Goal: Task Accomplishment & Management: Manage account settings

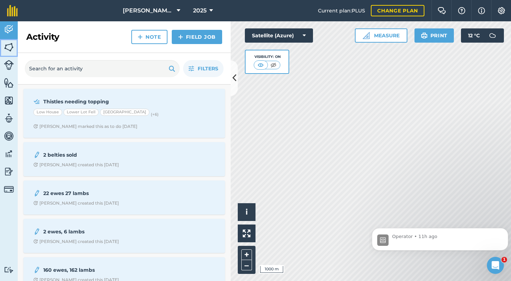
click at [9, 49] on img at bounding box center [9, 47] width 10 height 11
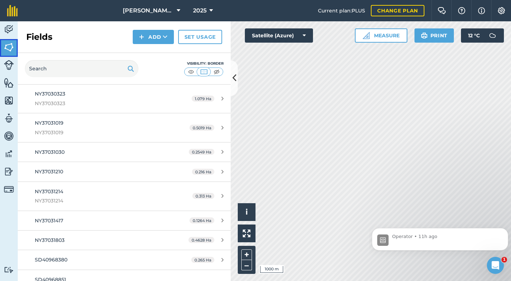
scroll to position [603, 0]
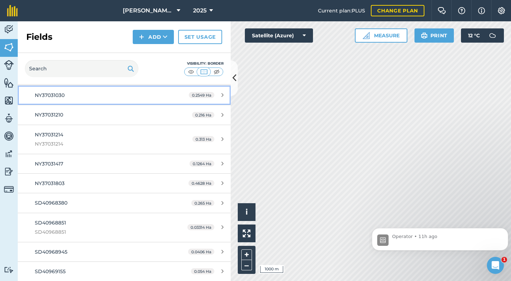
click at [54, 96] on span "NY37031030" at bounding box center [50, 95] width 30 height 6
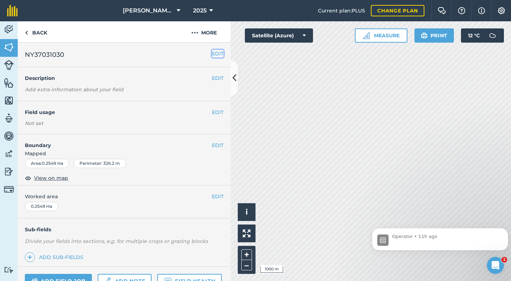
click at [212, 54] on button "EDIT" at bounding box center [218, 54] width 12 height 8
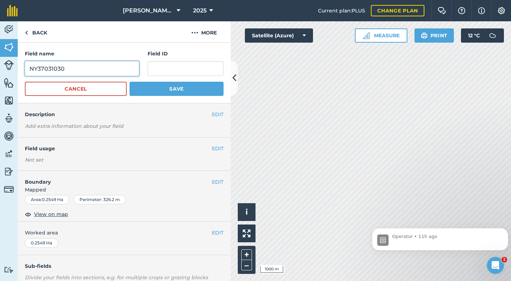
drag, startPoint x: 68, startPoint y: 69, endPoint x: 29, endPoint y: 70, distance: 38.7
click at [29, 70] on input "NY37031030" at bounding box center [82, 68] width 114 height 15
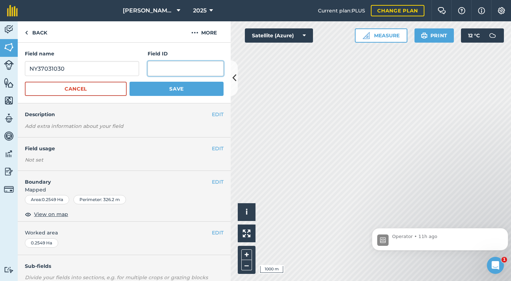
click at [154, 70] on input "text" at bounding box center [186, 68] width 76 height 15
paste input "NY37031030"
type input "NY37031030"
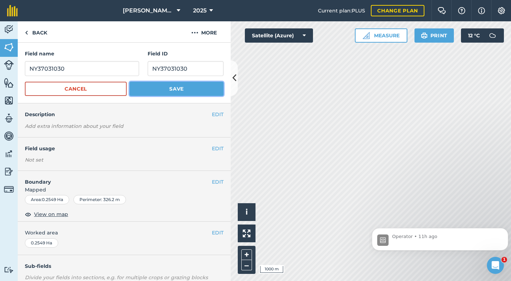
click at [164, 87] on button "Save" at bounding box center [177, 89] width 94 height 14
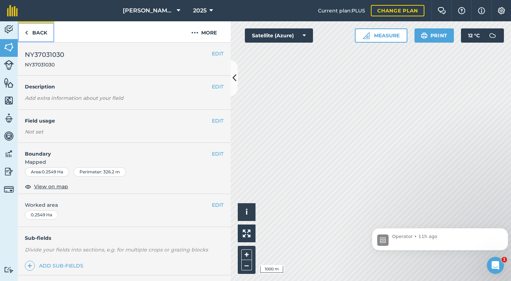
click at [35, 32] on link "Back" at bounding box center [36, 31] width 37 height 21
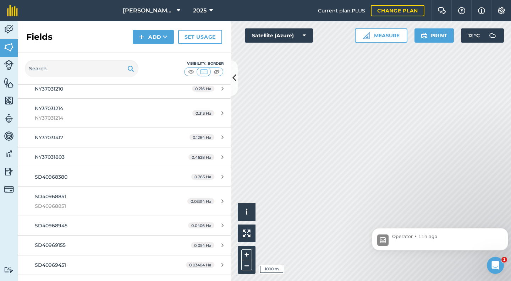
scroll to position [674, 0]
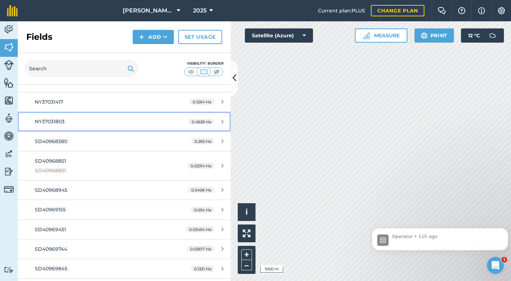
click at [64, 122] on span "NY37031803" at bounding box center [50, 121] width 30 height 6
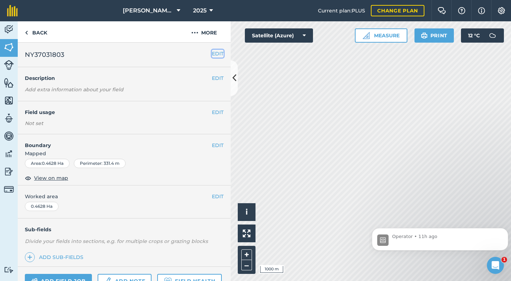
click at [212, 54] on button "EDIT" at bounding box center [218, 54] width 12 height 8
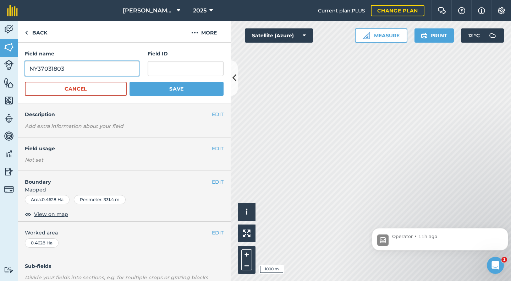
drag, startPoint x: 67, startPoint y: 69, endPoint x: 27, endPoint y: 71, distance: 39.4
click at [27, 71] on input "NY37031803" at bounding box center [82, 68] width 114 height 15
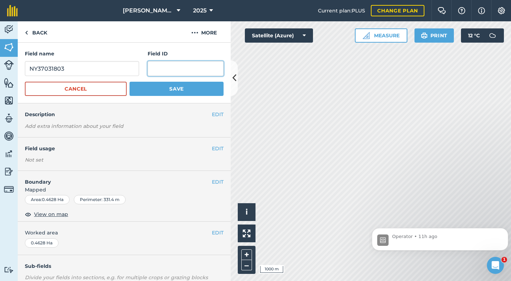
click at [158, 69] on input "text" at bounding box center [186, 68] width 76 height 15
paste input "NY37031803"
type input "NY37031803"
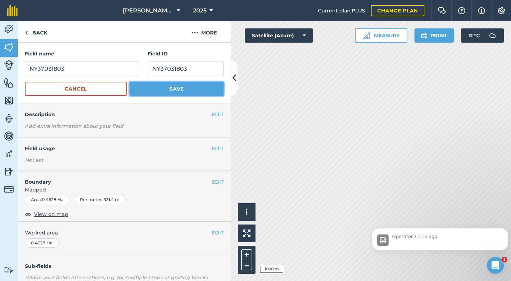
click at [174, 88] on button "Save" at bounding box center [177, 89] width 94 height 14
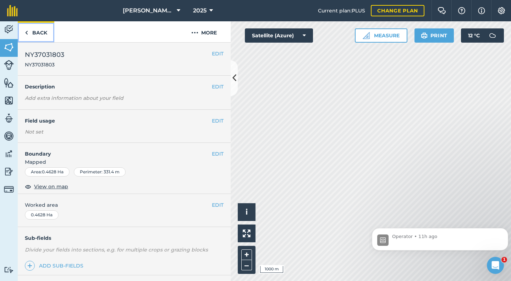
click at [41, 35] on link "Back" at bounding box center [36, 31] width 37 height 21
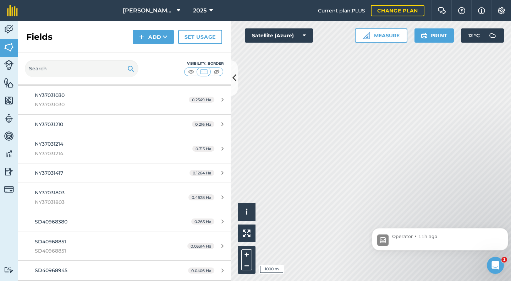
scroll to position [745, 0]
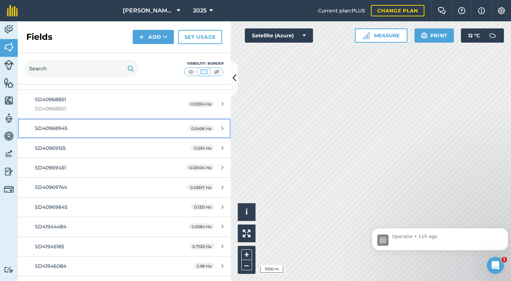
click at [57, 128] on span "SD40968945" at bounding box center [51, 128] width 33 height 6
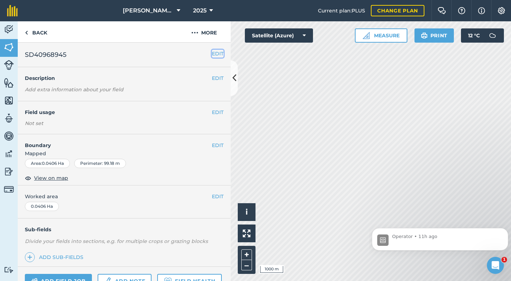
click at [212, 55] on button "EDIT" at bounding box center [218, 54] width 12 height 8
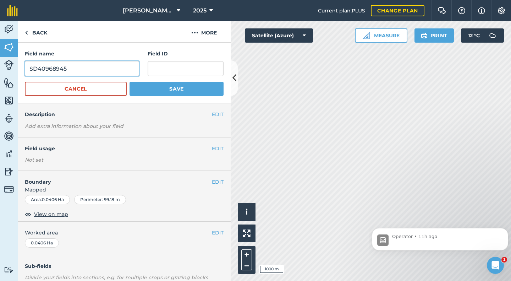
drag, startPoint x: 69, startPoint y: 69, endPoint x: 26, endPoint y: 69, distance: 43.3
click at [26, 69] on input "SD40968945" at bounding box center [82, 68] width 114 height 15
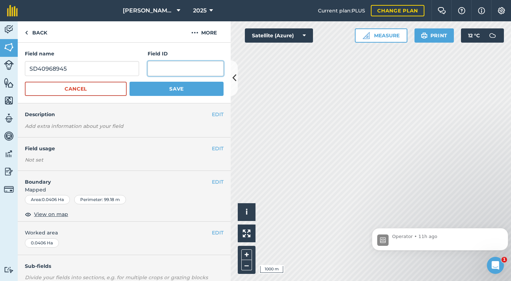
click at [152, 70] on input "text" at bounding box center [186, 68] width 76 height 15
paste input "SD40968945"
type input "SD40968945"
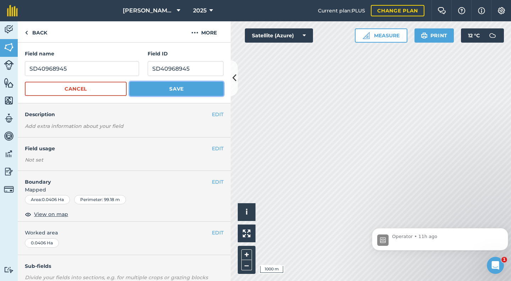
click at [168, 88] on button "Save" at bounding box center [177, 89] width 94 height 14
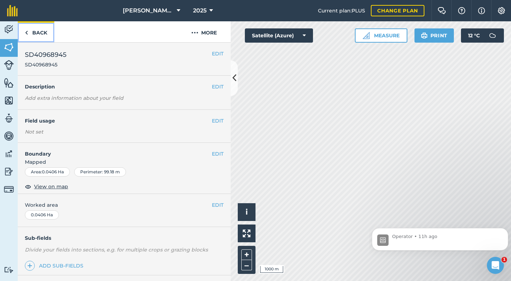
click at [40, 33] on link "Back" at bounding box center [36, 31] width 37 height 21
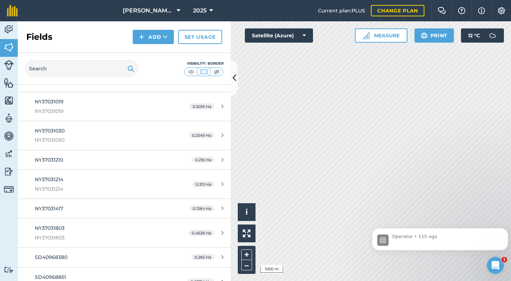
scroll to position [674, 0]
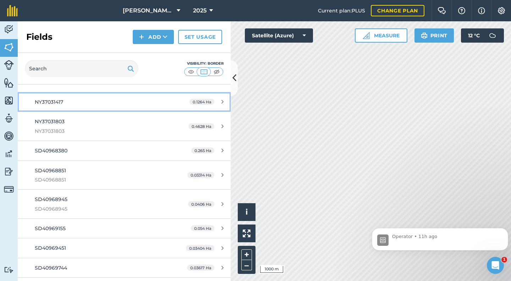
click at [54, 102] on span "NY37031417" at bounding box center [49, 102] width 28 height 6
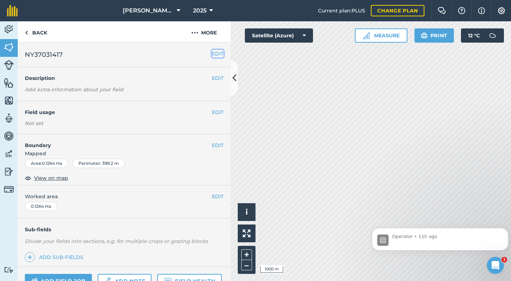
click at [212, 52] on button "EDIT" at bounding box center [218, 54] width 12 height 8
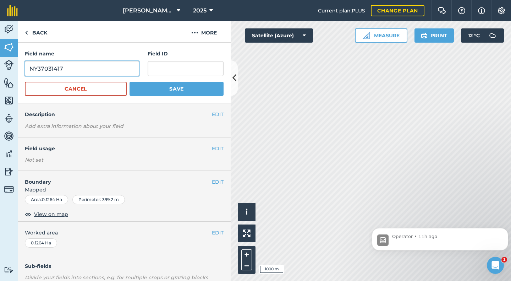
drag, startPoint x: 66, startPoint y: 72, endPoint x: 29, endPoint y: 70, distance: 36.6
click at [29, 70] on input "NY37031417" at bounding box center [82, 68] width 114 height 15
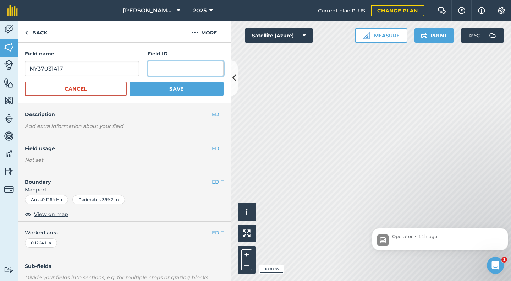
click at [148, 68] on input "text" at bounding box center [186, 68] width 76 height 15
paste input "NY37031417"
type input "NY37031417"
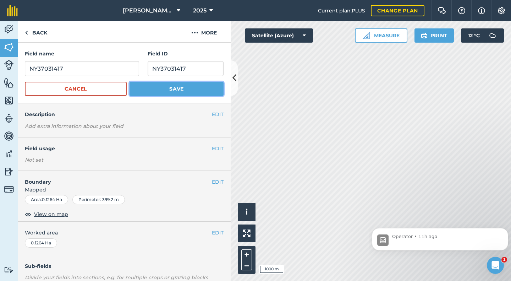
click at [171, 87] on button "Save" at bounding box center [177, 89] width 94 height 14
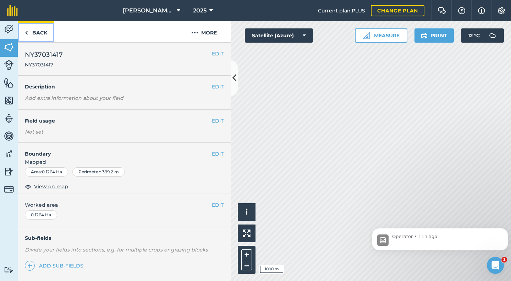
click at [37, 35] on link "Back" at bounding box center [36, 31] width 37 height 21
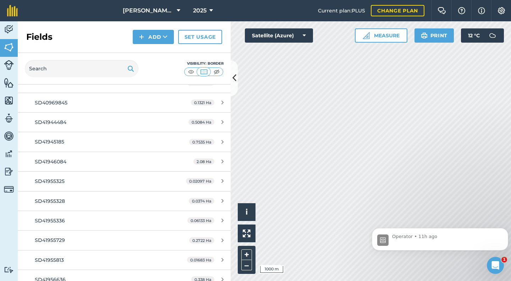
scroll to position [887, 0]
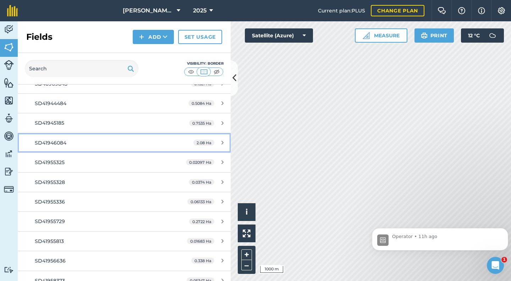
click at [53, 145] on span "SD41946084" at bounding box center [51, 142] width 32 height 6
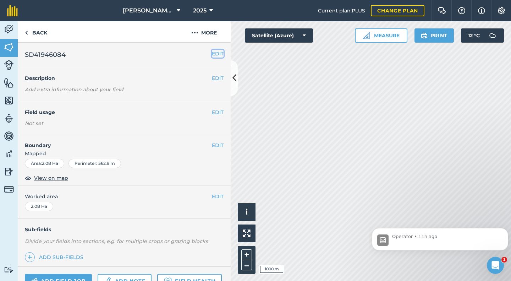
click at [212, 54] on button "EDIT" at bounding box center [218, 54] width 12 height 8
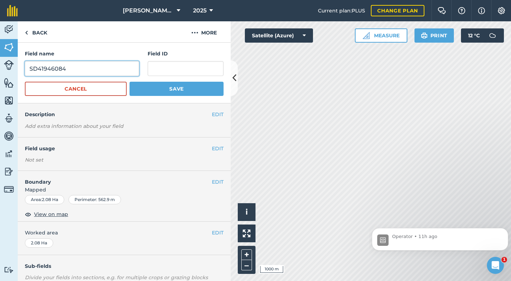
drag, startPoint x: 68, startPoint y: 68, endPoint x: 29, endPoint y: 72, distance: 38.8
click at [29, 72] on input "SD41946084" at bounding box center [82, 68] width 114 height 15
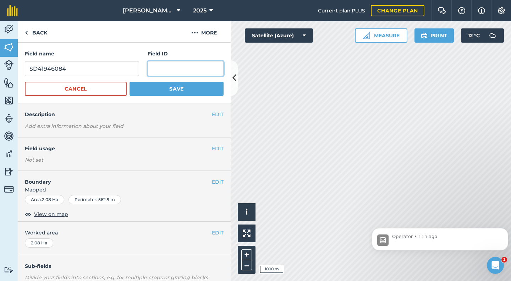
click at [164, 69] on input "text" at bounding box center [186, 68] width 76 height 15
paste input "SD41946084"
type input "SD41946084"
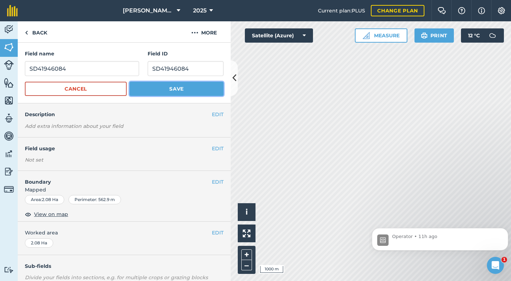
click at [170, 86] on button "Save" at bounding box center [177, 89] width 94 height 14
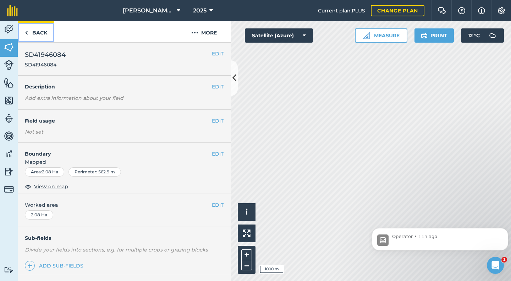
click at [38, 34] on link "Back" at bounding box center [36, 31] width 37 height 21
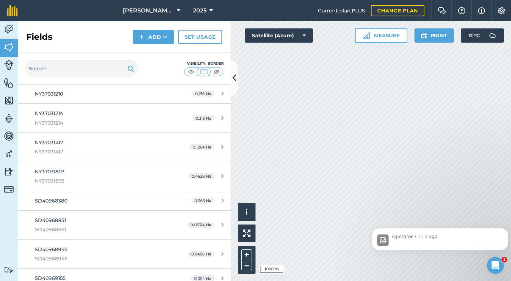
scroll to position [710, 0]
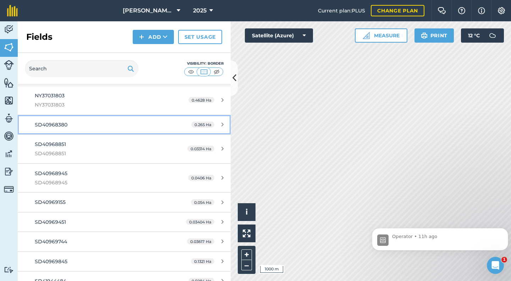
click at [64, 120] on link "SD40968380 0.265 Ha" at bounding box center [124, 124] width 213 height 19
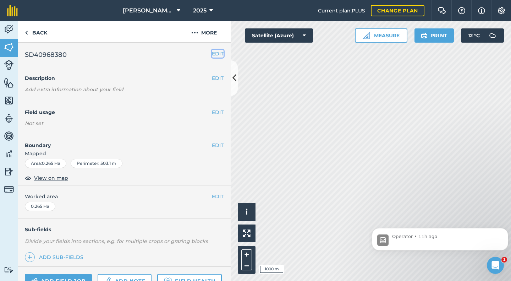
click at [212, 54] on button "EDIT" at bounding box center [218, 54] width 12 height 8
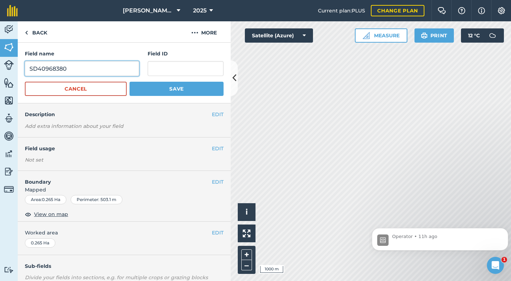
drag, startPoint x: 68, startPoint y: 68, endPoint x: 28, endPoint y: 70, distance: 40.1
click at [28, 70] on input "SD40968380" at bounding box center [82, 68] width 114 height 15
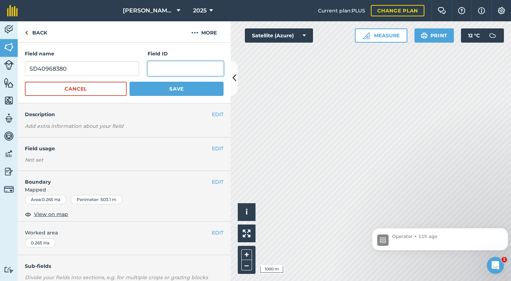
click at [152, 70] on input "text" at bounding box center [186, 68] width 76 height 15
paste input "SD40968380"
type input "SD40968380"
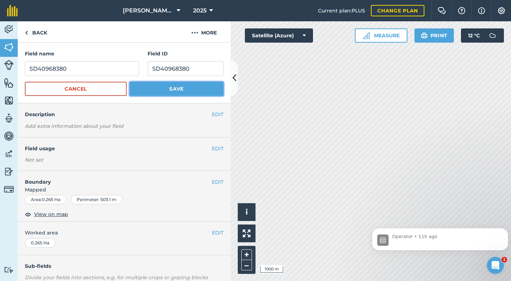
click at [175, 86] on button "Save" at bounding box center [177, 89] width 94 height 14
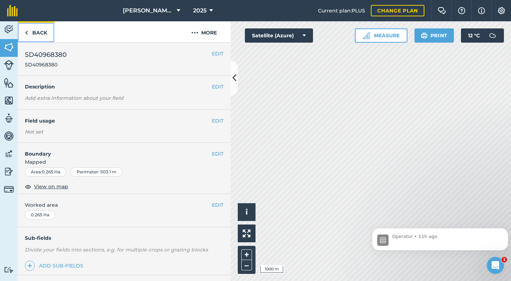
click at [37, 32] on link "Back" at bounding box center [36, 31] width 37 height 21
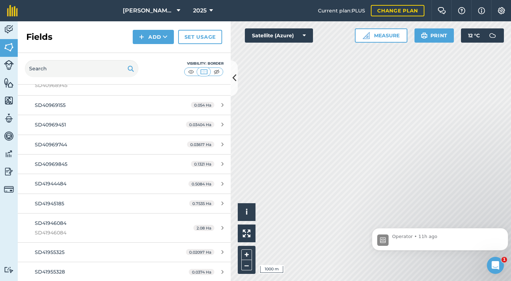
scroll to position [958, 0]
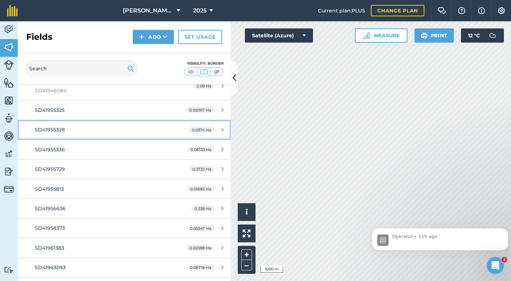
click at [51, 127] on span "SD41955328" at bounding box center [50, 129] width 30 height 6
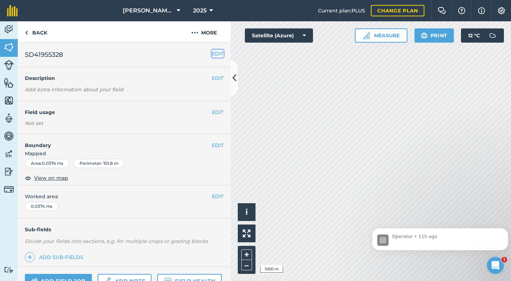
click at [212, 52] on button "EDIT" at bounding box center [218, 54] width 12 height 8
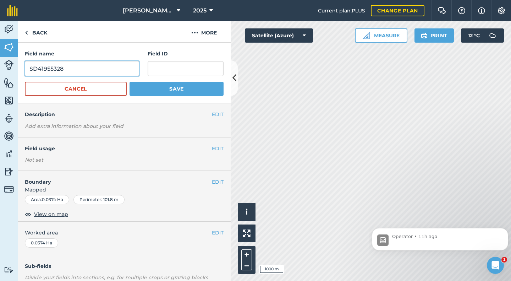
drag, startPoint x: 66, startPoint y: 67, endPoint x: 18, endPoint y: 69, distance: 48.0
click at [18, 69] on div "Field name SD41955328 Field ID Cancel Save" at bounding box center [124, 73] width 213 height 61
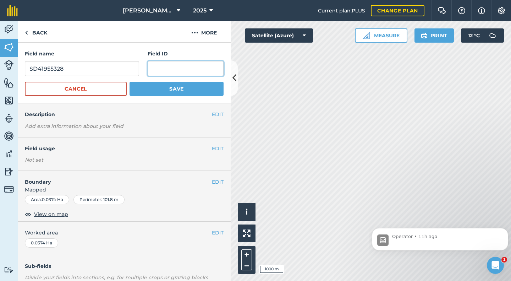
click at [161, 70] on input "text" at bounding box center [186, 68] width 76 height 15
paste input "SD41955328"
type input "SD41955328"
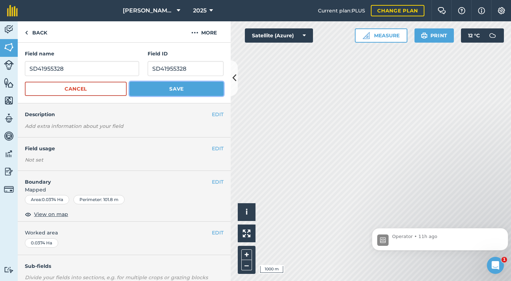
click at [171, 87] on button "Save" at bounding box center [177, 89] width 94 height 14
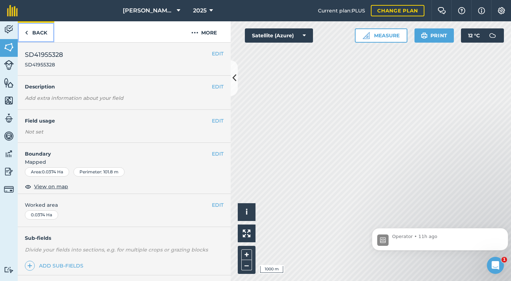
click at [34, 31] on link "Back" at bounding box center [36, 31] width 37 height 21
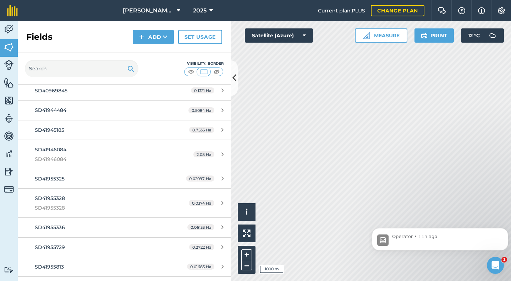
scroll to position [958, 0]
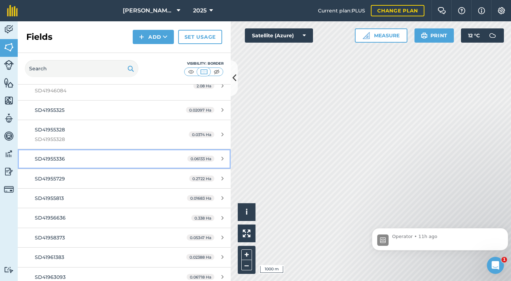
click at [45, 161] on span "SD41955336" at bounding box center [50, 158] width 30 height 6
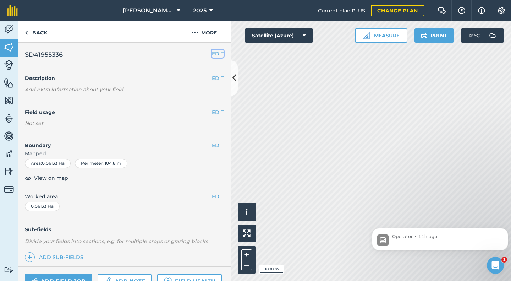
click at [212, 53] on button "EDIT" at bounding box center [218, 54] width 12 height 8
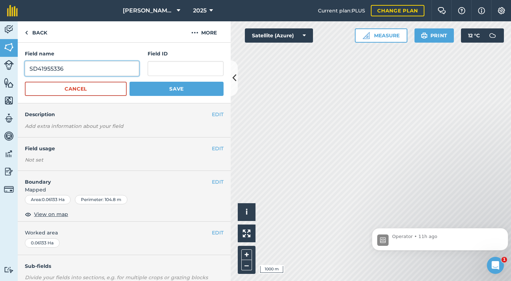
drag, startPoint x: 65, startPoint y: 68, endPoint x: 24, endPoint y: 71, distance: 41.3
click at [24, 71] on div "Field name SD41955336 Field ID Cancel Save" at bounding box center [124, 73] width 213 height 61
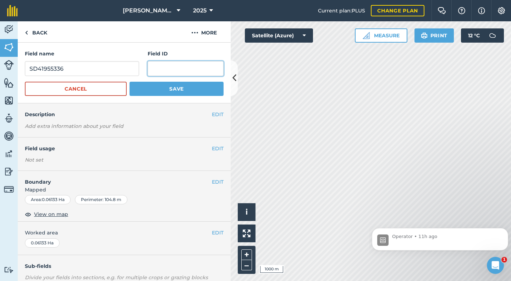
click at [164, 69] on input "text" at bounding box center [186, 68] width 76 height 15
paste input "SD41955336"
type input "SD41955336"
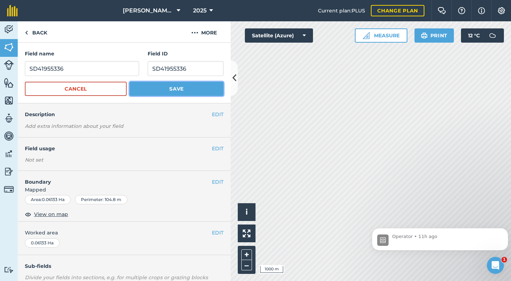
click at [166, 89] on button "Save" at bounding box center [177, 89] width 94 height 14
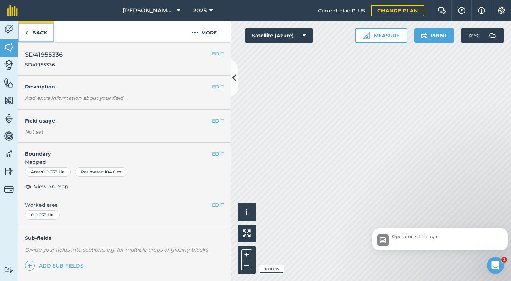
click at [40, 35] on link "Back" at bounding box center [36, 31] width 37 height 21
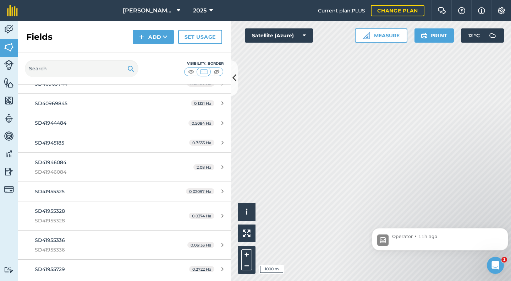
scroll to position [958, 0]
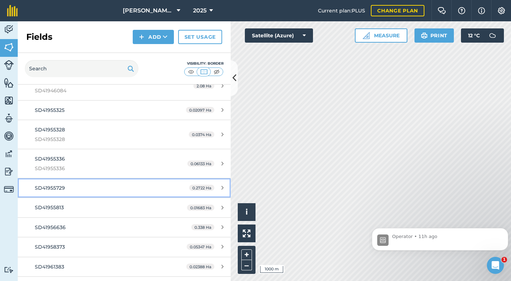
click at [57, 184] on div "SD41955729" at bounding box center [101, 188] width 133 height 8
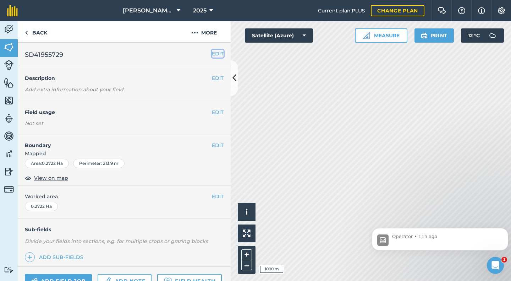
click at [212, 53] on button "EDIT" at bounding box center [218, 54] width 12 height 8
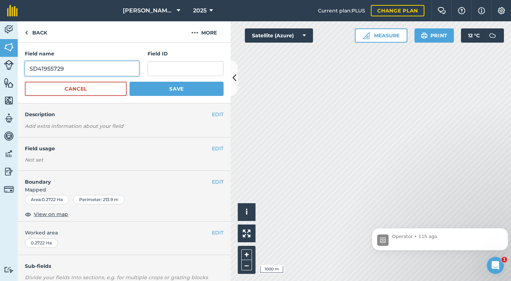
drag, startPoint x: 59, startPoint y: 68, endPoint x: 28, endPoint y: 70, distance: 31.3
click at [28, 70] on input "SD41955729" at bounding box center [82, 68] width 114 height 15
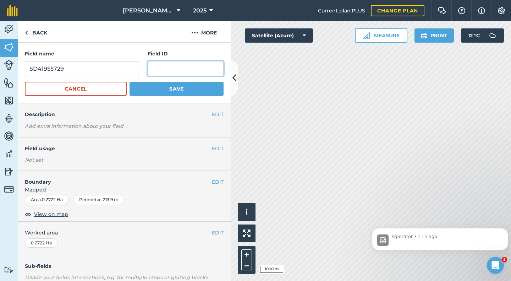
click at [157, 68] on input "text" at bounding box center [186, 68] width 76 height 15
paste input "SD41955729"
type input "SD41955729"
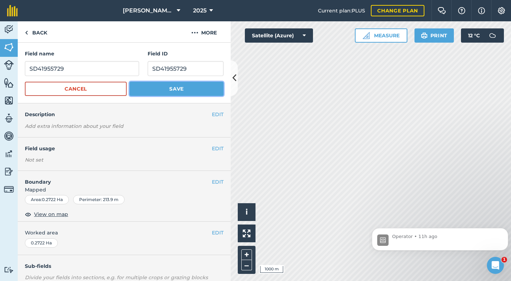
click at [167, 86] on button "Save" at bounding box center [177, 89] width 94 height 14
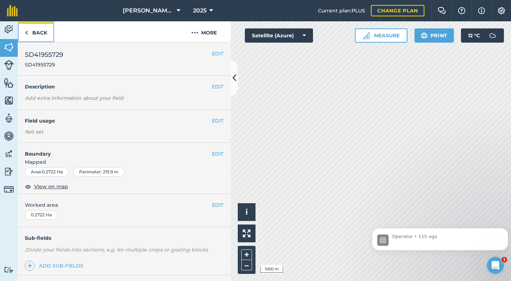
click at [39, 33] on link "Back" at bounding box center [36, 31] width 37 height 21
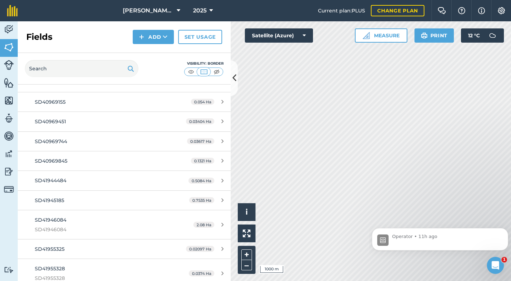
scroll to position [887, 0]
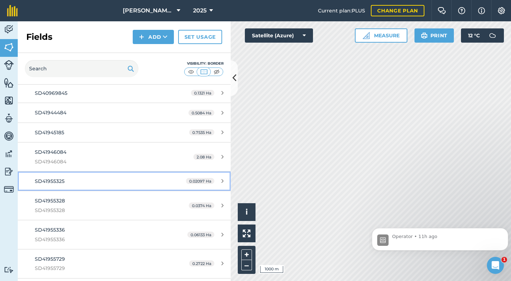
click at [60, 181] on span "SD41955325" at bounding box center [50, 181] width 30 height 6
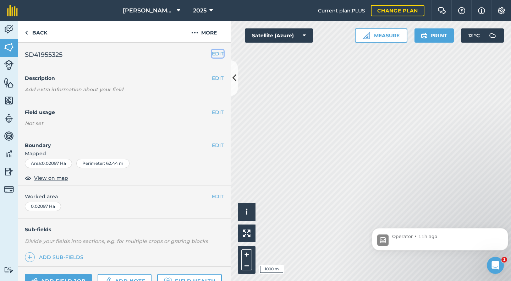
click at [213, 54] on button "EDIT" at bounding box center [218, 54] width 12 height 8
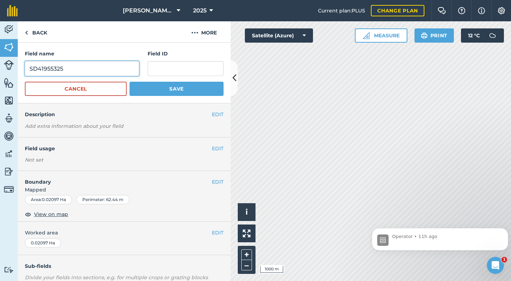
drag, startPoint x: 66, startPoint y: 66, endPoint x: 23, endPoint y: 72, distance: 43.4
click at [23, 72] on div "Field name SD41955325 Field ID Cancel Save" at bounding box center [124, 73] width 213 height 61
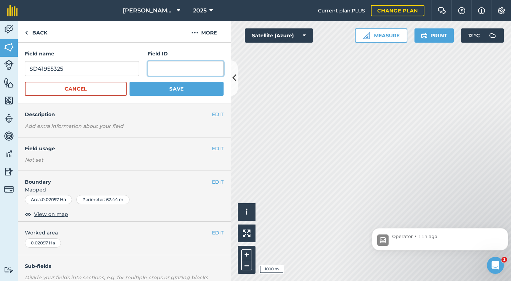
click at [160, 73] on input "text" at bounding box center [186, 68] width 76 height 15
paste input "SD41955325"
type input "SD41955325"
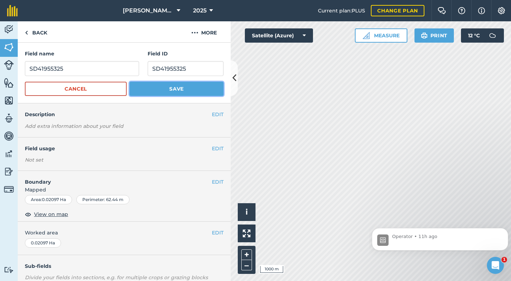
click at [161, 86] on button "Save" at bounding box center [177, 89] width 94 height 14
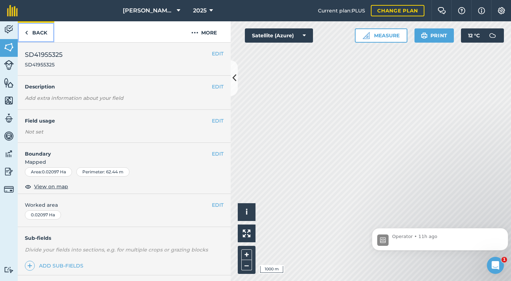
click at [37, 33] on link "Back" at bounding box center [36, 31] width 37 height 21
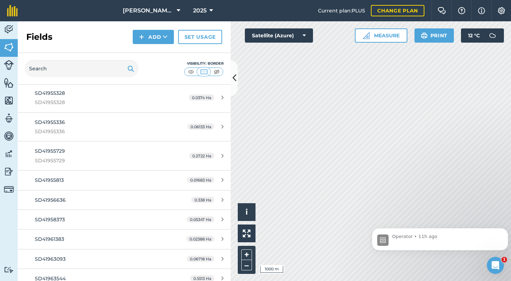
scroll to position [1065, 0]
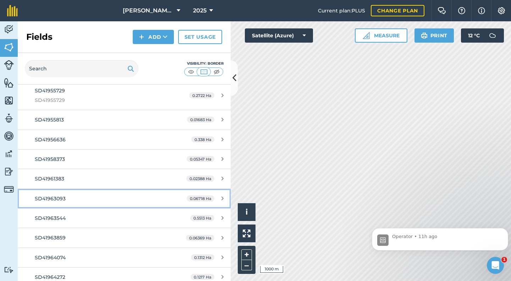
click at [56, 201] on span "SD41963093" at bounding box center [50, 198] width 31 height 6
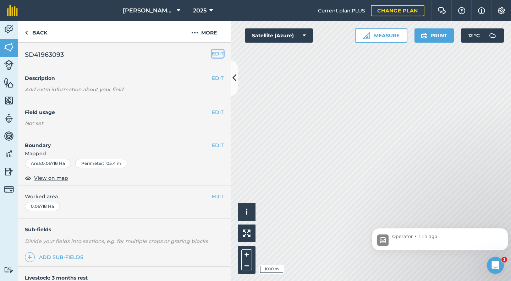
click at [212, 55] on button "EDIT" at bounding box center [218, 54] width 12 height 8
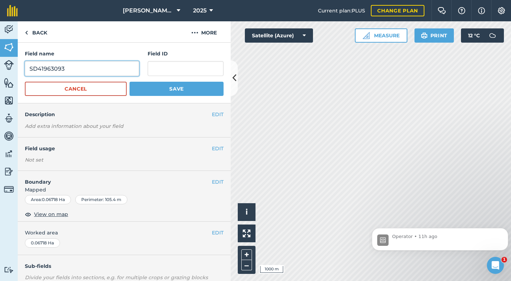
drag, startPoint x: 67, startPoint y: 69, endPoint x: 30, endPoint y: 71, distance: 37.6
click at [30, 71] on input "SD41963093" at bounding box center [82, 68] width 114 height 15
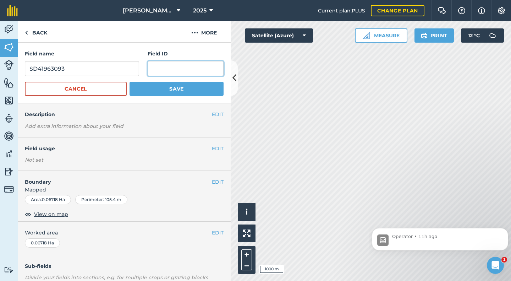
click at [149, 69] on input "text" at bounding box center [186, 68] width 76 height 15
paste input "SD41963093"
type input "SD41963093"
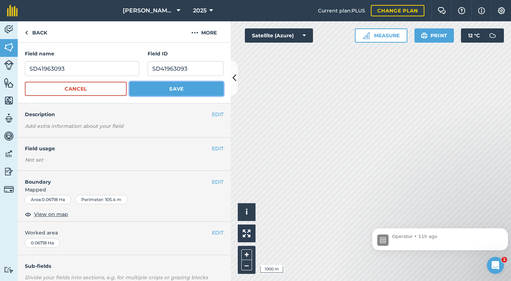
click at [159, 87] on button "Save" at bounding box center [177, 89] width 94 height 14
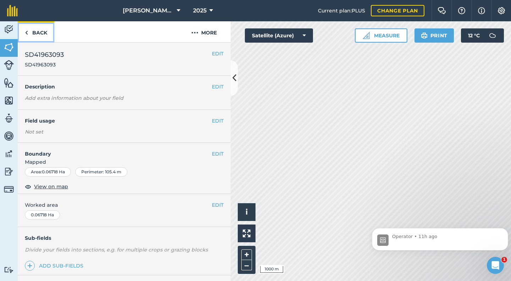
click at [39, 34] on link "Back" at bounding box center [36, 31] width 37 height 21
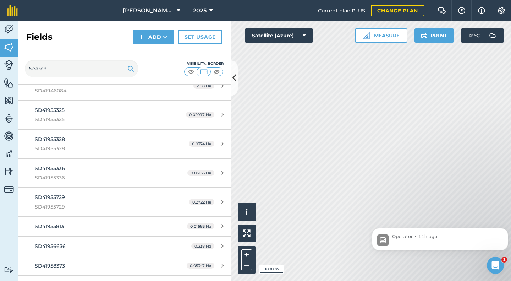
scroll to position [816, 0]
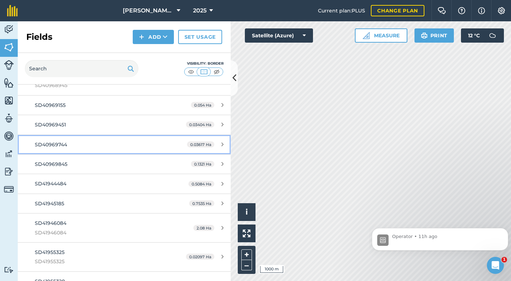
click at [57, 147] on span "SD40969744" at bounding box center [51, 144] width 32 height 6
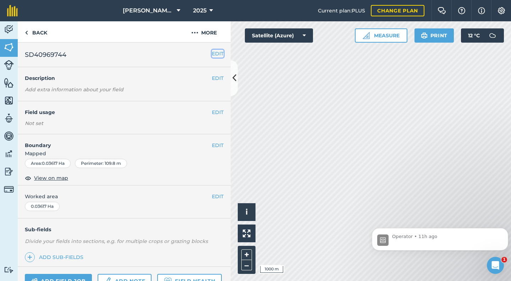
click at [212, 56] on button "EDIT" at bounding box center [218, 54] width 12 height 8
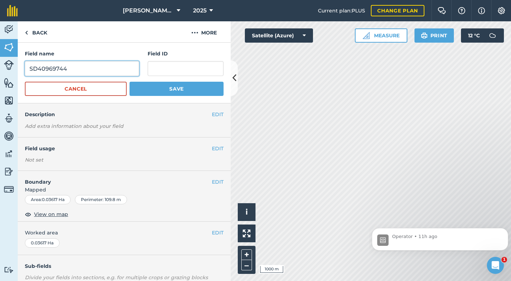
drag, startPoint x: 77, startPoint y: 70, endPoint x: 29, endPoint y: 71, distance: 47.9
click at [29, 71] on input "SD40969744" at bounding box center [82, 68] width 114 height 15
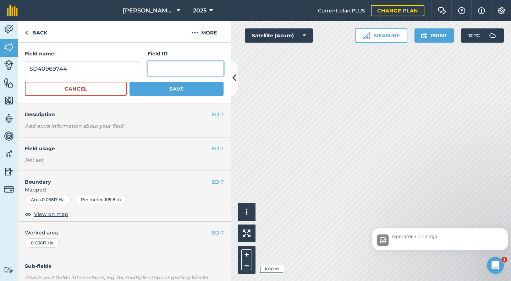
click at [161, 71] on input "text" at bounding box center [186, 68] width 76 height 15
paste input "SD40969744"
type input "SD40969744"
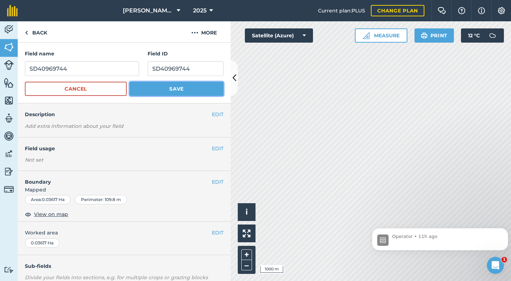
click at [170, 88] on button "Save" at bounding box center [177, 89] width 94 height 14
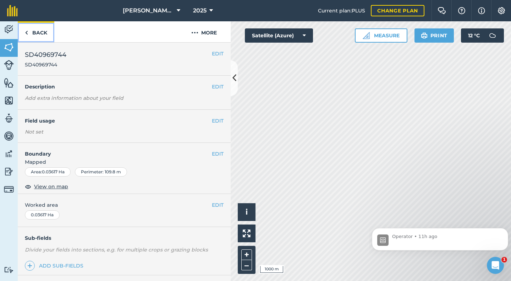
click at [42, 35] on link "Back" at bounding box center [36, 31] width 37 height 21
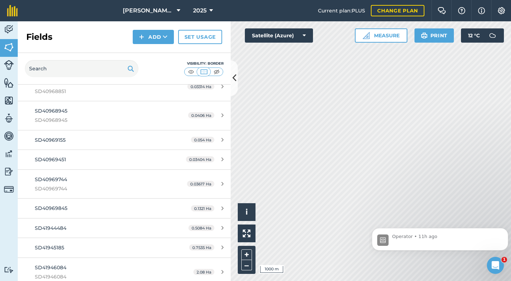
scroll to position [781, 0]
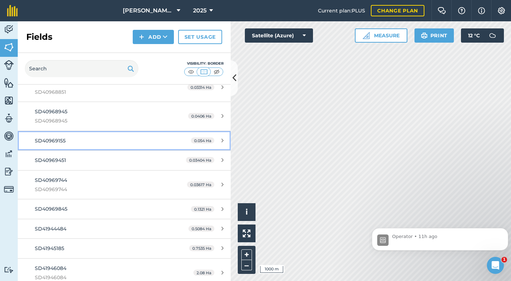
click at [68, 146] on link "SD40969155 0.054 Ha" at bounding box center [124, 140] width 213 height 19
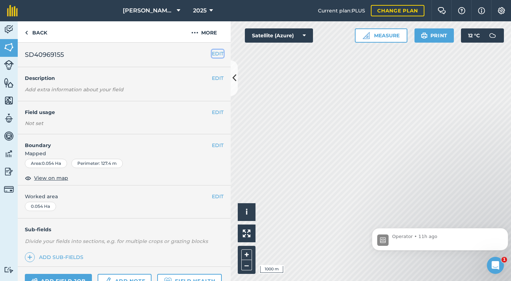
click at [212, 56] on button "EDIT" at bounding box center [218, 54] width 12 height 8
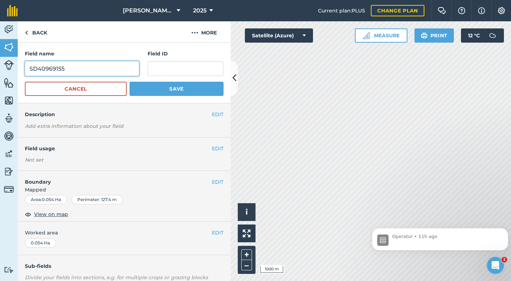
drag, startPoint x: 76, startPoint y: 67, endPoint x: 24, endPoint y: 74, distance: 52.3
click at [24, 74] on div "Field name SD40969155 Field ID Cancel Save" at bounding box center [124, 73] width 213 height 61
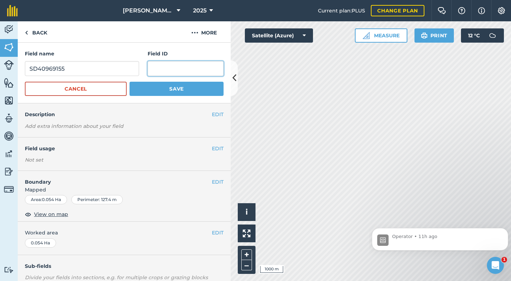
click at [155, 69] on input "text" at bounding box center [186, 68] width 76 height 15
paste input "SD40969155"
type input "SD40969155"
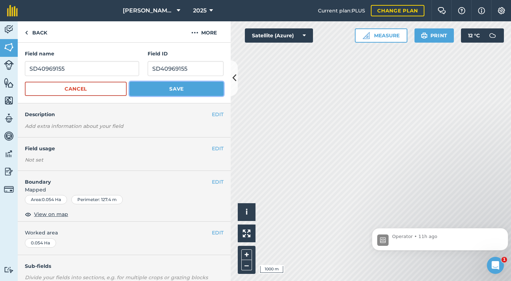
click at [176, 90] on button "Save" at bounding box center [177, 89] width 94 height 14
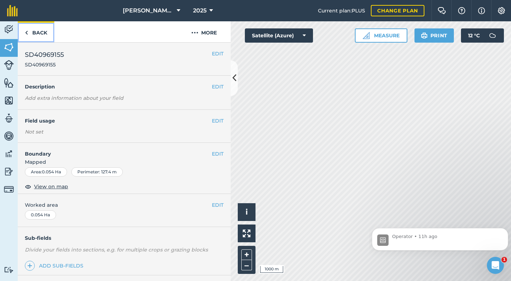
click at [37, 34] on link "Back" at bounding box center [36, 31] width 37 height 21
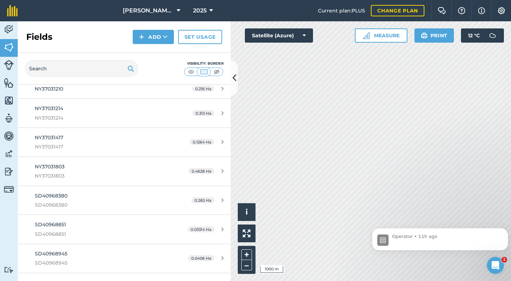
scroll to position [816, 0]
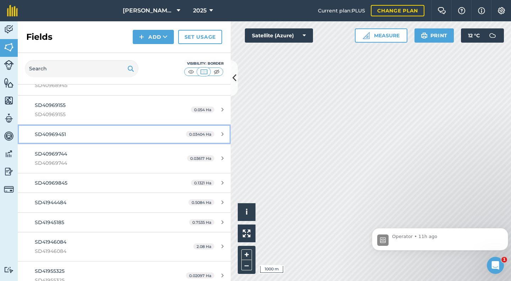
click at [56, 136] on span "SD40969451" at bounding box center [50, 134] width 31 height 6
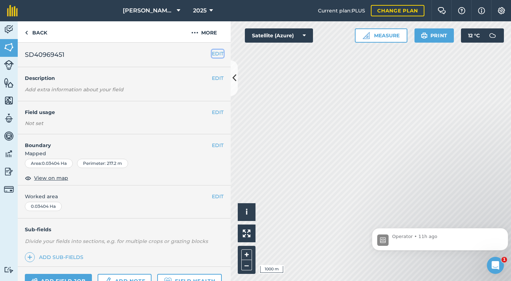
click at [212, 52] on button "EDIT" at bounding box center [218, 54] width 12 height 8
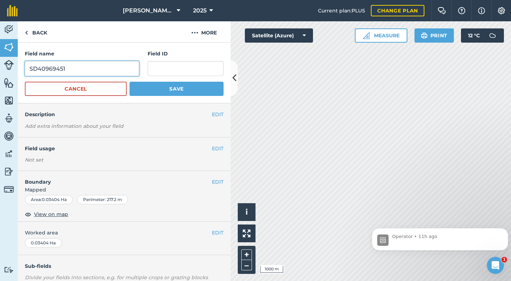
drag, startPoint x: 67, startPoint y: 66, endPoint x: 30, endPoint y: 71, distance: 37.0
click at [30, 71] on input "SD40969451" at bounding box center [82, 68] width 114 height 15
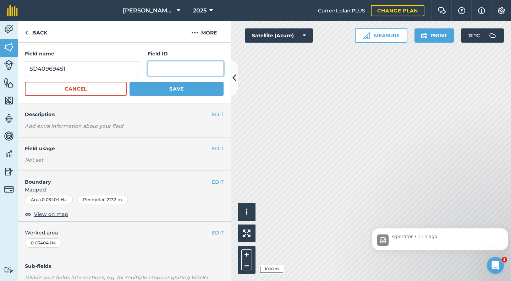
click at [155, 68] on input "text" at bounding box center [186, 68] width 76 height 15
paste input "SD40969451"
type input "SD40969451"
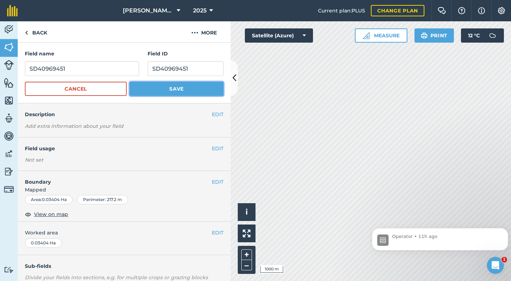
click at [175, 88] on button "Save" at bounding box center [177, 89] width 94 height 14
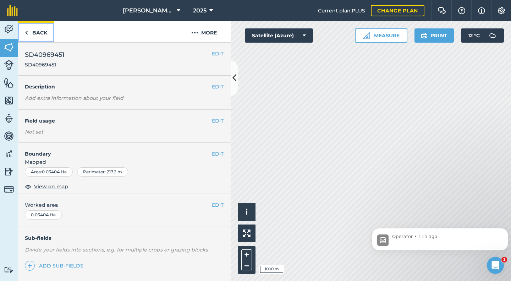
click at [40, 33] on link "Back" at bounding box center [36, 31] width 37 height 21
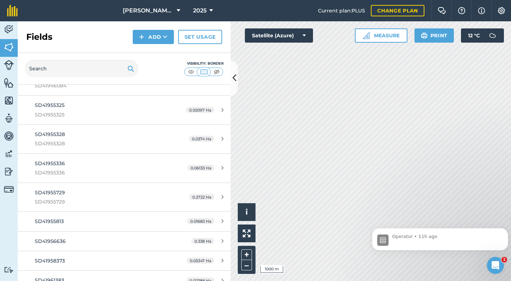
scroll to position [1065, 0]
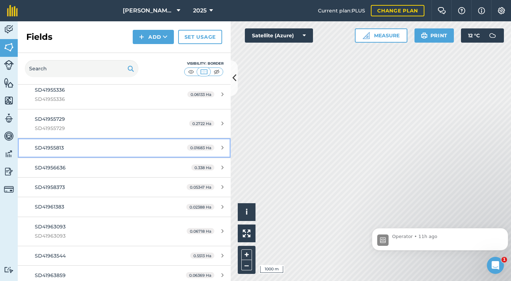
click at [56, 151] on span "SD41955813" at bounding box center [49, 147] width 29 height 6
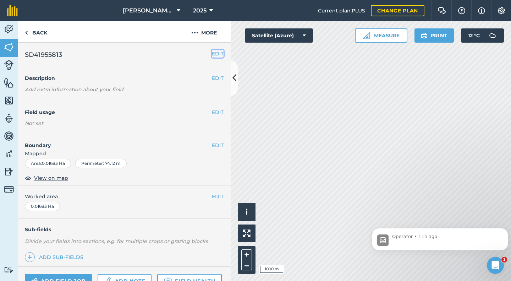
click at [212, 55] on button "EDIT" at bounding box center [218, 54] width 12 height 8
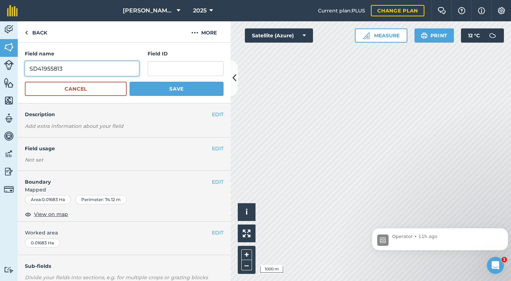
drag, startPoint x: 57, startPoint y: 68, endPoint x: 24, endPoint y: 69, distance: 32.7
click at [24, 69] on div "Field name SD41955813 Field ID Cancel Save" at bounding box center [124, 73] width 213 height 61
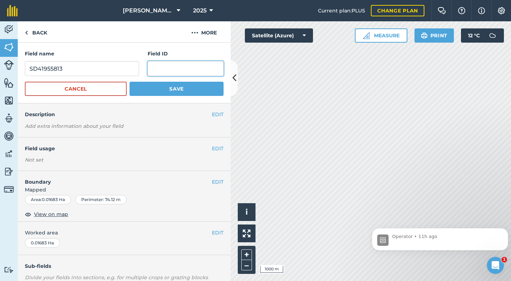
click at [163, 67] on input "text" at bounding box center [186, 68] width 76 height 15
paste input "SD41955813"
type input "SD41955813"
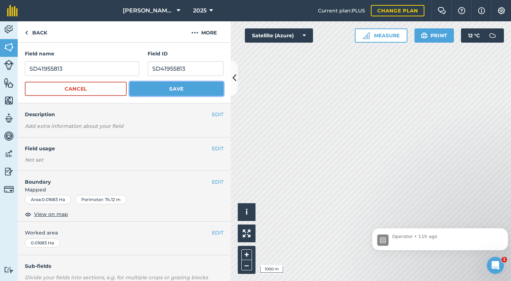
click at [164, 87] on button "Save" at bounding box center [177, 89] width 94 height 14
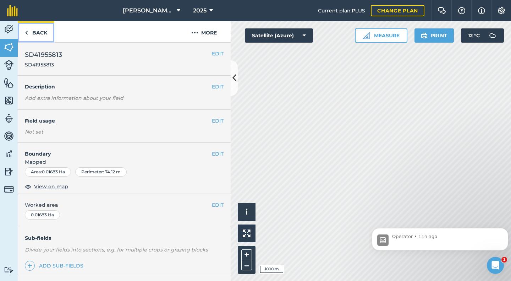
click at [35, 32] on link "Back" at bounding box center [36, 31] width 37 height 21
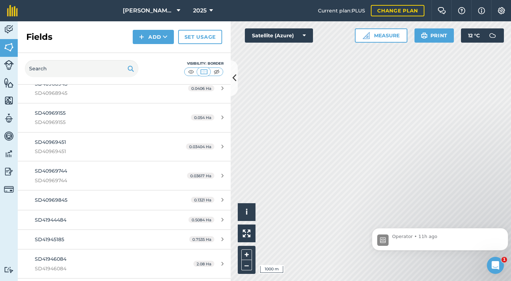
scroll to position [887, 0]
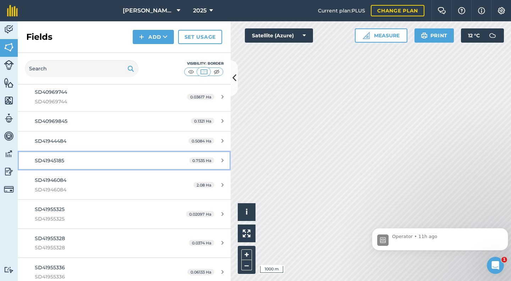
click at [43, 160] on span "SD41945185" at bounding box center [49, 160] width 29 height 6
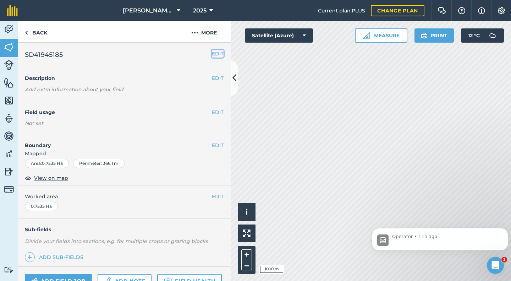
click at [212, 54] on button "EDIT" at bounding box center [218, 54] width 12 height 8
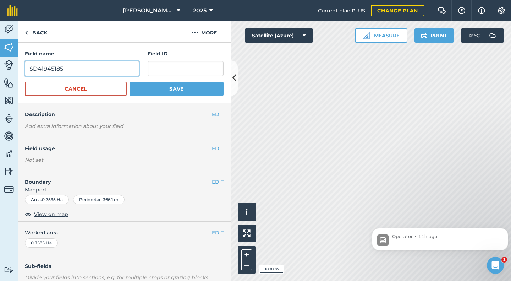
drag, startPoint x: 67, startPoint y: 67, endPoint x: 27, endPoint y: 70, distance: 39.8
click at [27, 70] on input "SD41945185" at bounding box center [82, 68] width 114 height 15
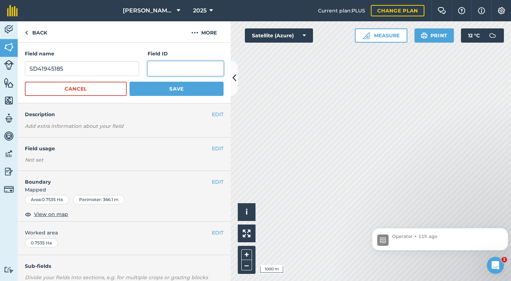
click at [157, 68] on input "text" at bounding box center [186, 68] width 76 height 15
paste input "SD41945185"
type input "SD41945185"
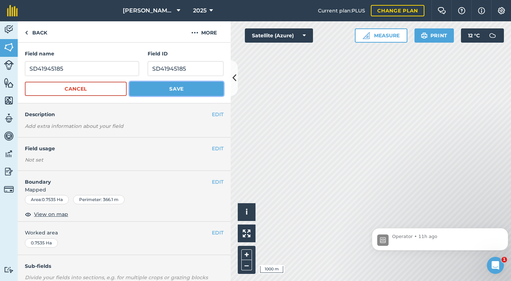
click at [162, 86] on button "Save" at bounding box center [177, 89] width 94 height 14
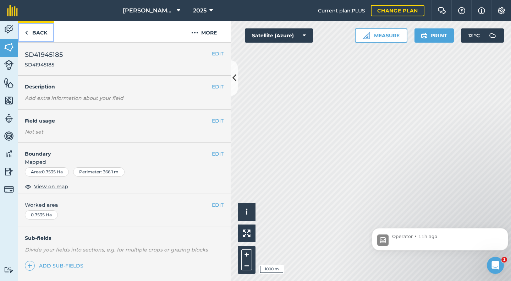
click at [38, 34] on link "Back" at bounding box center [36, 31] width 37 height 21
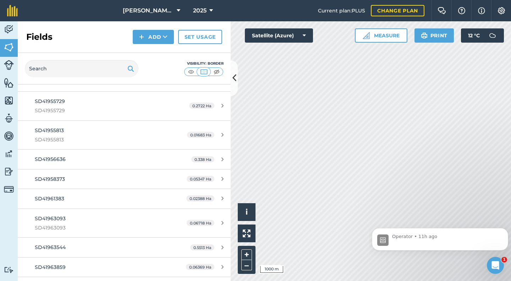
scroll to position [1100, 0]
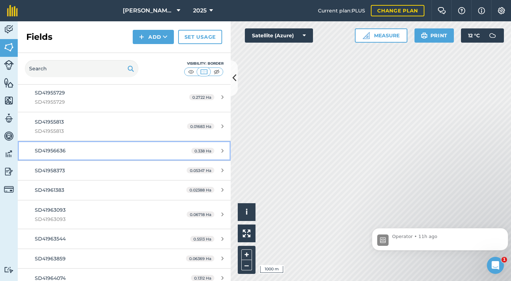
click at [54, 148] on span "SD41956636" at bounding box center [50, 150] width 31 height 6
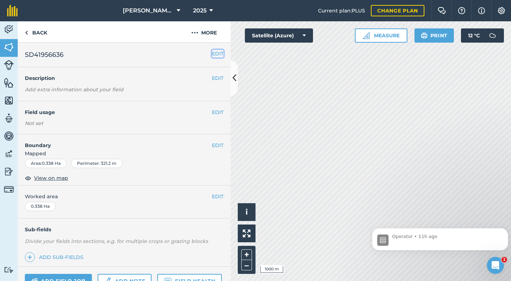
click at [212, 53] on button "EDIT" at bounding box center [218, 54] width 12 height 8
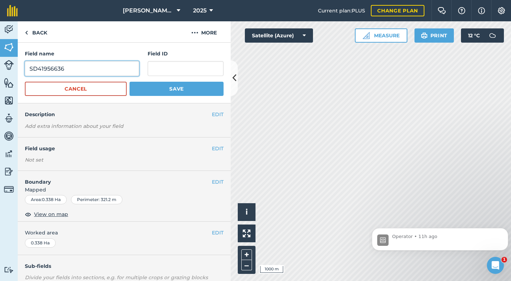
drag, startPoint x: 68, startPoint y: 68, endPoint x: 26, endPoint y: 71, distance: 41.9
click at [26, 71] on input "SD41956636" at bounding box center [82, 68] width 114 height 15
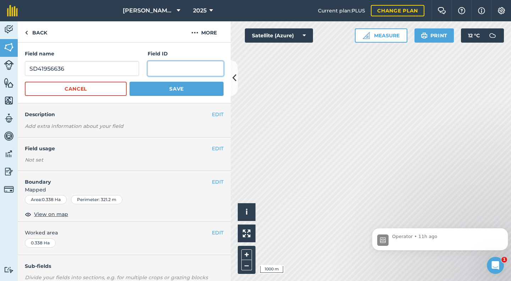
click at [168, 67] on input "text" at bounding box center [186, 68] width 76 height 15
paste input "SD41956636"
type input "SD41956636"
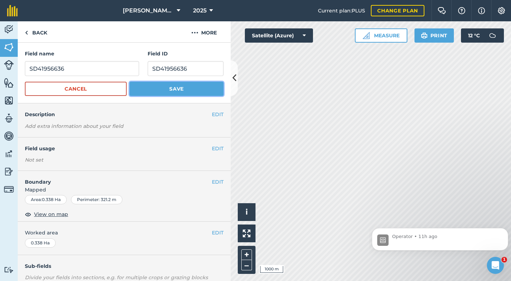
click at [177, 86] on button "Save" at bounding box center [177, 89] width 94 height 14
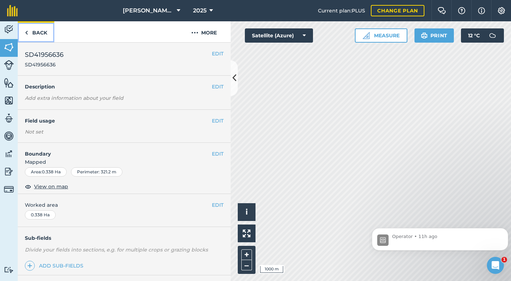
click at [33, 32] on link "Back" at bounding box center [36, 31] width 37 height 21
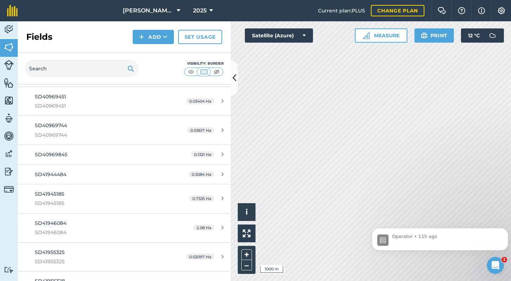
scroll to position [887, 0]
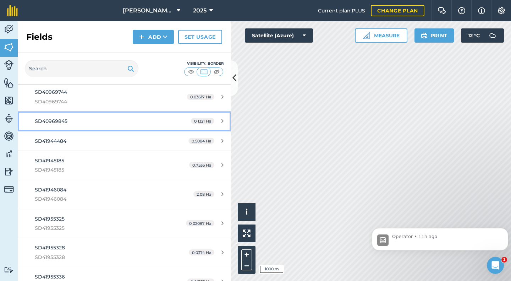
click at [59, 124] on span "SD40969845" at bounding box center [51, 121] width 33 height 6
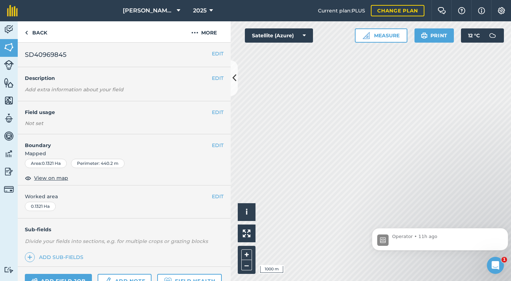
click at [213, 57] on div "EDIT SD40969845" at bounding box center [124, 55] width 213 height 24
click at [212, 53] on button "EDIT" at bounding box center [218, 54] width 12 height 8
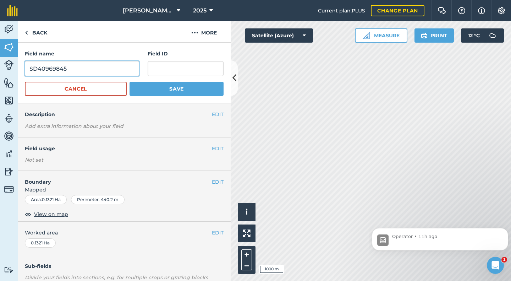
drag, startPoint x: 90, startPoint y: 71, endPoint x: 22, endPoint y: 71, distance: 67.4
click at [22, 71] on div "Field name SD40969845 Field ID Cancel Save" at bounding box center [124, 73] width 213 height 61
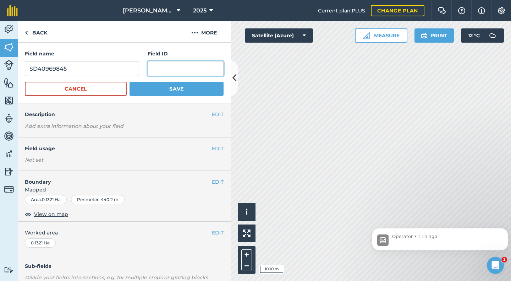
click at [157, 67] on input "text" at bounding box center [186, 68] width 76 height 15
paste input "SD40969845"
type input "SD40969845"
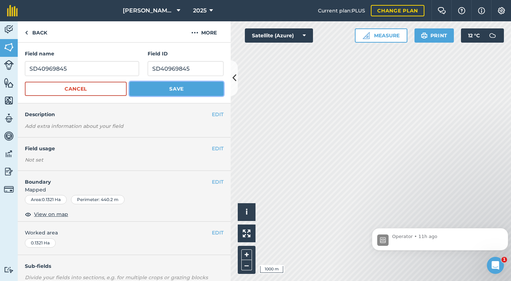
click at [170, 87] on button "Save" at bounding box center [177, 89] width 94 height 14
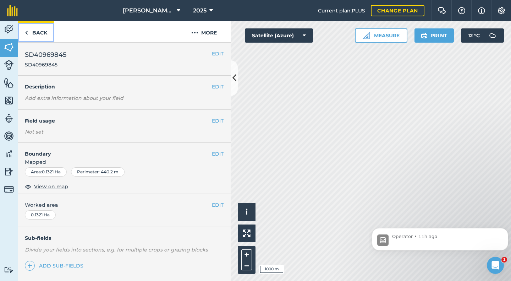
click at [38, 33] on link "Back" at bounding box center [36, 31] width 37 height 21
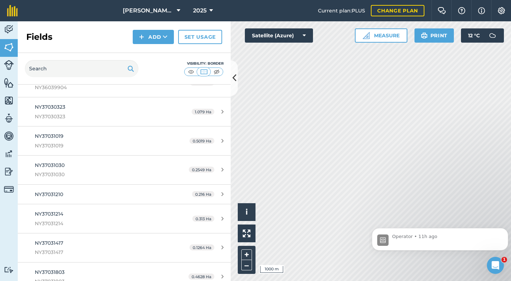
scroll to position [603, 0]
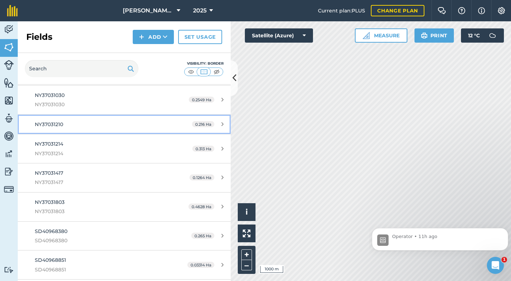
click at [68, 126] on div "NY37031210" at bounding box center [101, 124] width 133 height 8
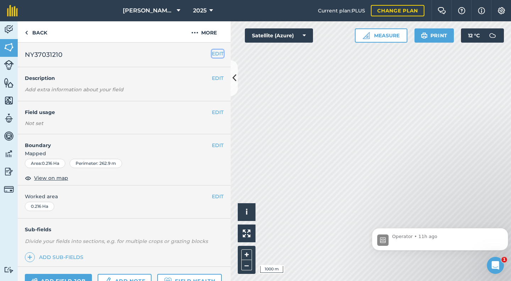
click at [212, 54] on button "EDIT" at bounding box center [218, 54] width 12 height 8
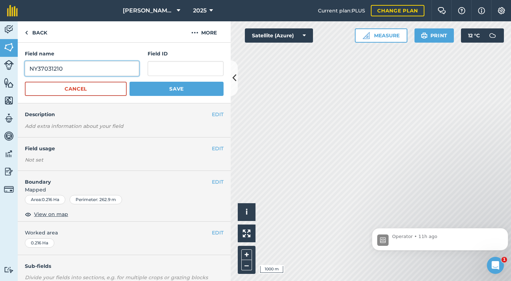
drag, startPoint x: 61, startPoint y: 67, endPoint x: 24, endPoint y: 69, distance: 36.6
click at [24, 69] on div "Field name NY37031210 Field ID Cancel Save" at bounding box center [124, 73] width 213 height 61
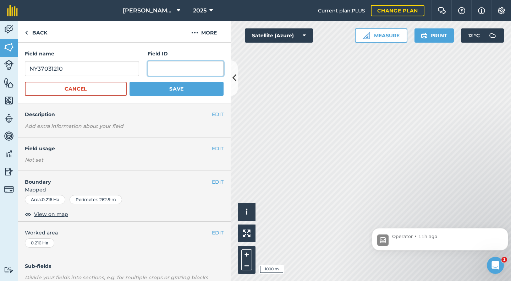
click at [156, 71] on input "text" at bounding box center [186, 68] width 76 height 15
paste input "NY37031210"
type input "NY37031210"
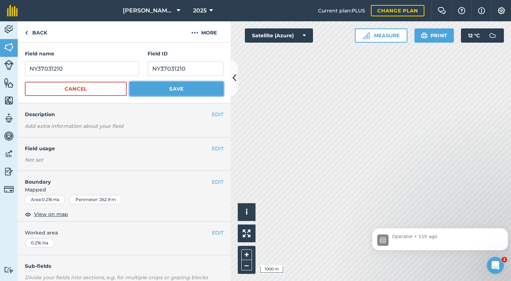
click at [172, 90] on button "Save" at bounding box center [177, 89] width 94 height 14
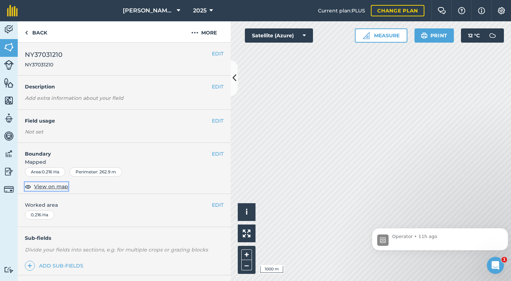
click at [55, 186] on span "View on map" at bounding box center [51, 186] width 34 height 8
click at [40, 34] on link "Back" at bounding box center [36, 31] width 37 height 21
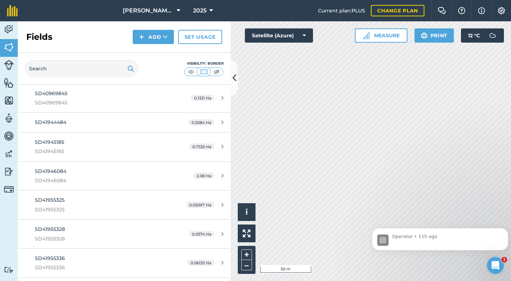
scroll to position [887, 0]
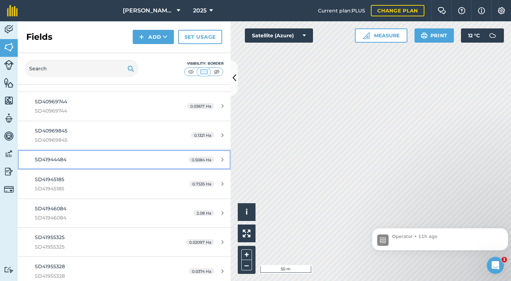
click at [60, 160] on span "SD41944484" at bounding box center [51, 159] width 32 height 6
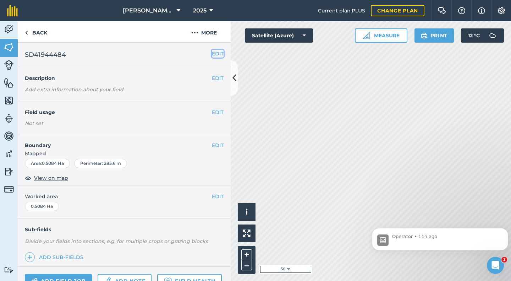
click at [215, 55] on button "EDIT" at bounding box center [218, 54] width 12 height 8
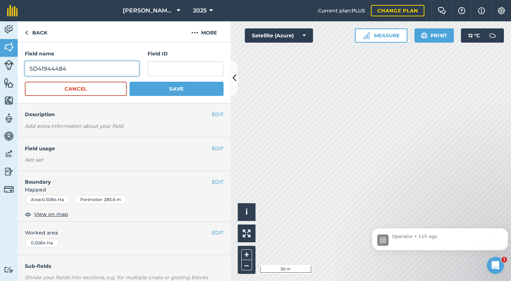
drag, startPoint x: 74, startPoint y: 72, endPoint x: 28, endPoint y: 73, distance: 46.5
click at [28, 73] on input "SD41944484" at bounding box center [82, 68] width 114 height 15
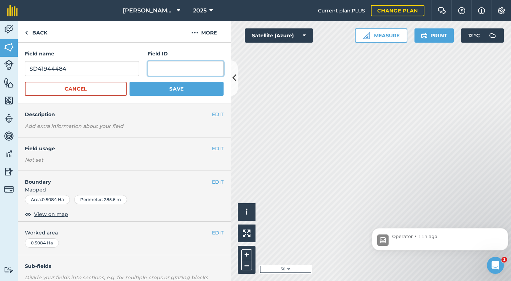
click at [158, 67] on input "text" at bounding box center [186, 68] width 76 height 15
paste input "SD41944484"
type input "SD41944484"
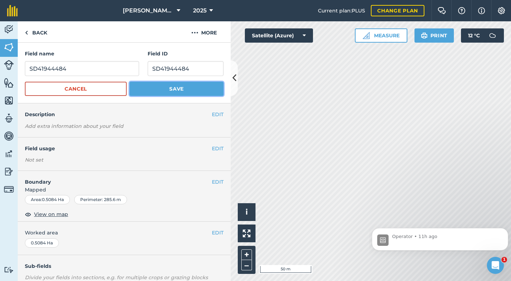
click at [156, 87] on button "Save" at bounding box center [177, 89] width 94 height 14
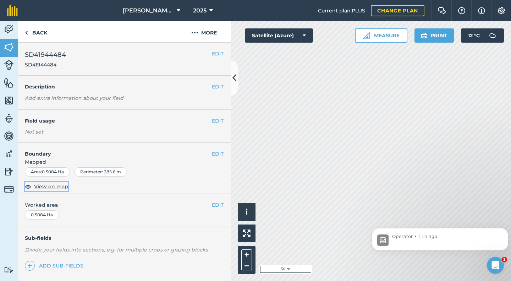
click at [51, 188] on span "View on map" at bounding box center [51, 186] width 34 height 8
click at [42, 35] on link "Back" at bounding box center [36, 31] width 37 height 21
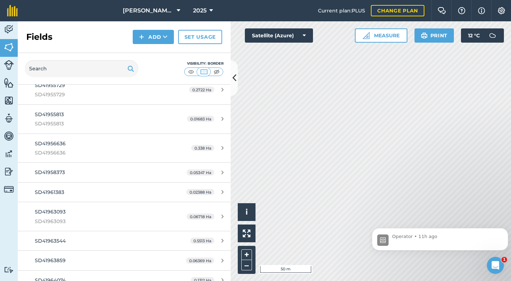
scroll to position [1207, 0]
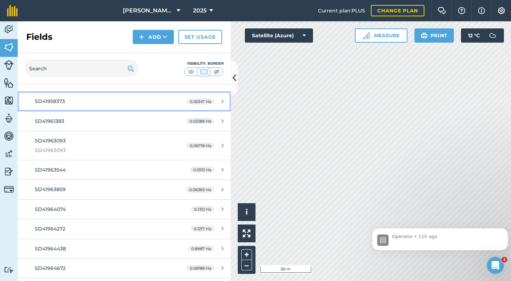
click at [56, 104] on span "SD41958373" at bounding box center [50, 101] width 30 height 6
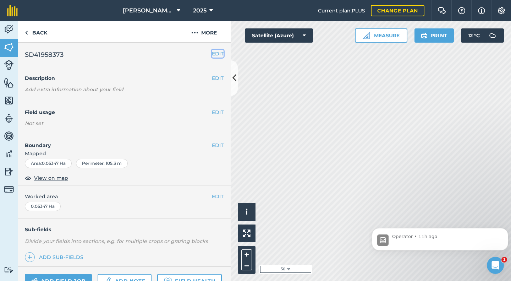
click at [212, 55] on button "EDIT" at bounding box center [218, 54] width 12 height 8
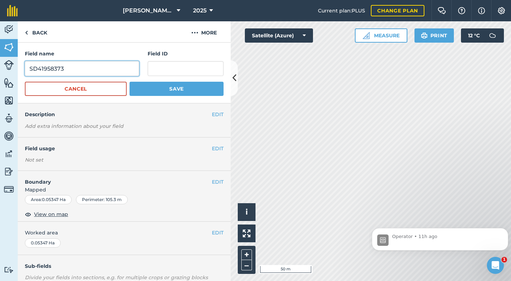
drag, startPoint x: 70, startPoint y: 70, endPoint x: 24, endPoint y: 70, distance: 45.4
click at [24, 70] on div "Field name SD41958373 Field ID Cancel Save" at bounding box center [124, 73] width 213 height 61
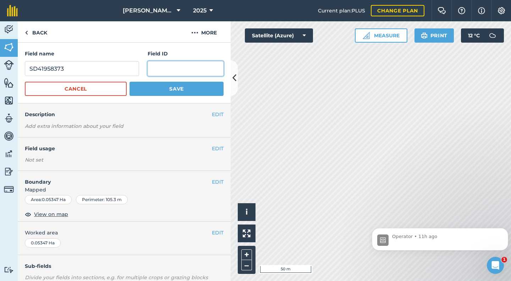
click at [153, 69] on input "text" at bounding box center [186, 68] width 76 height 15
paste input "SD41958373"
type input "SD41958373"
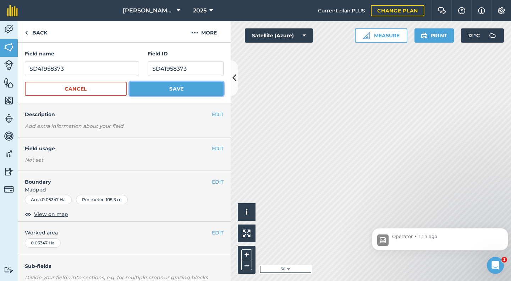
click at [158, 87] on button "Save" at bounding box center [177, 89] width 94 height 14
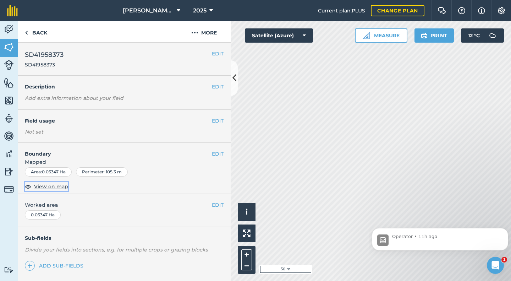
click at [46, 187] on span "View on map" at bounding box center [51, 186] width 34 height 8
click at [40, 33] on link "Back" at bounding box center [36, 31] width 37 height 21
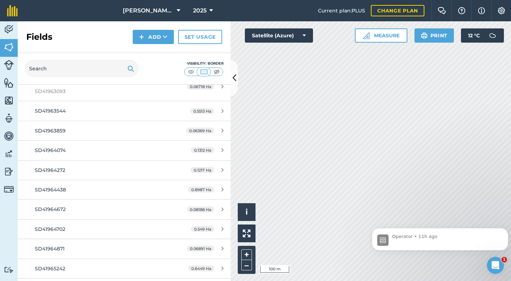
scroll to position [1242, 0]
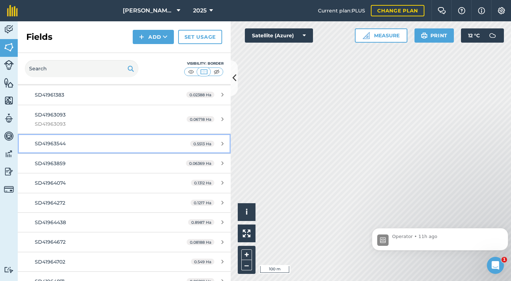
click at [56, 141] on div "SD41963544" at bounding box center [101, 143] width 133 height 8
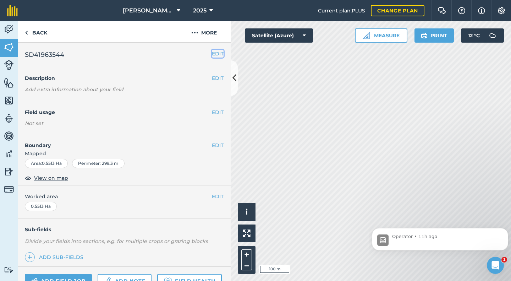
click at [215, 51] on button "EDIT" at bounding box center [218, 54] width 12 height 8
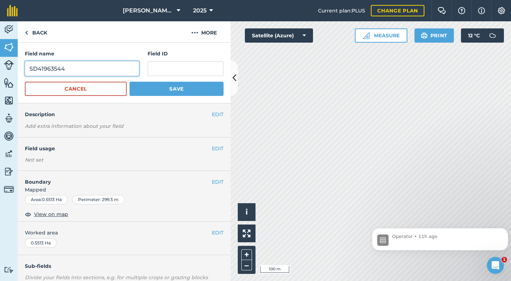
drag, startPoint x: 75, startPoint y: 69, endPoint x: 15, endPoint y: 72, distance: 59.7
click at [15, 72] on div "Activity Fields Livestock Features Maps Team Vehicles Data Reporting Billing Tu…" at bounding box center [255, 150] width 511 height 259
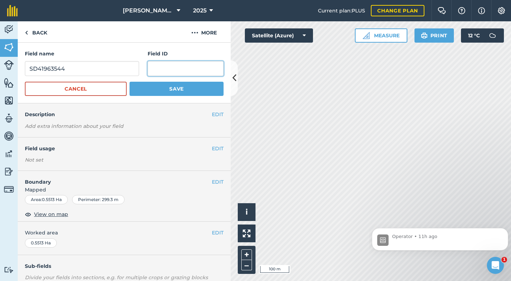
click at [152, 68] on input "text" at bounding box center [186, 68] width 76 height 15
paste input "SD41963544"
type input "SD41963544"
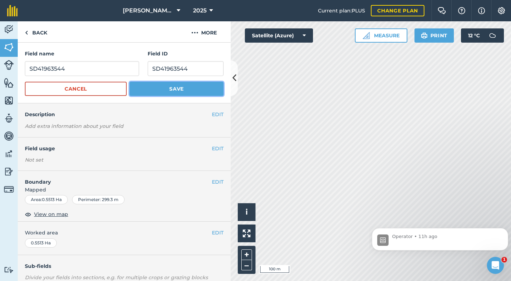
click at [171, 87] on button "Save" at bounding box center [177, 89] width 94 height 14
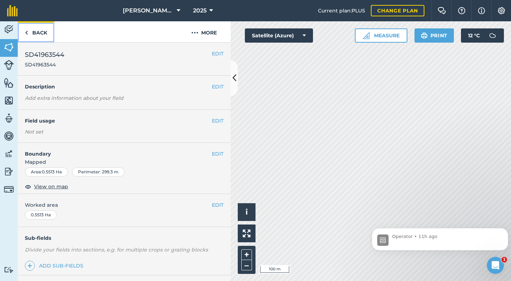
click at [39, 33] on link "Back" at bounding box center [36, 31] width 37 height 21
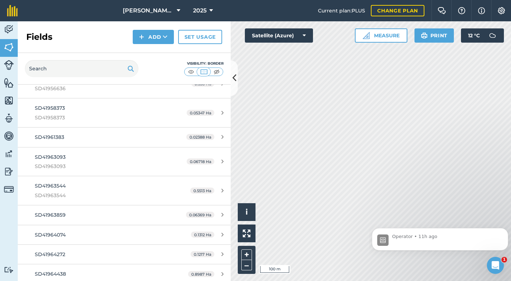
scroll to position [1278, 0]
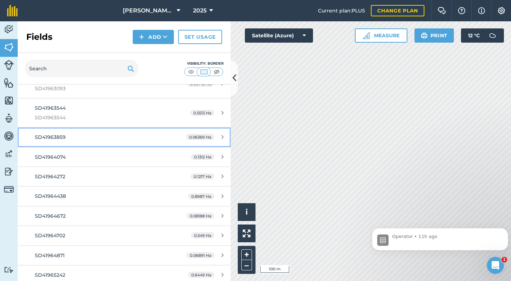
click at [61, 137] on span "SD41963859" at bounding box center [50, 137] width 31 height 6
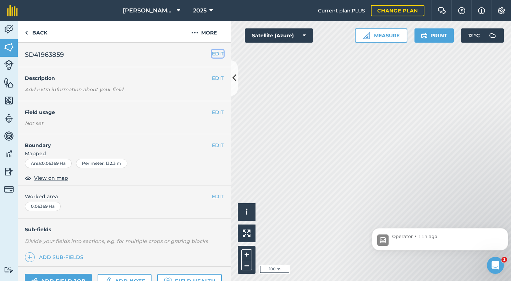
click at [214, 54] on button "EDIT" at bounding box center [218, 54] width 12 height 8
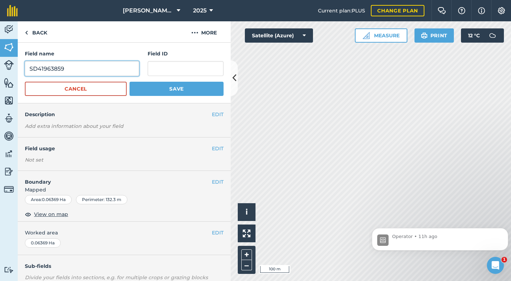
drag, startPoint x: 77, startPoint y: 68, endPoint x: 29, endPoint y: 72, distance: 48.4
click at [29, 72] on input "SD41963859" at bounding box center [82, 68] width 114 height 15
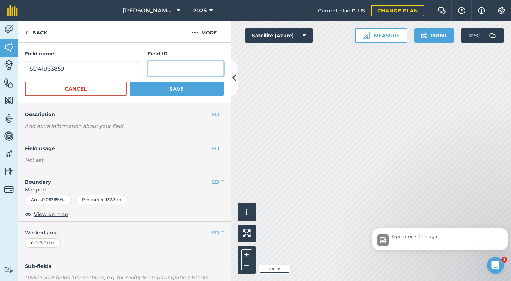
click at [154, 70] on input "text" at bounding box center [186, 68] width 76 height 15
paste input "SD41963859"
type input "SD41963859"
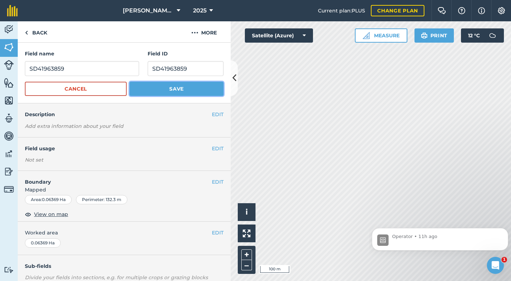
click at [165, 86] on button "Save" at bounding box center [177, 89] width 94 height 14
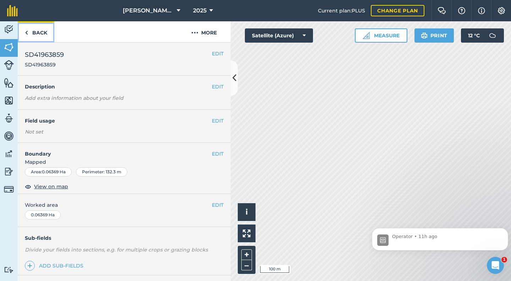
click at [40, 33] on link "Back" at bounding box center [36, 31] width 37 height 21
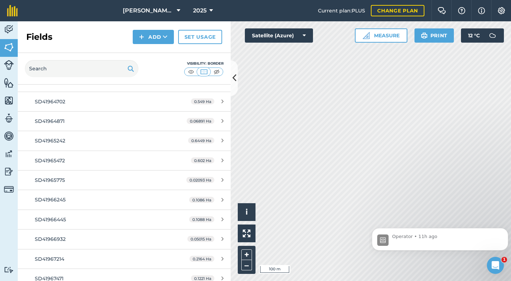
scroll to position [1349, 0]
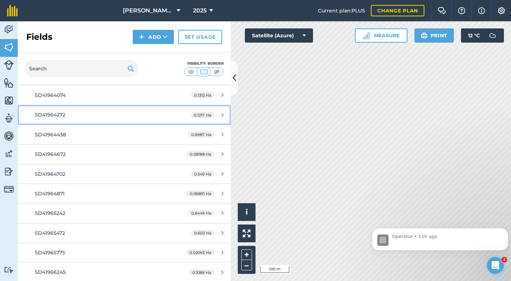
click at [55, 121] on link "SD41964272 0.1217 Ha" at bounding box center [124, 114] width 213 height 19
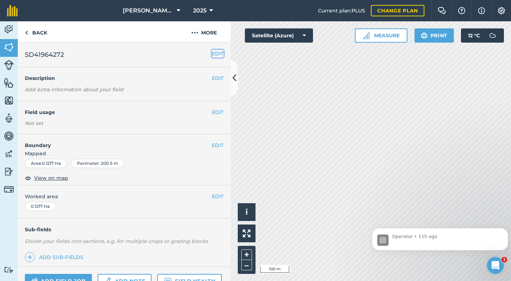
click at [212, 52] on button "EDIT" at bounding box center [218, 54] width 12 height 8
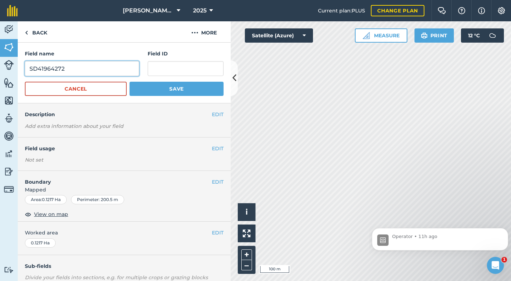
drag, startPoint x: 66, startPoint y: 68, endPoint x: 21, endPoint y: 71, distance: 44.4
click at [21, 71] on div "Field name SD41964272 Field ID Cancel Save" at bounding box center [124, 73] width 213 height 61
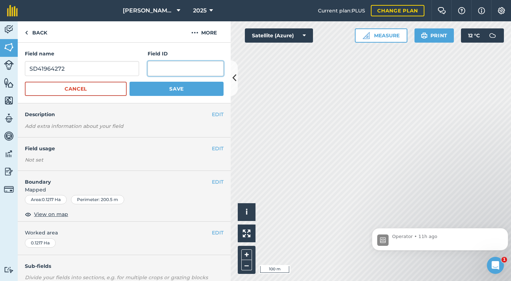
click at [160, 70] on input "text" at bounding box center [186, 68] width 76 height 15
paste input "SD41964272"
type input "SD41964272"
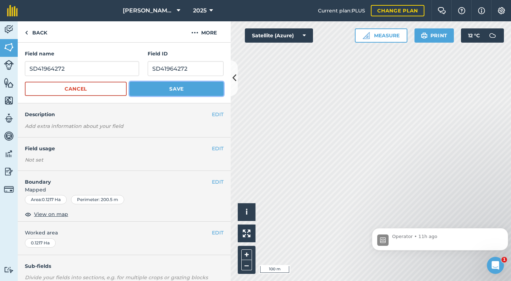
click at [170, 87] on button "Save" at bounding box center [177, 89] width 94 height 14
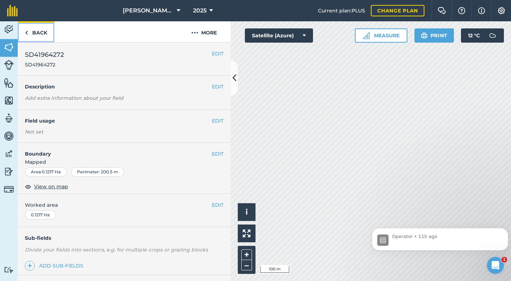
click at [37, 34] on link "Back" at bounding box center [36, 31] width 37 height 21
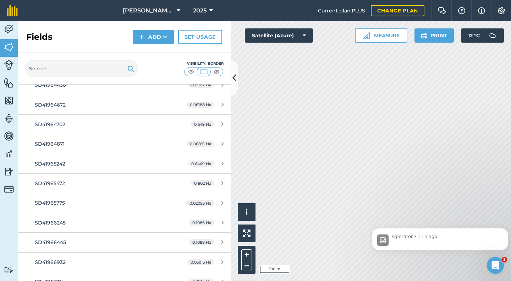
scroll to position [1420, 0]
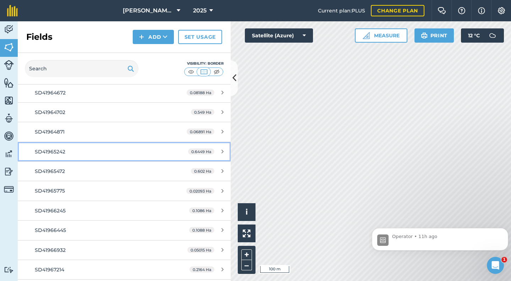
click at [69, 148] on div "SD41965242" at bounding box center [101, 152] width 133 height 8
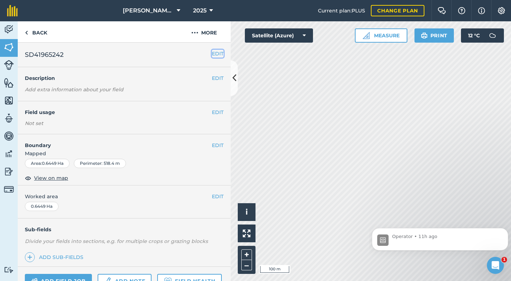
click at [212, 56] on button "EDIT" at bounding box center [218, 54] width 12 height 8
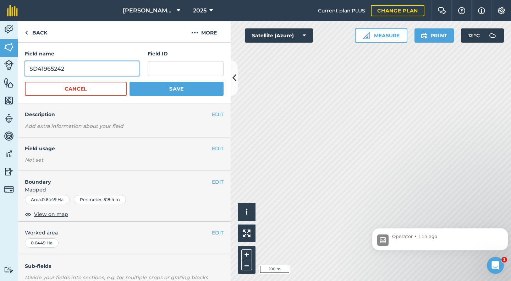
drag, startPoint x: 66, startPoint y: 67, endPoint x: 29, endPoint y: 71, distance: 36.8
click at [29, 71] on input "SD41965242" at bounding box center [82, 68] width 114 height 15
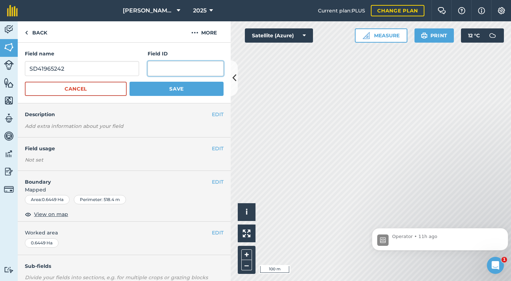
click at [149, 69] on input "text" at bounding box center [186, 68] width 76 height 15
paste input "SD41965242"
type input "SD41965242"
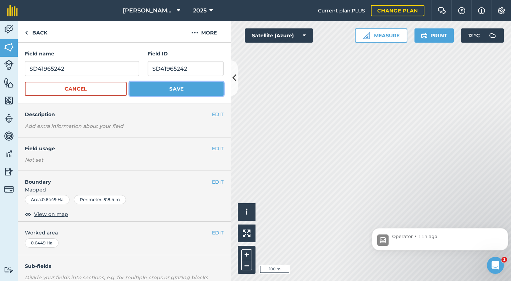
click at [174, 86] on button "Save" at bounding box center [177, 89] width 94 height 14
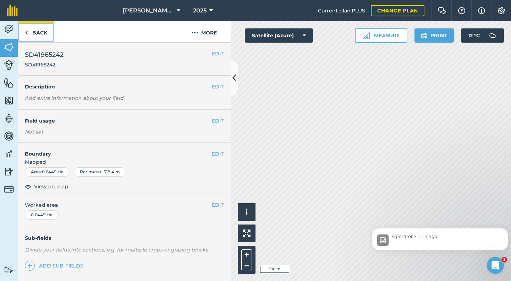
click at [34, 33] on link "Back" at bounding box center [36, 31] width 37 height 21
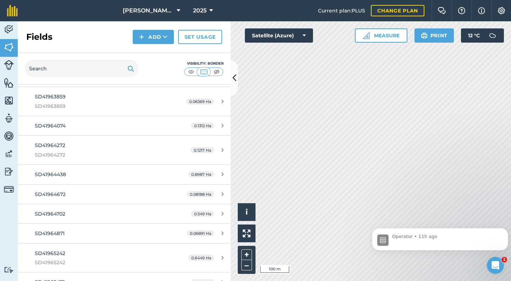
scroll to position [1420, 0]
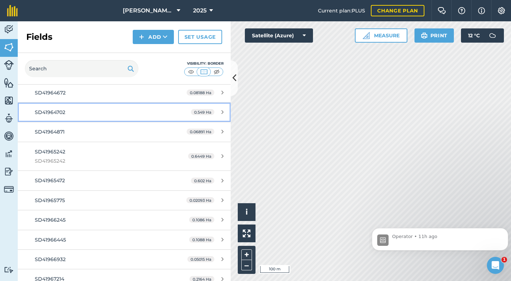
click at [61, 115] on span "SD41964702" at bounding box center [50, 112] width 31 height 6
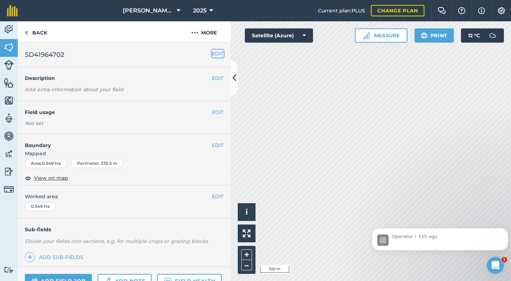
click at [212, 53] on button "EDIT" at bounding box center [218, 54] width 12 height 8
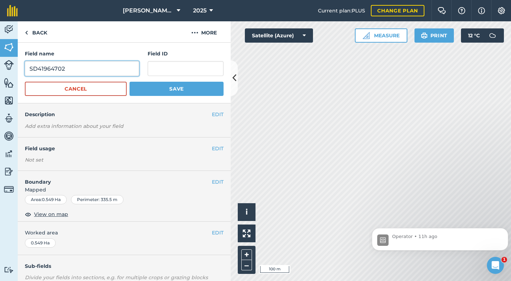
drag, startPoint x: 69, startPoint y: 66, endPoint x: 26, endPoint y: 71, distance: 43.9
click at [26, 71] on input "SD41964702" at bounding box center [82, 68] width 114 height 15
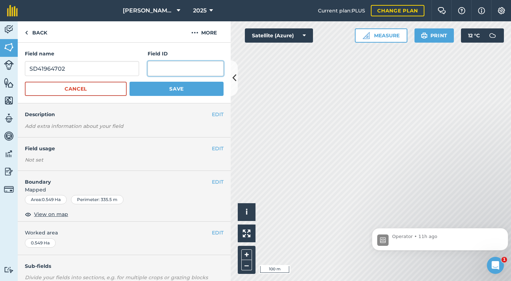
click at [179, 70] on input "text" at bounding box center [186, 68] width 76 height 15
paste input "SD41964702"
type input "SD41964702"
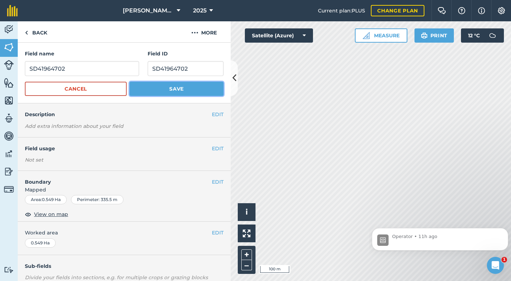
click at [177, 85] on button "Save" at bounding box center [177, 89] width 94 height 14
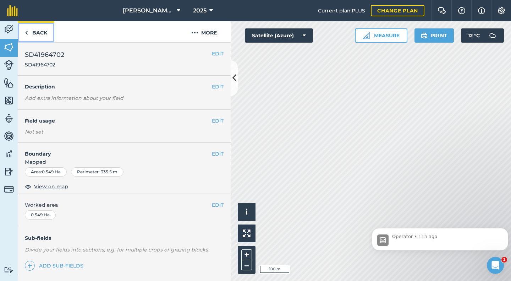
click at [40, 34] on link "Back" at bounding box center [36, 31] width 37 height 21
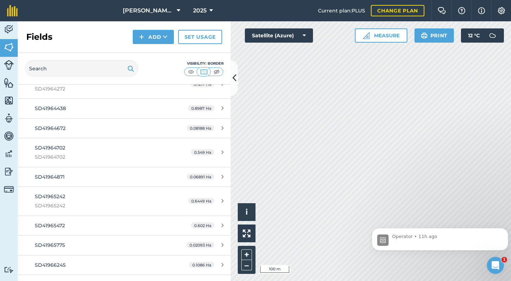
scroll to position [1278, 0]
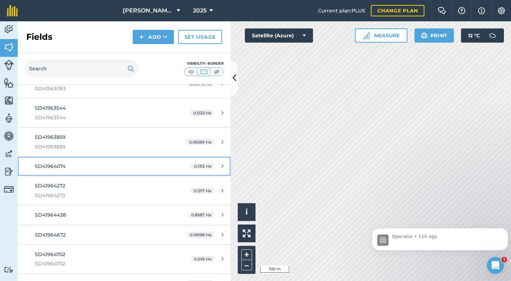
click at [68, 164] on div "SD41964074" at bounding box center [101, 166] width 133 height 8
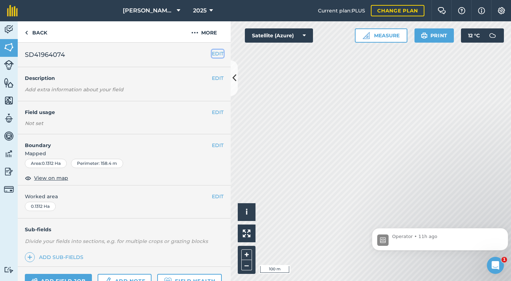
click at [212, 54] on button "EDIT" at bounding box center [218, 54] width 12 height 8
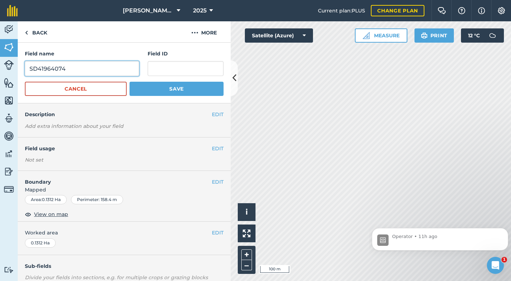
drag, startPoint x: 67, startPoint y: 71, endPoint x: 28, endPoint y: 77, distance: 39.6
click at [28, 77] on form "Field name SD41964074 Field ID Cancel Save" at bounding box center [124, 73] width 199 height 46
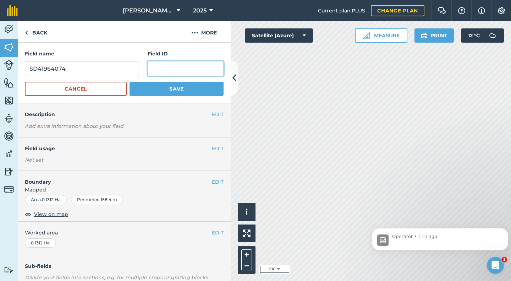
click at [148, 71] on input "text" at bounding box center [186, 68] width 76 height 15
paste input "SD41964074"
type input "SD41964074"
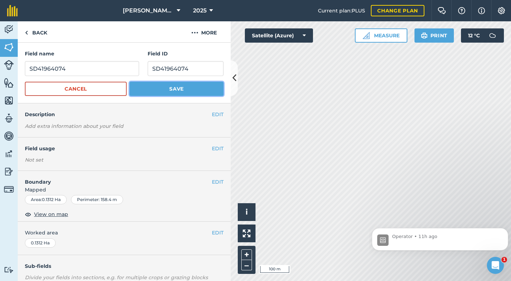
click at [148, 89] on button "Save" at bounding box center [177, 89] width 94 height 14
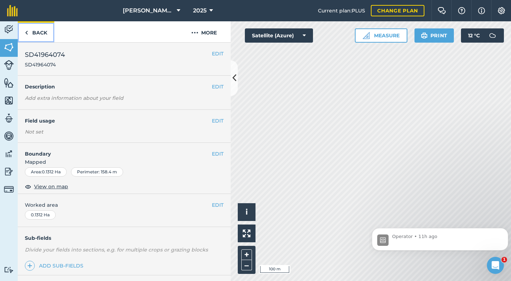
click at [41, 33] on link "Back" at bounding box center [36, 31] width 37 height 21
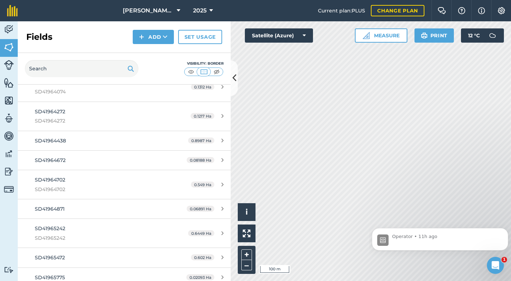
scroll to position [1491, 0]
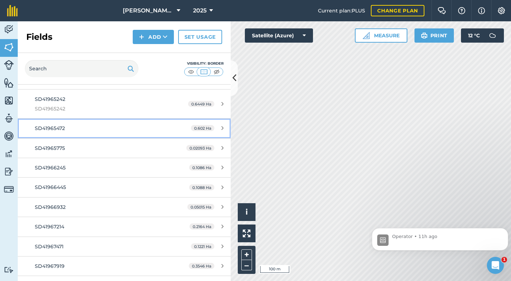
click at [57, 130] on span "SD41965472" at bounding box center [50, 128] width 30 height 6
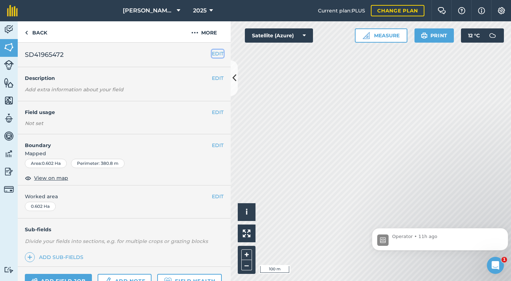
click at [212, 54] on button "EDIT" at bounding box center [218, 54] width 12 height 8
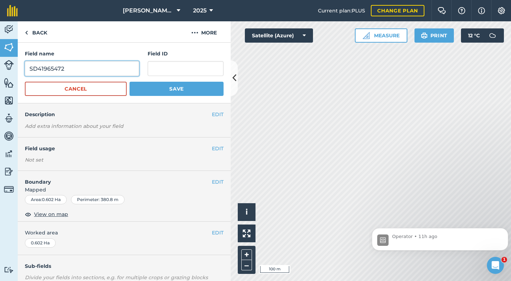
drag, startPoint x: 72, startPoint y: 69, endPoint x: 25, endPoint y: 68, distance: 47.2
click at [25, 68] on input "SD41965472" at bounding box center [82, 68] width 114 height 15
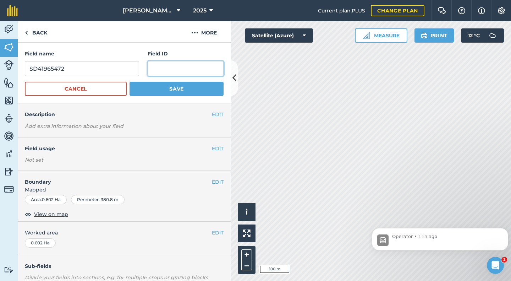
click at [158, 71] on input "text" at bounding box center [186, 68] width 76 height 15
paste input "SD41965472"
type input "SD41965472"
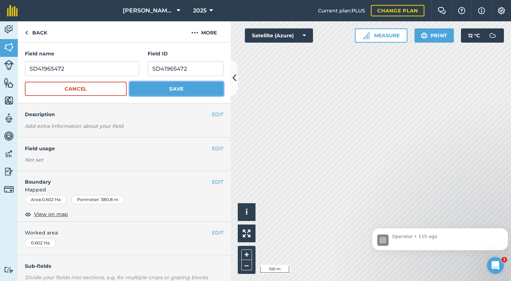
click at [165, 89] on button "Save" at bounding box center [177, 89] width 94 height 14
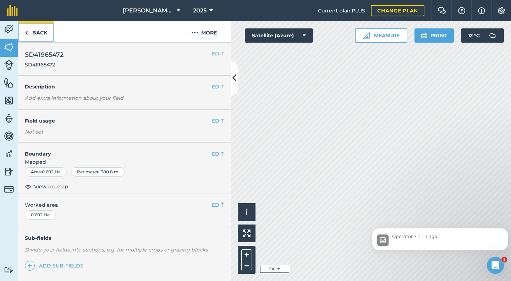
click at [33, 34] on link "Back" at bounding box center [36, 31] width 37 height 21
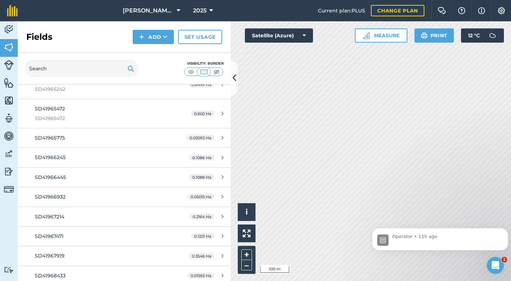
scroll to position [1633, 0]
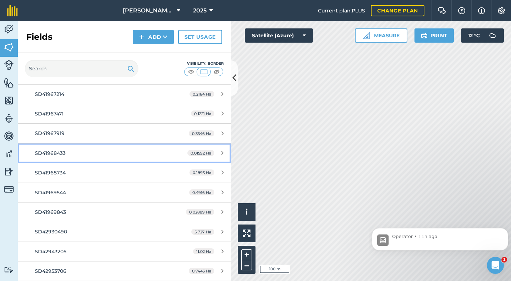
click at [50, 153] on span "SD41968433" at bounding box center [50, 153] width 31 height 6
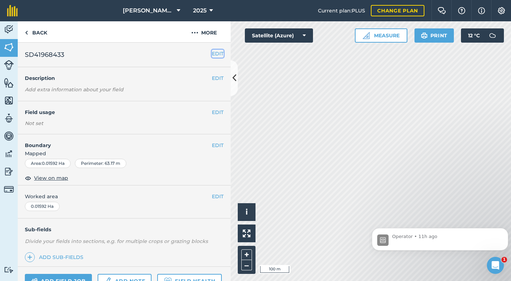
click at [215, 51] on button "EDIT" at bounding box center [218, 54] width 12 height 8
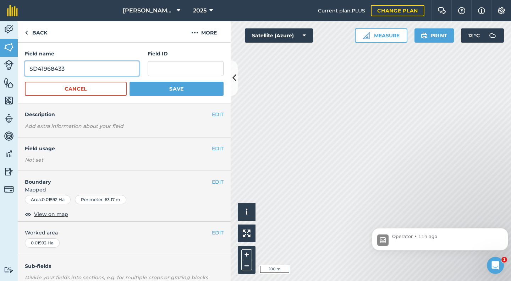
drag, startPoint x: 78, startPoint y: 66, endPoint x: 20, endPoint y: 69, distance: 58.6
click at [20, 69] on div "Field name SD41968433 Field ID Cancel Save" at bounding box center [124, 73] width 213 height 61
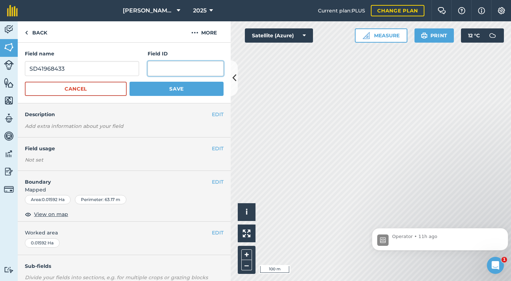
click at [152, 67] on input "text" at bounding box center [186, 68] width 76 height 15
paste input "SD41968433"
type input "SD41968433"
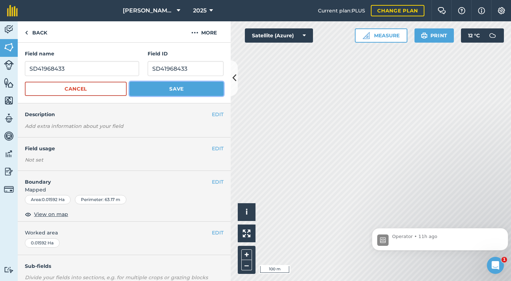
click at [167, 87] on button "Save" at bounding box center [177, 89] width 94 height 14
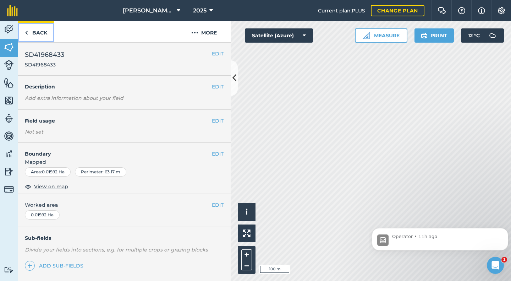
click at [35, 33] on link "Back" at bounding box center [36, 31] width 37 height 21
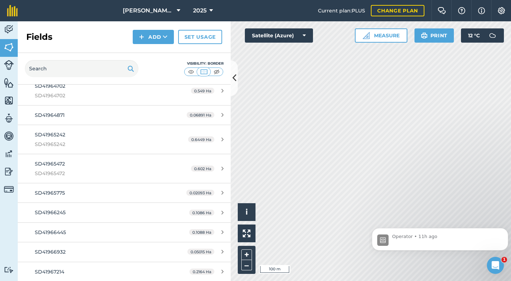
scroll to position [1774, 0]
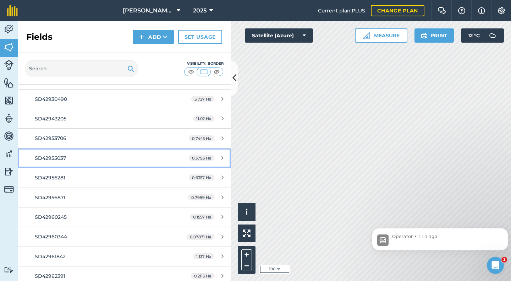
click at [57, 155] on span "SD42955037" at bounding box center [50, 158] width 31 height 6
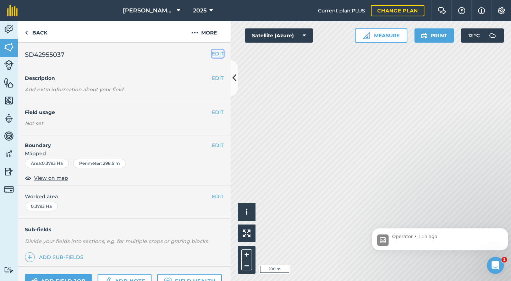
click at [214, 52] on button "EDIT" at bounding box center [218, 54] width 12 height 8
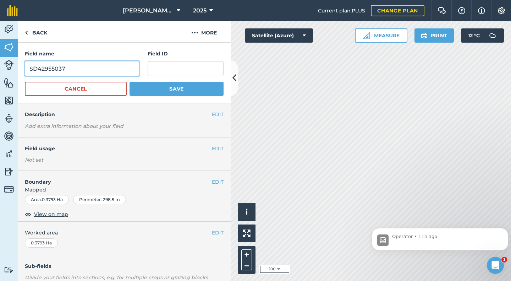
drag, startPoint x: 72, startPoint y: 67, endPoint x: 24, endPoint y: 72, distance: 47.8
click at [24, 72] on div "Field name SD42955037 Field ID Cancel Save" at bounding box center [124, 73] width 213 height 61
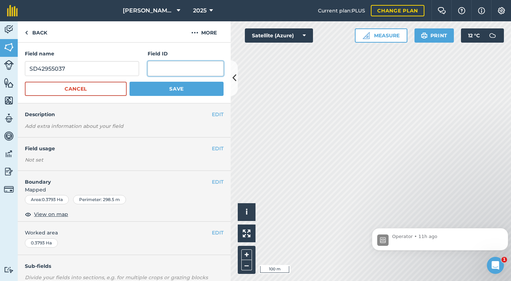
click at [150, 68] on input "text" at bounding box center [186, 68] width 76 height 15
paste input "SD42955037"
type input "SD42955037"
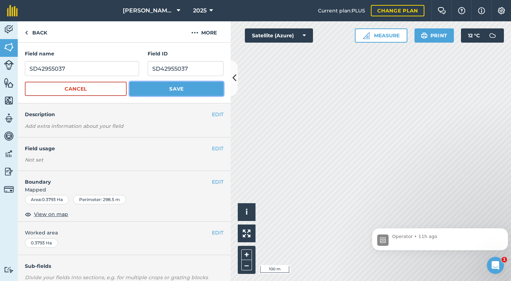
click at [177, 85] on button "Save" at bounding box center [177, 89] width 94 height 14
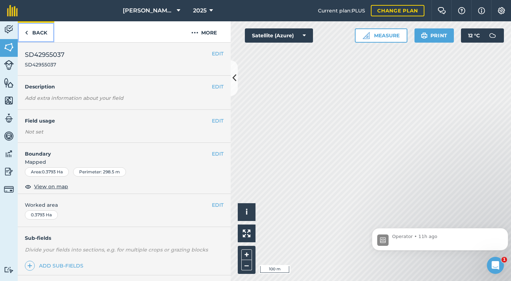
click at [40, 35] on link "Back" at bounding box center [36, 31] width 37 height 21
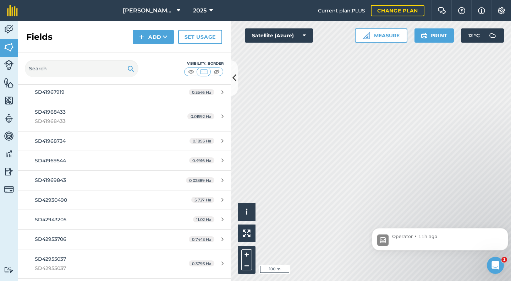
scroll to position [1881, 0]
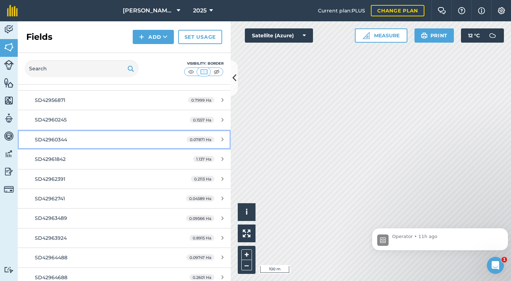
click at [55, 143] on span "SD42960344" at bounding box center [51, 139] width 32 height 6
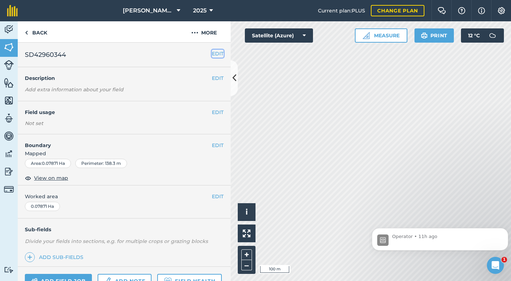
click at [212, 55] on button "EDIT" at bounding box center [218, 54] width 12 height 8
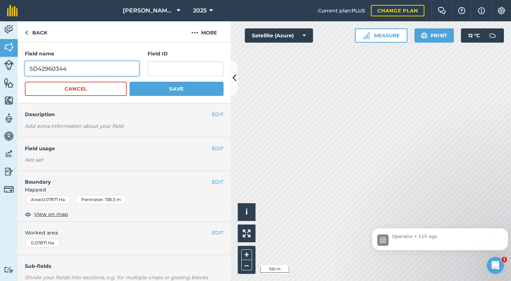
drag, startPoint x: 67, startPoint y: 71, endPoint x: 27, endPoint y: 72, distance: 40.1
click at [27, 72] on input "SD42960344" at bounding box center [82, 68] width 114 height 15
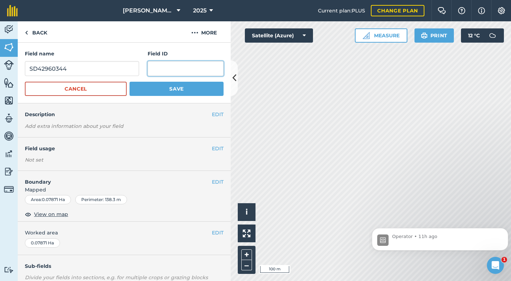
click at [151, 69] on input "text" at bounding box center [186, 68] width 76 height 15
paste input "SD42960344"
type input "SD42960344"
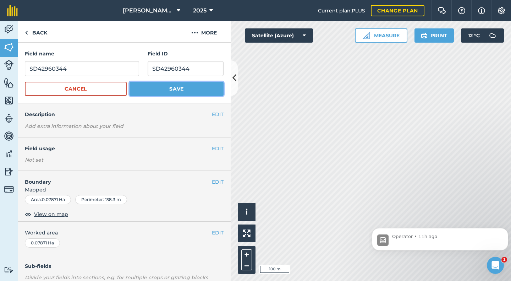
click at [169, 84] on button "Save" at bounding box center [177, 89] width 94 height 14
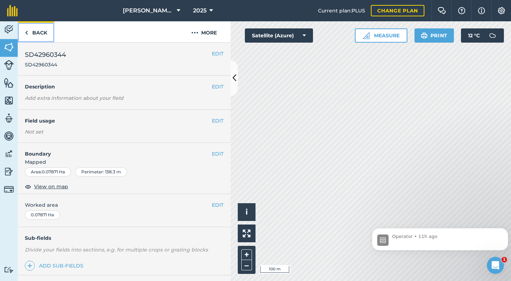
click at [39, 32] on link "Back" at bounding box center [36, 31] width 37 height 21
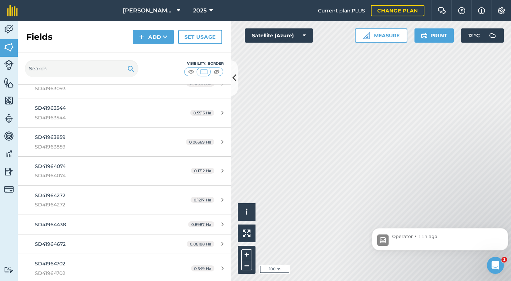
scroll to position [1526, 0]
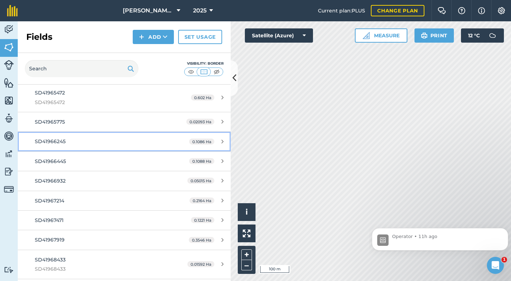
click at [59, 143] on span "SD41966245" at bounding box center [50, 141] width 31 height 6
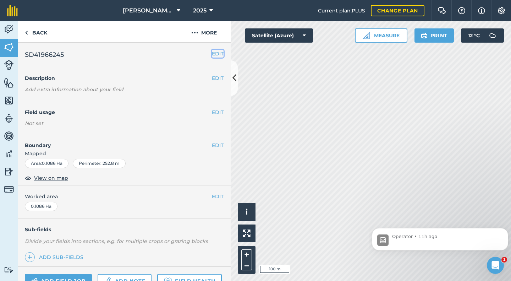
click at [213, 54] on button "EDIT" at bounding box center [218, 54] width 12 height 8
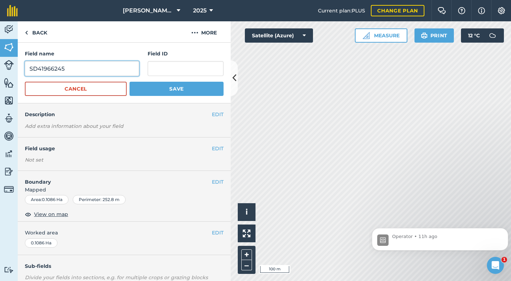
drag, startPoint x: 81, startPoint y: 67, endPoint x: 22, endPoint y: 74, distance: 59.4
click at [22, 74] on div "Field name SD41966245 Field ID Cancel Save" at bounding box center [124, 73] width 213 height 61
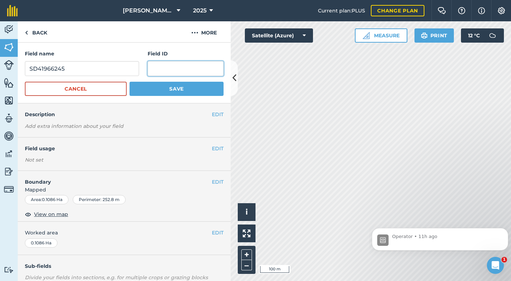
click at [152, 69] on input "text" at bounding box center [186, 68] width 76 height 15
paste input "SD41966245"
type input "SD41966245"
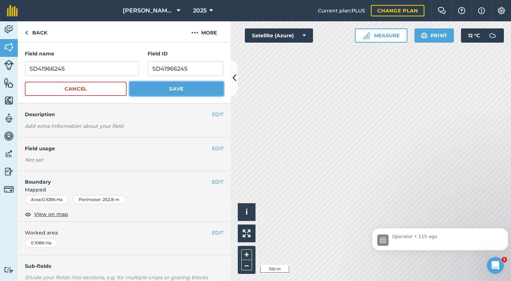
click at [164, 88] on button "Save" at bounding box center [177, 89] width 94 height 14
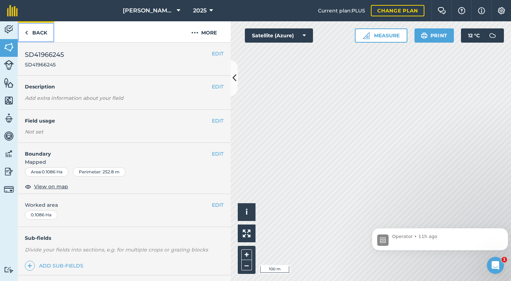
click at [36, 33] on link "Back" at bounding box center [36, 31] width 37 height 21
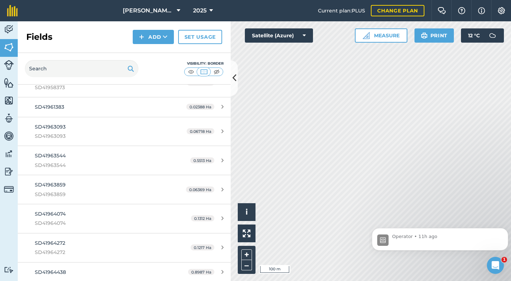
scroll to position [1384, 0]
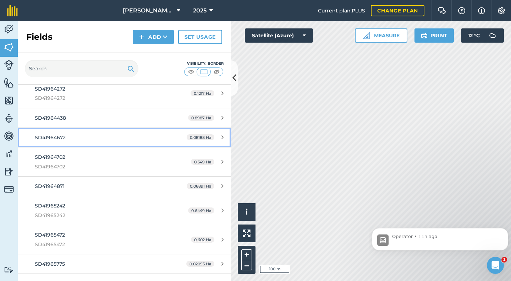
click at [57, 139] on span "SD41964672" at bounding box center [50, 137] width 31 height 6
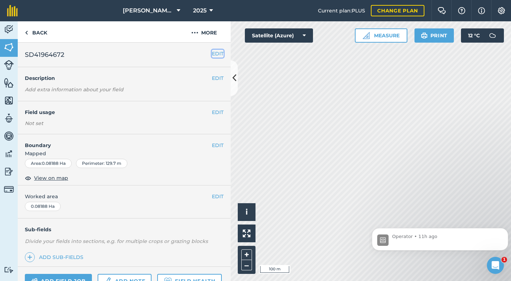
click at [212, 55] on button "EDIT" at bounding box center [218, 54] width 12 height 8
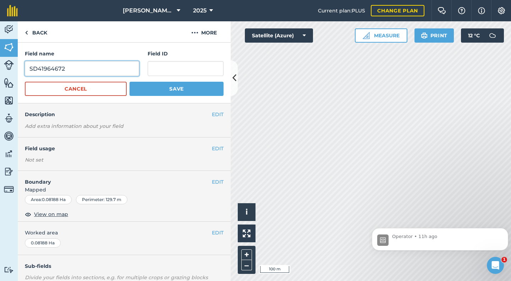
drag, startPoint x: 76, startPoint y: 68, endPoint x: 26, endPoint y: 72, distance: 49.8
click at [26, 72] on input "SD41964672" at bounding box center [82, 68] width 114 height 15
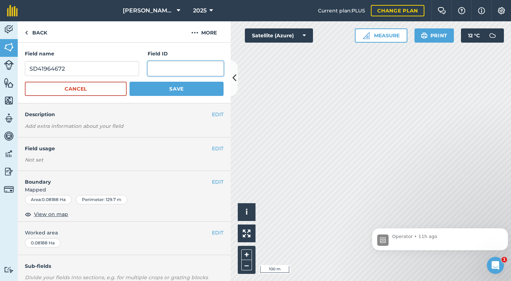
click at [150, 69] on input "text" at bounding box center [186, 68] width 76 height 15
paste input "SD41964672"
type input "SD41964672"
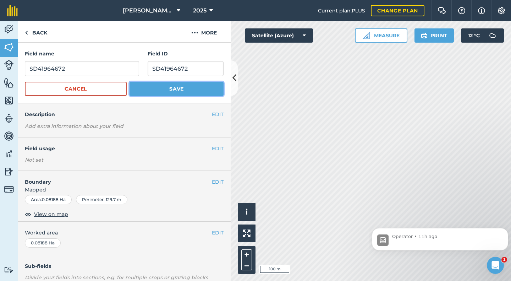
click at [168, 85] on button "Save" at bounding box center [177, 89] width 94 height 14
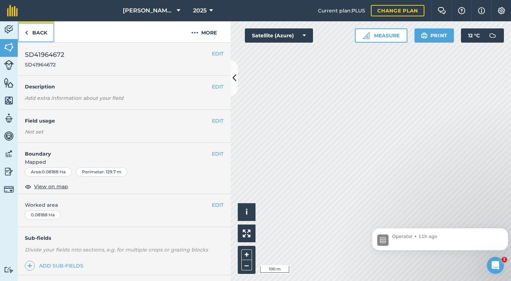
click at [39, 34] on link "Back" at bounding box center [36, 31] width 37 height 21
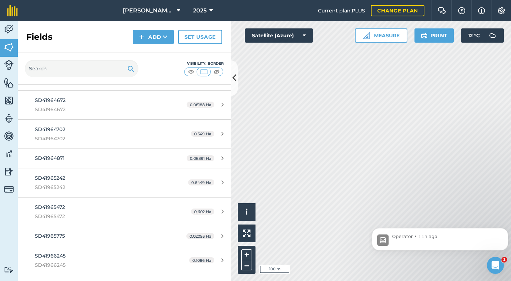
scroll to position [1597, 0]
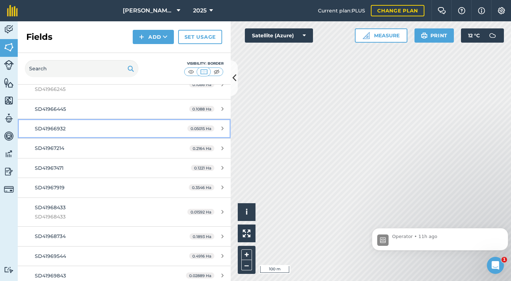
click at [59, 133] on link "SD41966932 0.05015 Ha" at bounding box center [124, 128] width 213 height 19
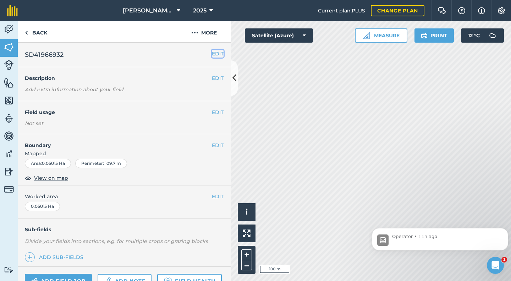
click at [212, 53] on button "EDIT" at bounding box center [218, 54] width 12 height 8
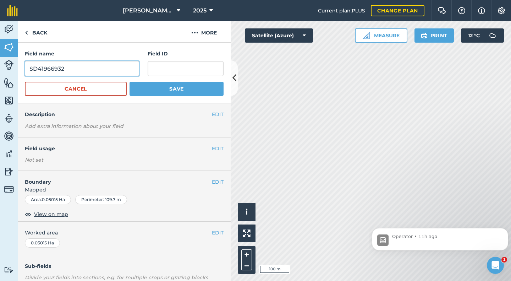
drag, startPoint x: 67, startPoint y: 65, endPoint x: 25, endPoint y: 70, distance: 42.3
click at [25, 70] on input "SD41966932" at bounding box center [82, 68] width 114 height 15
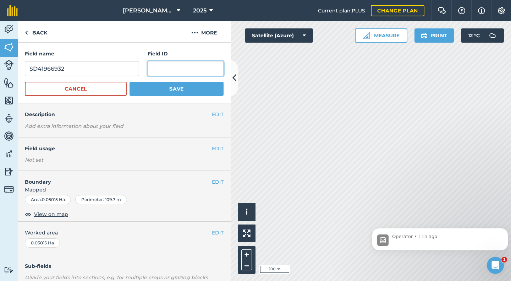
click at [158, 66] on input "text" at bounding box center [186, 68] width 76 height 15
paste input "SD41966932"
type input "SD41966932"
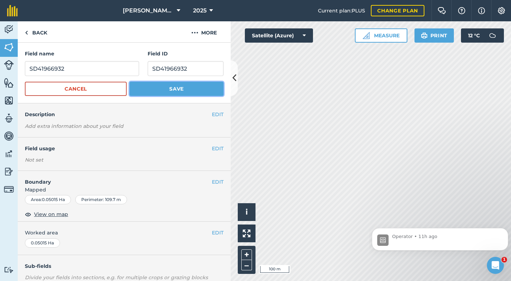
click at [175, 90] on button "Save" at bounding box center [177, 89] width 94 height 14
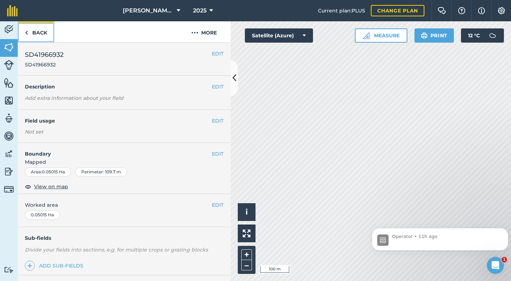
click at [31, 33] on link "Back" at bounding box center [36, 31] width 37 height 21
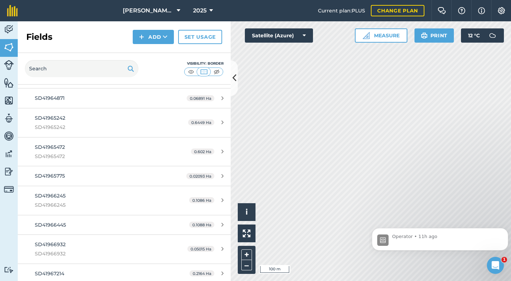
scroll to position [1668, 0]
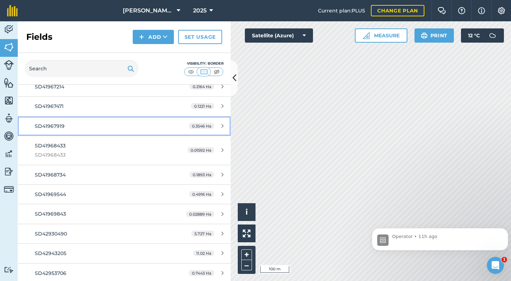
click at [73, 128] on div "SD41967919" at bounding box center [101, 126] width 133 height 8
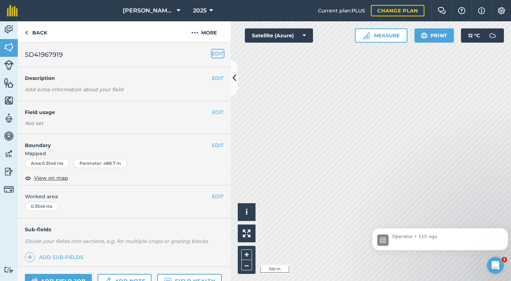
click at [214, 54] on button "EDIT" at bounding box center [218, 54] width 12 height 8
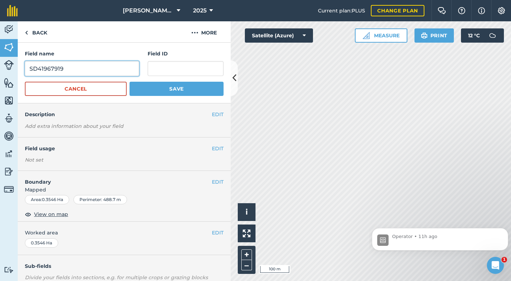
drag, startPoint x: 69, startPoint y: 68, endPoint x: 28, endPoint y: 72, distance: 40.6
click at [28, 72] on input "SD41967919" at bounding box center [82, 68] width 114 height 15
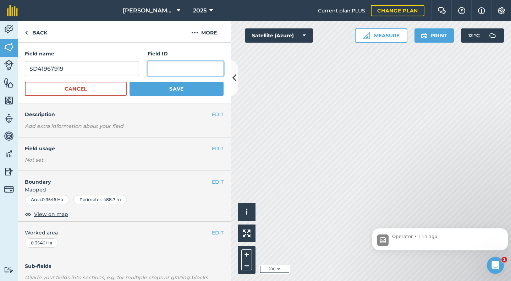
click at [148, 68] on input "text" at bounding box center [186, 68] width 76 height 15
paste input "SD41967919"
type input "SD41967919"
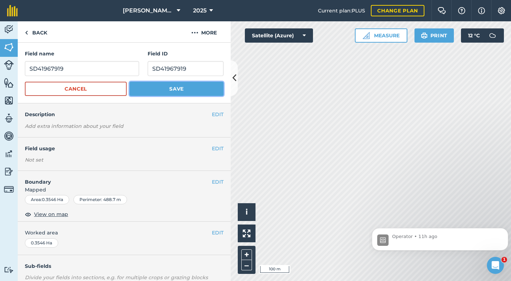
click at [165, 87] on button "Save" at bounding box center [177, 89] width 94 height 14
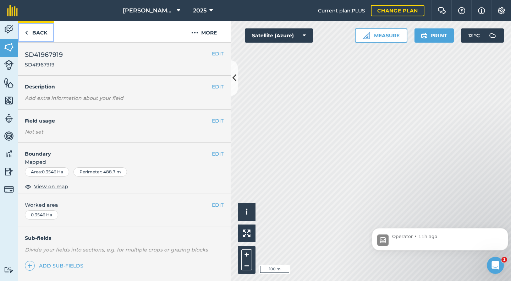
click at [37, 31] on link "Back" at bounding box center [36, 31] width 37 height 21
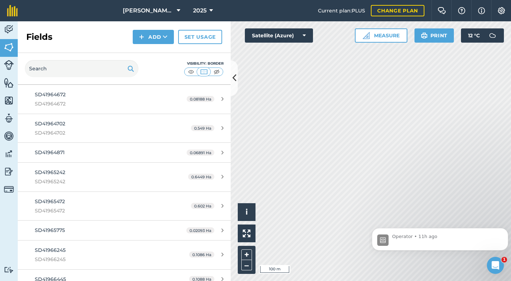
scroll to position [1526, 0]
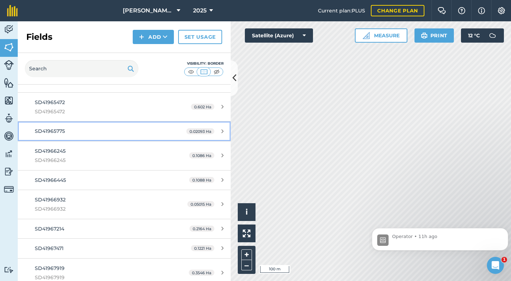
click at [61, 136] on link "SD41965775 0.02093 Ha" at bounding box center [124, 130] width 213 height 19
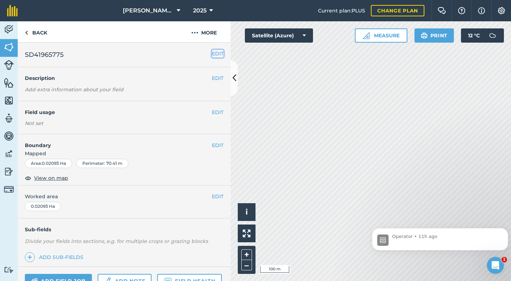
click at [212, 55] on button "EDIT" at bounding box center [218, 54] width 12 height 8
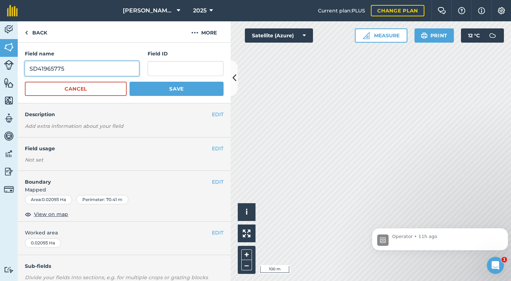
drag, startPoint x: 82, startPoint y: 68, endPoint x: 17, endPoint y: 70, distance: 65.0
click at [17, 70] on div "Activity Fields Livestock Features Maps Team Vehicles Data Reporting Billing Tu…" at bounding box center [255, 150] width 511 height 259
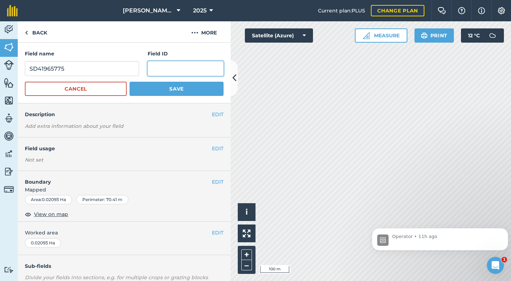
click at [152, 67] on input "text" at bounding box center [186, 68] width 76 height 15
paste input "SD41965775"
type input "SD41965775"
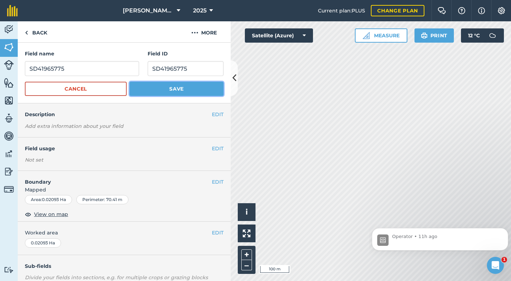
click at [166, 88] on button "Save" at bounding box center [177, 89] width 94 height 14
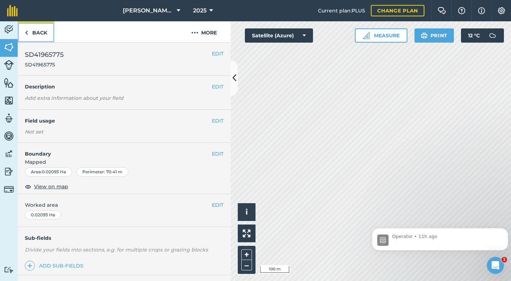
click at [37, 33] on link "Back" at bounding box center [36, 31] width 37 height 21
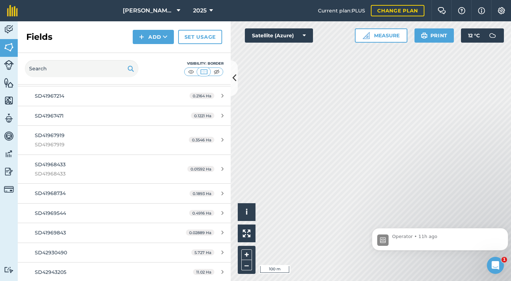
scroll to position [1845, 0]
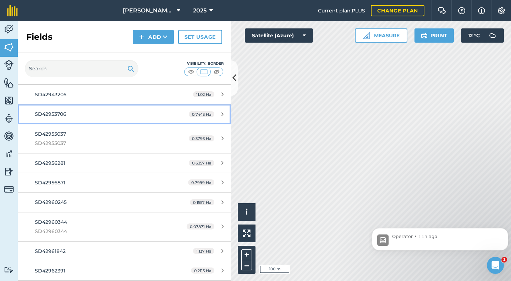
click at [57, 116] on span "SD42953706" at bounding box center [51, 114] width 32 height 6
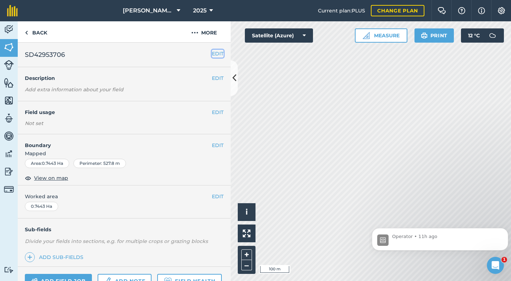
click at [212, 54] on button "EDIT" at bounding box center [218, 54] width 12 height 8
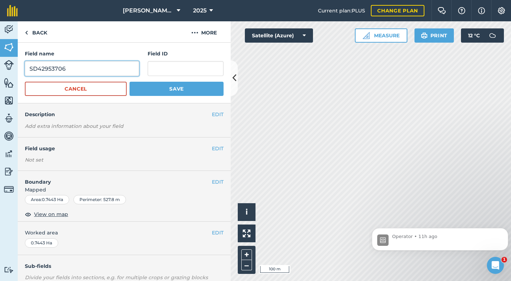
drag, startPoint x: 73, startPoint y: 66, endPoint x: 19, endPoint y: 73, distance: 54.8
click at [19, 73] on div "Field name SD42953706 Field ID Cancel Save" at bounding box center [124, 73] width 213 height 61
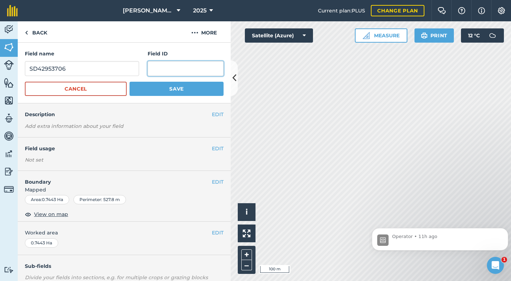
click at [150, 70] on input "text" at bounding box center [186, 68] width 76 height 15
paste input "SD42953706"
type input "SD42953706"
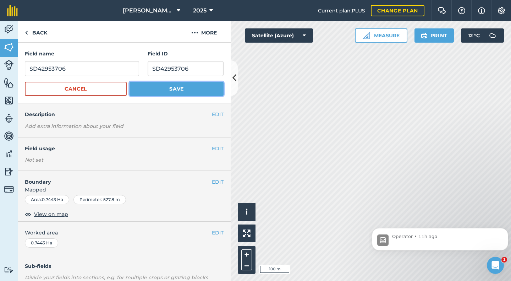
click at [167, 87] on button "Save" at bounding box center [177, 89] width 94 height 14
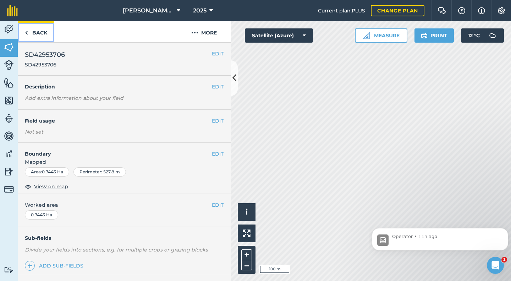
click at [39, 35] on link "Back" at bounding box center [36, 31] width 37 height 21
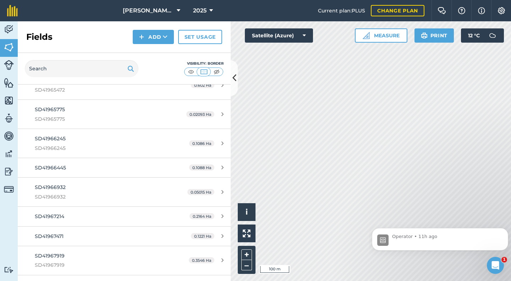
scroll to position [1562, 0]
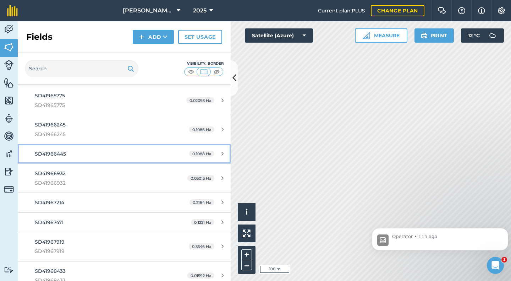
click at [69, 153] on div "SD41966445" at bounding box center [101, 154] width 133 height 8
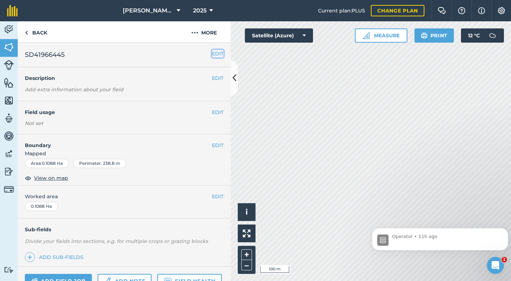
click at [213, 55] on button "EDIT" at bounding box center [218, 54] width 12 height 8
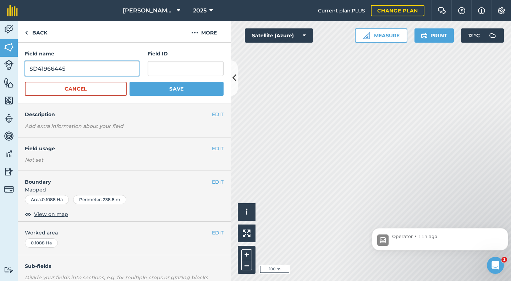
drag, startPoint x: 70, startPoint y: 71, endPoint x: 26, endPoint y: 70, distance: 44.0
click at [26, 70] on input "SD41966445" at bounding box center [82, 68] width 114 height 15
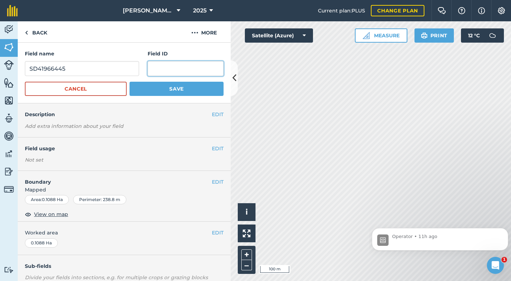
click at [153, 67] on input "text" at bounding box center [186, 68] width 76 height 15
paste input "SD41966445"
type input "SD41966445"
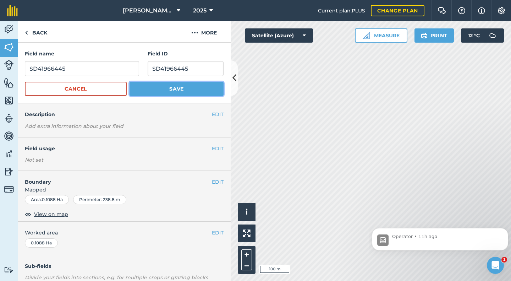
click at [164, 87] on button "Save" at bounding box center [177, 89] width 94 height 14
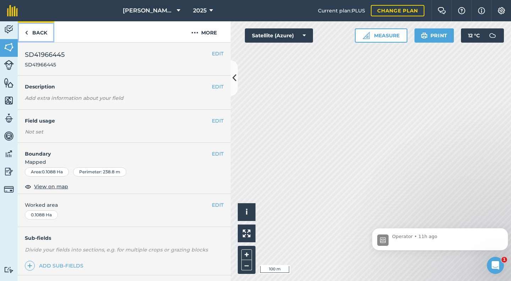
click at [40, 34] on link "Back" at bounding box center [36, 31] width 37 height 21
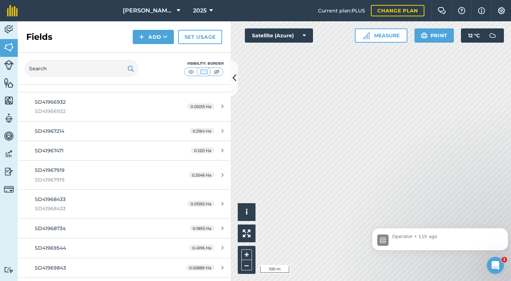
scroll to position [1668, 0]
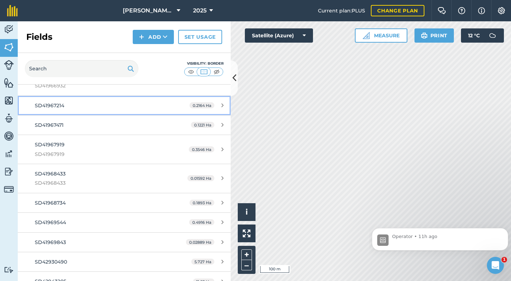
click at [53, 106] on span "SD41967214" at bounding box center [49, 105] width 29 height 6
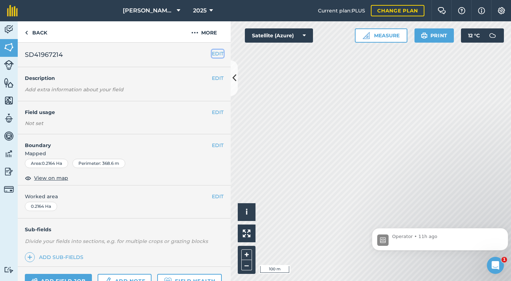
click at [214, 54] on button "EDIT" at bounding box center [218, 54] width 12 height 8
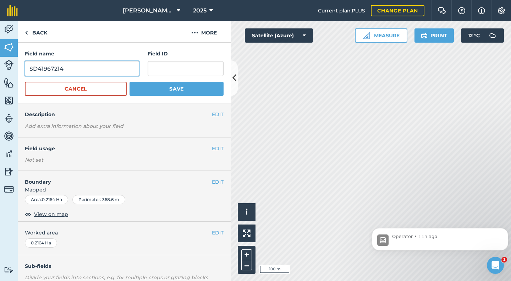
drag, startPoint x: 66, startPoint y: 66, endPoint x: 20, endPoint y: 73, distance: 46.4
click at [20, 73] on div "Field name SD41967214 Field ID Cancel Save" at bounding box center [124, 73] width 213 height 61
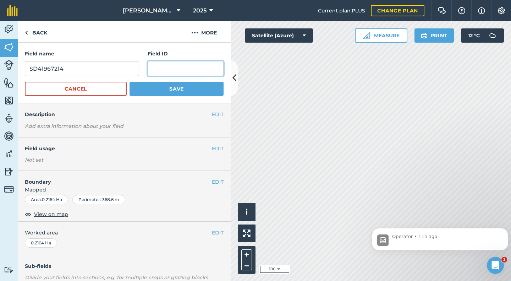
click at [159, 69] on input "text" at bounding box center [186, 68] width 76 height 15
paste input "SD41967214"
type input "SD41967214"
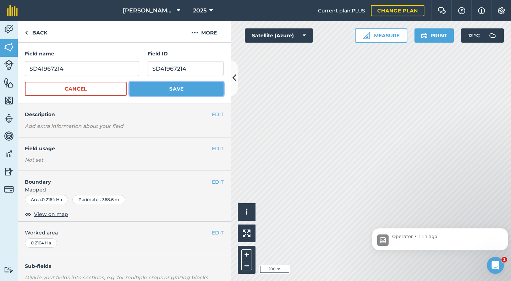
click at [176, 86] on button "Save" at bounding box center [177, 89] width 94 height 14
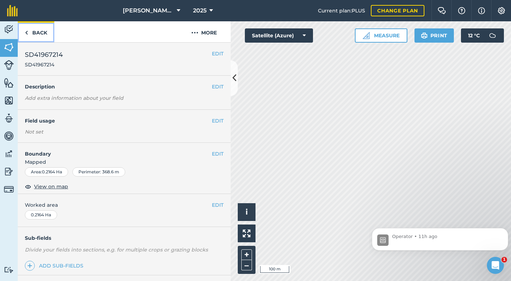
click at [39, 35] on link "Back" at bounding box center [36, 31] width 37 height 21
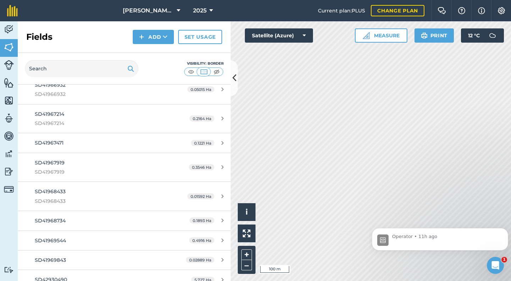
scroll to position [1668, 0]
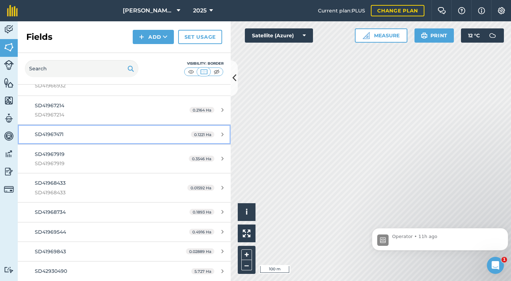
click at [68, 138] on div "SD41967471" at bounding box center [101, 134] width 133 height 8
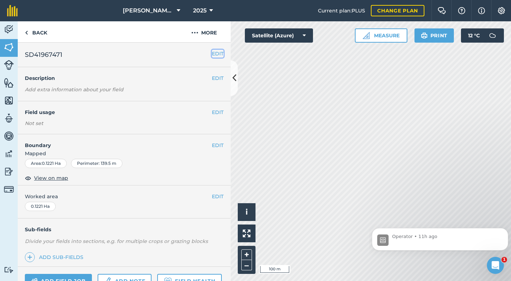
click at [212, 55] on button "EDIT" at bounding box center [218, 54] width 12 height 8
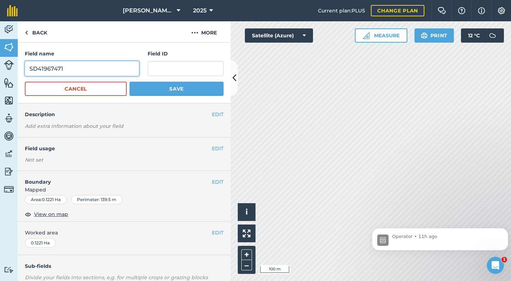
drag, startPoint x: 69, startPoint y: 64, endPoint x: 28, endPoint y: 72, distance: 41.8
click at [28, 72] on input "SD41967471" at bounding box center [82, 68] width 114 height 15
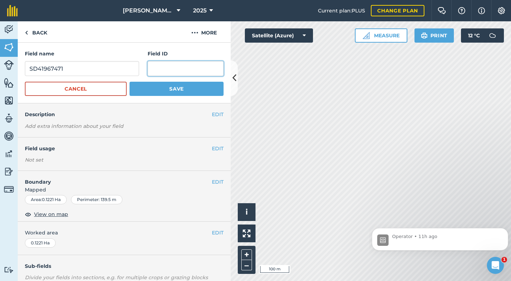
click at [153, 69] on input "text" at bounding box center [186, 68] width 76 height 15
paste input "SD41967471"
type input "SD41967471"
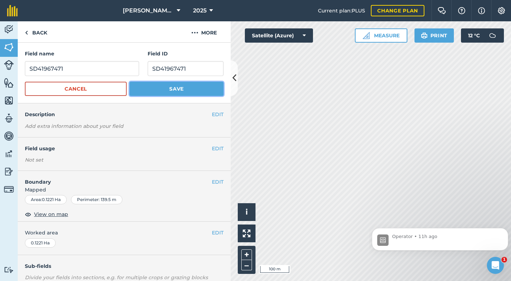
click at [172, 86] on button "Save" at bounding box center [177, 89] width 94 height 14
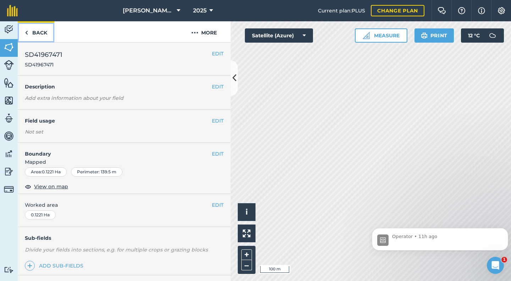
click at [39, 35] on link "Back" at bounding box center [36, 31] width 37 height 21
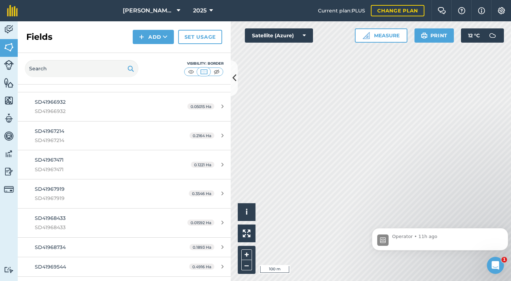
scroll to position [1774, 0]
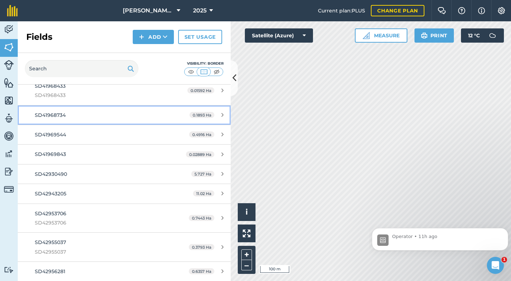
click at [56, 117] on span "SD41968734" at bounding box center [50, 115] width 31 height 6
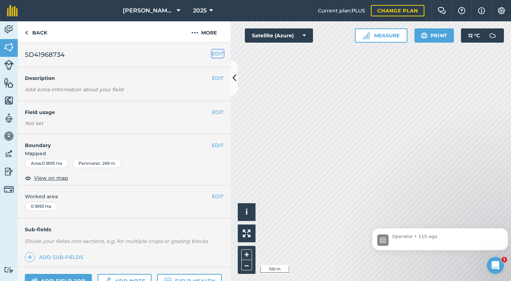
click at [212, 53] on button "EDIT" at bounding box center [218, 54] width 12 height 8
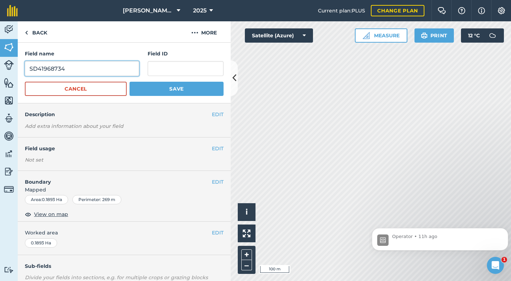
drag, startPoint x: 65, startPoint y: 70, endPoint x: 28, endPoint y: 72, distance: 36.3
click at [28, 72] on input "SD41968734" at bounding box center [82, 68] width 114 height 15
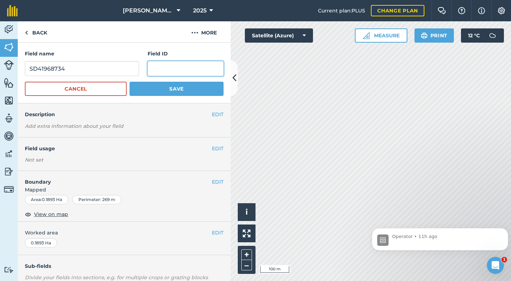
click at [165, 67] on input "text" at bounding box center [186, 68] width 76 height 15
paste input "SD41968734"
type input "SD41968734"
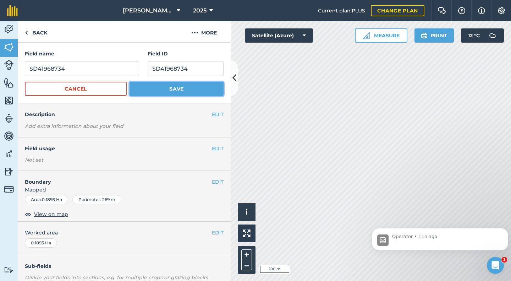
click at [170, 87] on button "Save" at bounding box center [177, 89] width 94 height 14
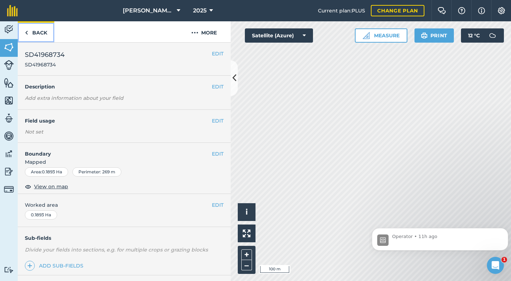
click at [42, 35] on link "Back" at bounding box center [36, 31] width 37 height 21
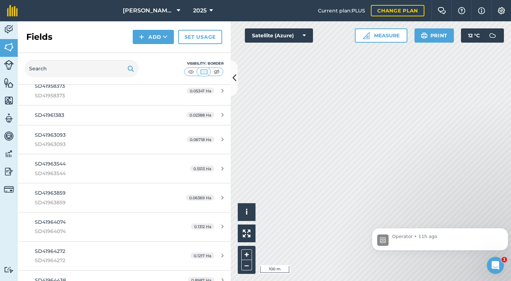
scroll to position [1313, 0]
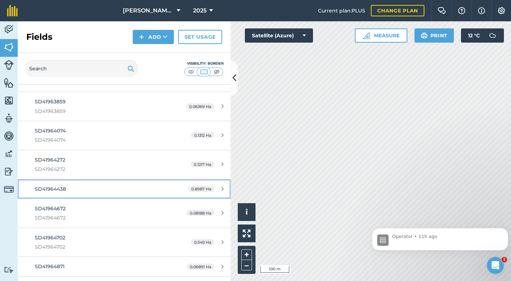
click at [87, 187] on div "SD41964438" at bounding box center [101, 189] width 133 height 8
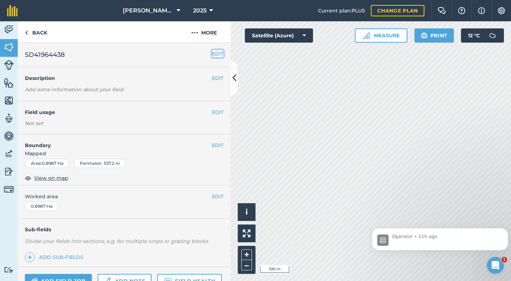
click at [212, 54] on button "EDIT" at bounding box center [218, 54] width 12 height 8
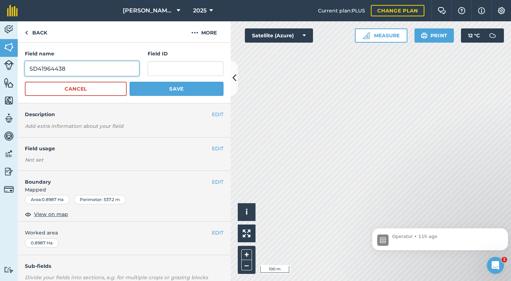
drag, startPoint x: 88, startPoint y: 70, endPoint x: 18, endPoint y: 70, distance: 69.9
click at [18, 70] on div "Field name SD41964438 Field ID Cancel Save" at bounding box center [124, 73] width 213 height 61
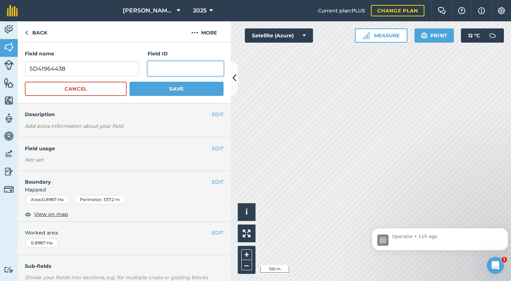
click at [155, 66] on input "text" at bounding box center [186, 68] width 76 height 15
paste input "SD41964438"
type input "SD41964438"
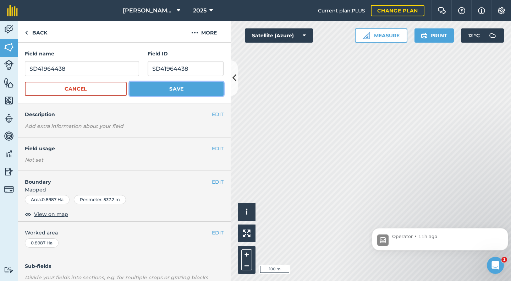
click at [176, 89] on button "Save" at bounding box center [177, 89] width 94 height 14
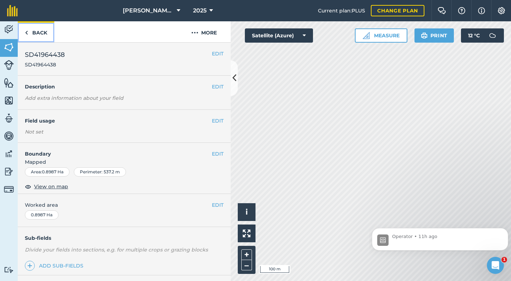
click at [36, 31] on link "Back" at bounding box center [36, 31] width 37 height 21
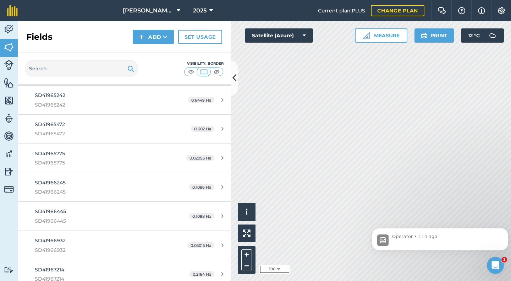
scroll to position [1420, 0]
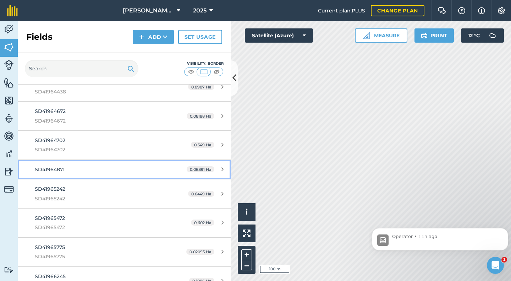
click at [78, 169] on div "SD41964871" at bounding box center [101, 169] width 133 height 8
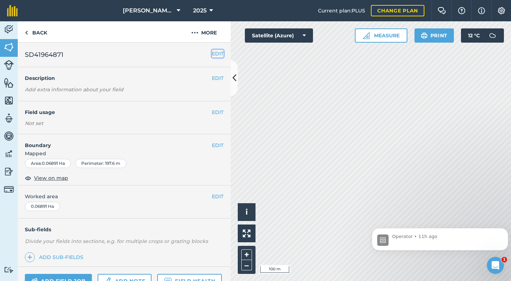
click at [212, 55] on button "EDIT" at bounding box center [218, 54] width 12 height 8
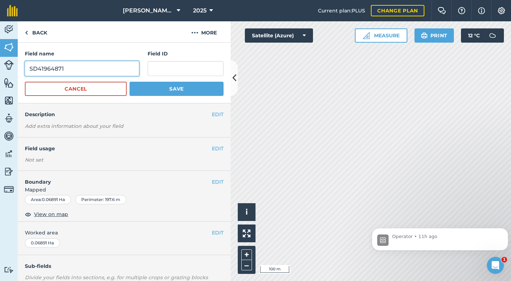
drag, startPoint x: 71, startPoint y: 71, endPoint x: 24, endPoint y: 71, distance: 46.5
click at [24, 71] on div "Field name SD41964871 Field ID Cancel Save" at bounding box center [124, 73] width 213 height 61
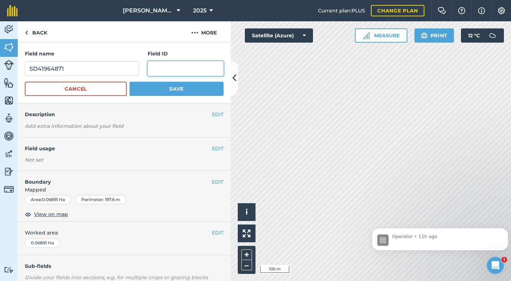
click at [149, 68] on input "text" at bounding box center [186, 68] width 76 height 15
paste input "SD41964871"
type input "SD41964871"
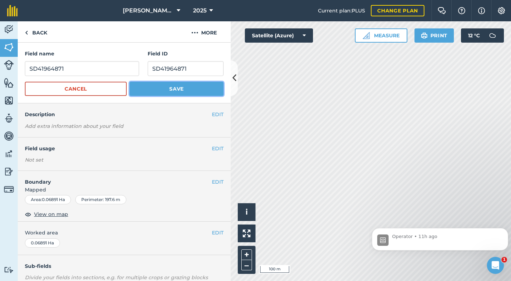
click at [173, 88] on button "Save" at bounding box center [177, 89] width 94 height 14
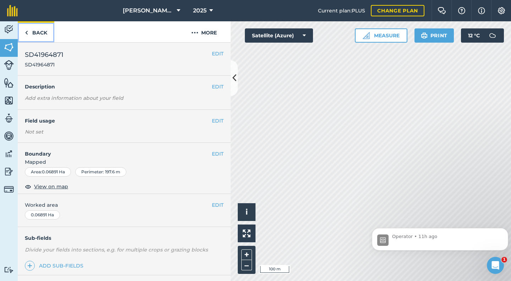
click at [40, 34] on link "Back" at bounding box center [36, 31] width 37 height 21
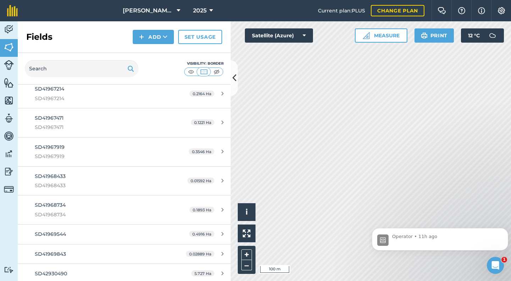
scroll to position [1703, 0]
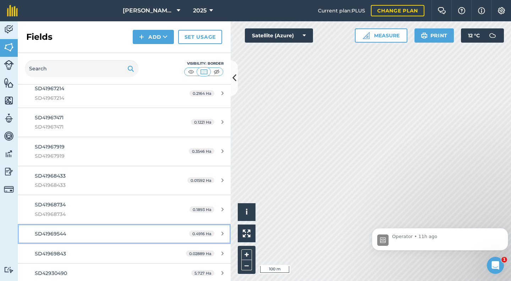
click at [69, 235] on div "SD41969544" at bounding box center [101, 234] width 133 height 8
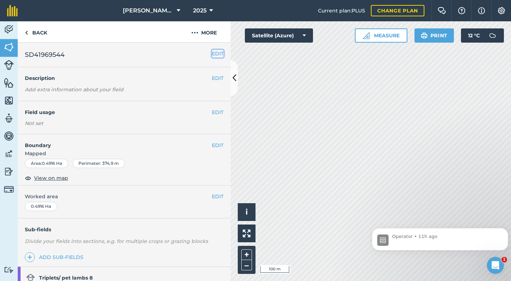
click at [212, 53] on button "EDIT" at bounding box center [218, 54] width 12 height 8
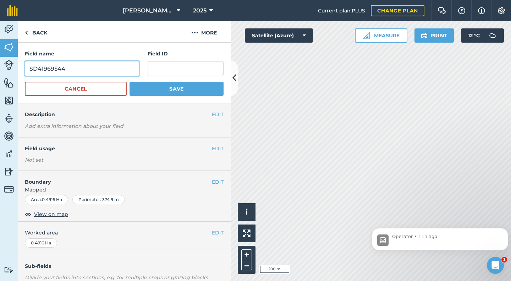
drag, startPoint x: 72, startPoint y: 69, endPoint x: 13, endPoint y: 69, distance: 59.6
click at [13, 69] on div "Activity Fields Livestock Features Maps Team Vehicles Data Reporting Billing Tu…" at bounding box center [255, 150] width 511 height 259
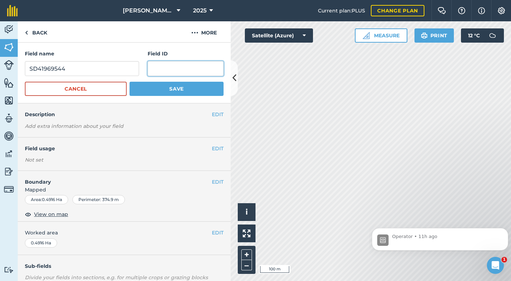
click at [159, 63] on input "text" at bounding box center [186, 68] width 76 height 15
paste input "SD41969544"
type input "SD41969544"
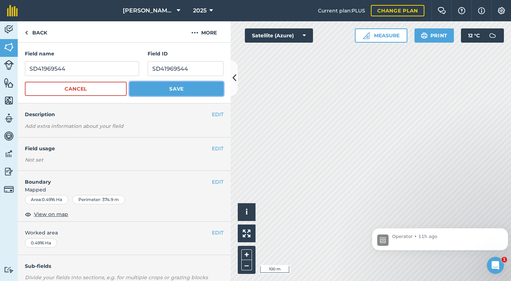
click at [166, 84] on button "Save" at bounding box center [177, 89] width 94 height 14
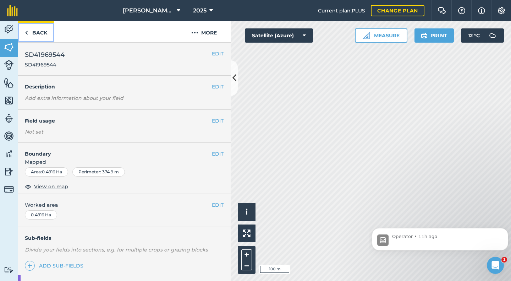
click at [40, 33] on link "Back" at bounding box center [36, 31] width 37 height 21
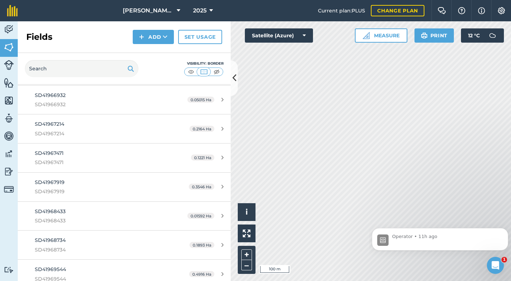
scroll to position [1952, 0]
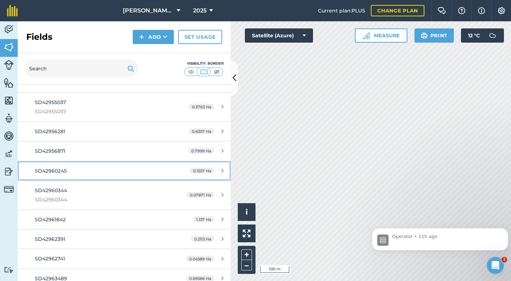
click at [59, 171] on span "SD42960245" at bounding box center [51, 171] width 32 height 6
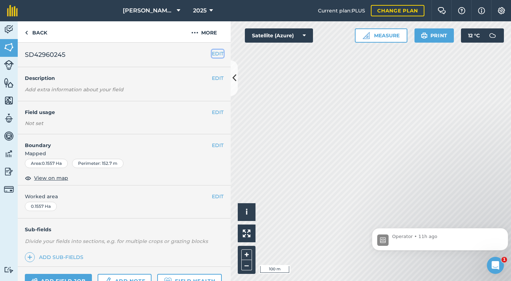
click at [212, 54] on button "EDIT" at bounding box center [218, 54] width 12 height 8
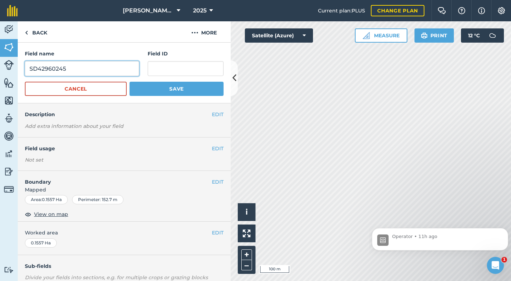
drag, startPoint x: 86, startPoint y: 69, endPoint x: 26, endPoint y: 70, distance: 60.7
click at [26, 70] on input "SD42960245" at bounding box center [82, 68] width 114 height 15
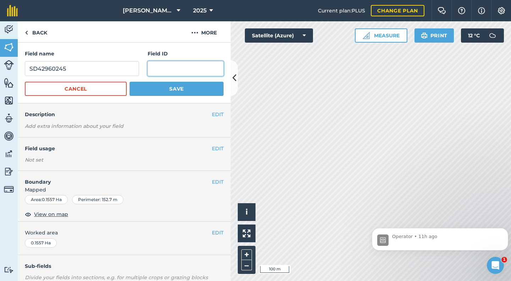
click at [166, 67] on input "text" at bounding box center [186, 68] width 76 height 15
paste input "SD42960245"
type input "SD42960245"
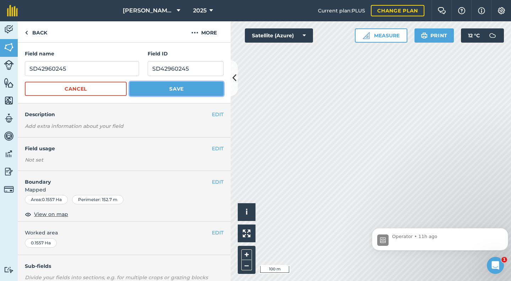
click at [175, 89] on button "Save" at bounding box center [177, 89] width 94 height 14
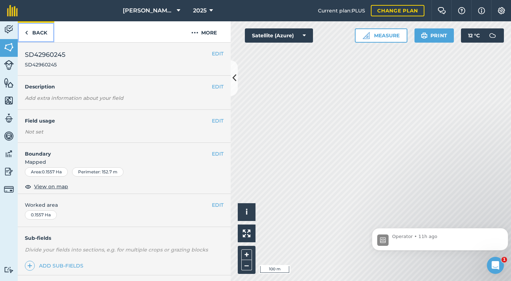
click at [38, 32] on link "Back" at bounding box center [36, 31] width 37 height 21
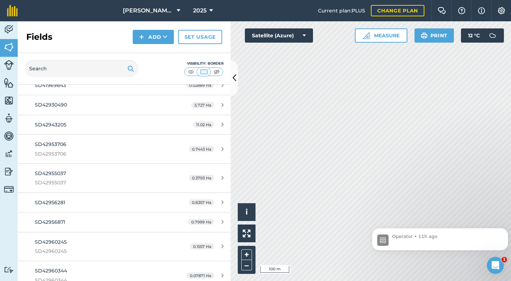
scroll to position [2165, 0]
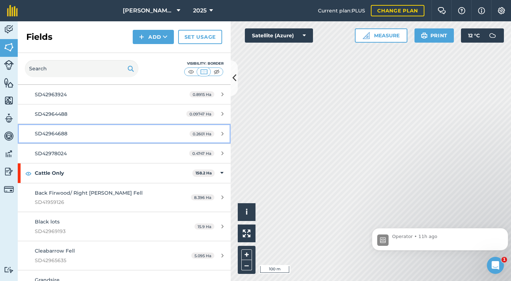
click at [68, 137] on div "SD42964688" at bounding box center [101, 134] width 133 height 8
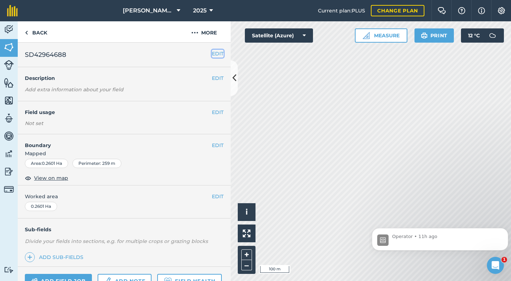
click at [212, 53] on button "EDIT" at bounding box center [218, 54] width 12 height 8
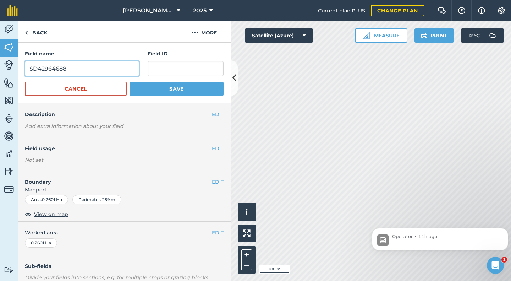
drag, startPoint x: 76, startPoint y: 70, endPoint x: 25, endPoint y: 73, distance: 50.5
click at [25, 73] on input "SD42964688" at bounding box center [82, 68] width 114 height 15
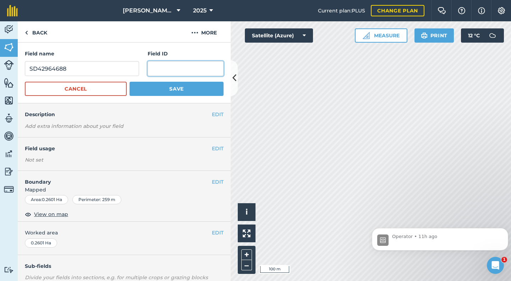
click at [151, 70] on input "text" at bounding box center [186, 68] width 76 height 15
paste input "SD42964688"
type input "SD42964688"
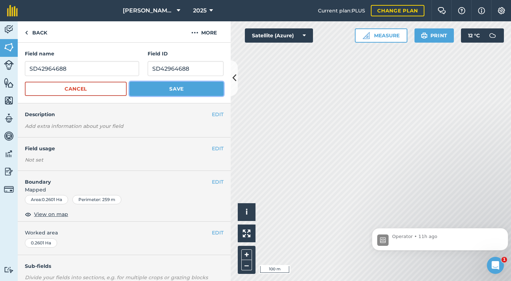
click at [164, 88] on button "Save" at bounding box center [177, 89] width 94 height 14
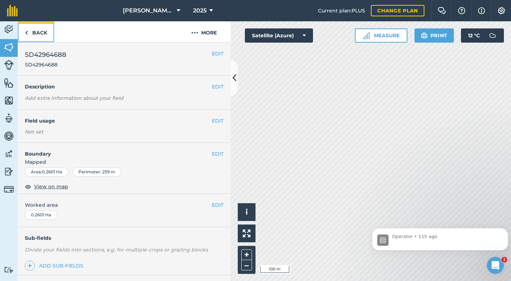
click at [42, 34] on link "Back" at bounding box center [36, 31] width 37 height 21
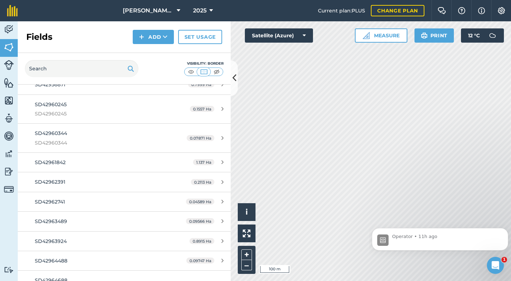
scroll to position [2023, 0]
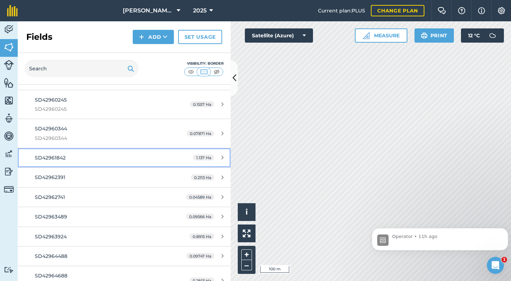
click at [73, 161] on div "SD42961842" at bounding box center [101, 158] width 133 height 8
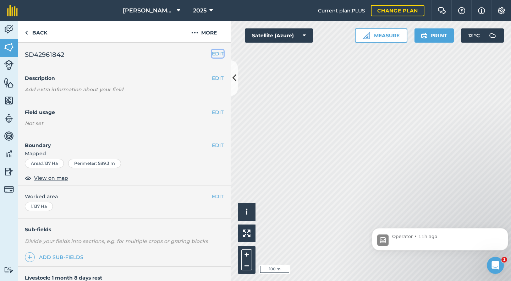
click at [214, 57] on button "EDIT" at bounding box center [218, 54] width 12 height 8
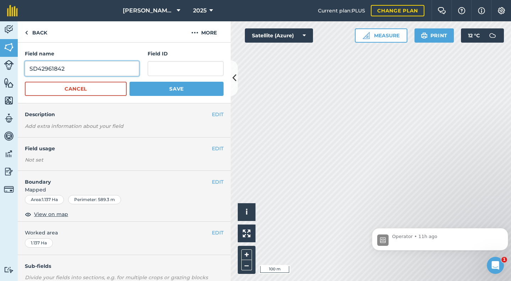
drag, startPoint x: 80, startPoint y: 70, endPoint x: 19, endPoint y: 73, distance: 61.1
click at [19, 73] on div "Field name SD42961842 Field ID Cancel Save" at bounding box center [124, 73] width 213 height 61
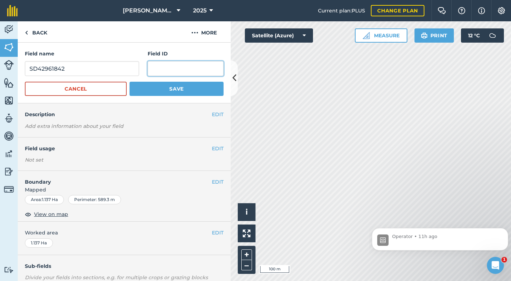
click at [158, 71] on input "text" at bounding box center [186, 68] width 76 height 15
paste input "SD42961842"
type input "SD42961842"
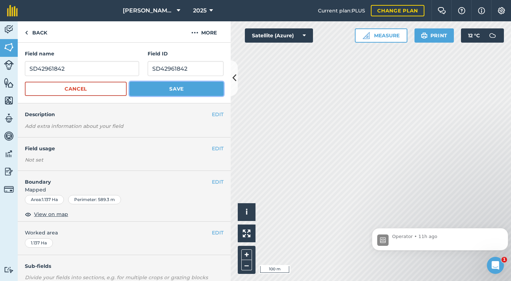
click at [175, 87] on button "Save" at bounding box center [177, 89] width 94 height 14
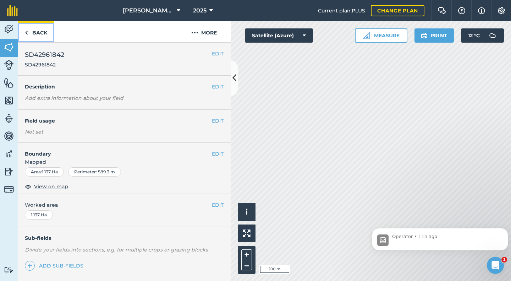
click at [41, 34] on link "Back" at bounding box center [36, 31] width 37 height 21
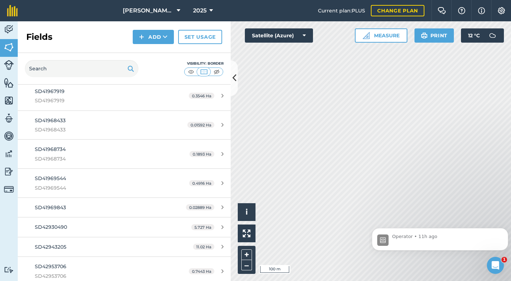
scroll to position [1916, 0]
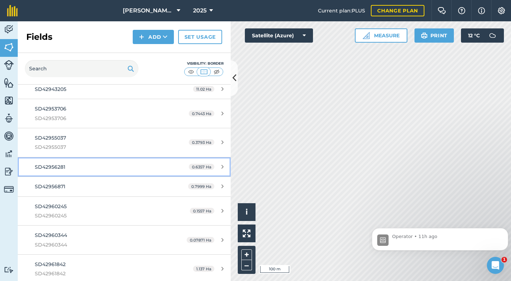
click at [43, 168] on span "SD42956281" at bounding box center [50, 167] width 31 height 6
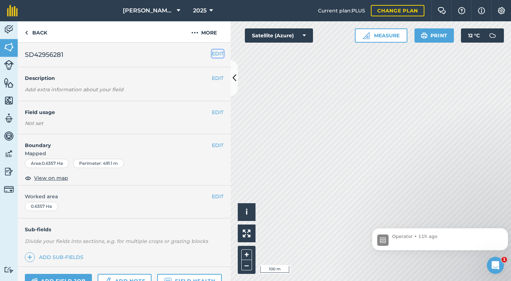
click at [212, 54] on button "EDIT" at bounding box center [218, 54] width 12 height 8
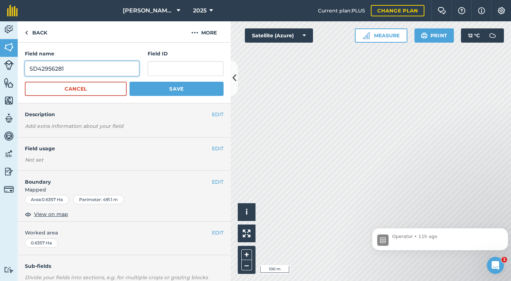
drag, startPoint x: 88, startPoint y: 70, endPoint x: 23, endPoint y: 71, distance: 65.0
click at [23, 71] on div "Field name SD42956281 Field ID Cancel Save" at bounding box center [124, 73] width 213 height 61
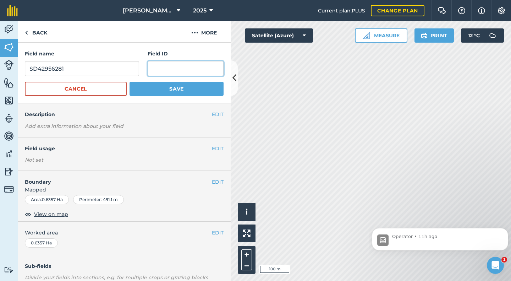
click at [164, 69] on input "text" at bounding box center [186, 68] width 76 height 15
paste input "SD42956281"
type input "SD42956281"
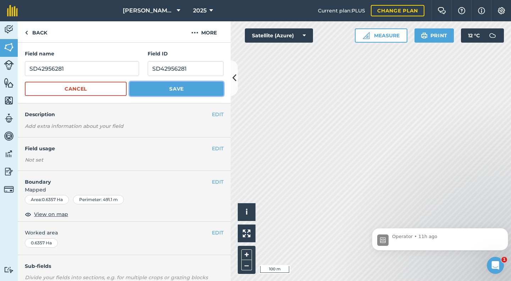
click at [169, 86] on button "Save" at bounding box center [177, 89] width 94 height 14
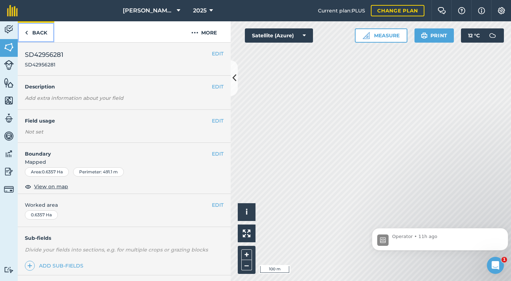
click at [40, 33] on link "Back" at bounding box center [36, 31] width 37 height 21
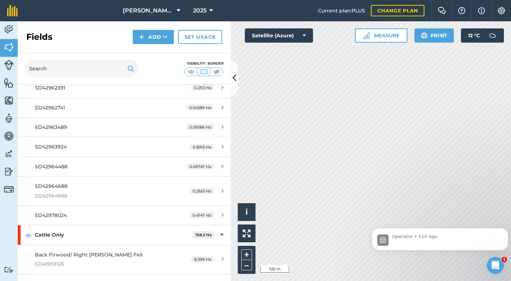
scroll to position [2129, 0]
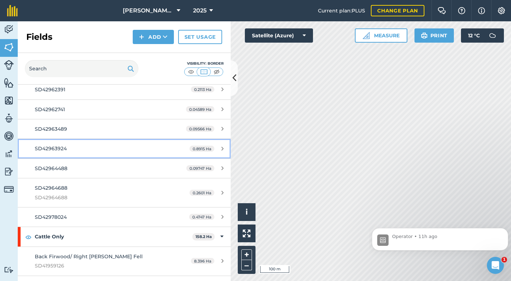
click at [48, 152] on div "SD42963924" at bounding box center [101, 148] width 133 height 8
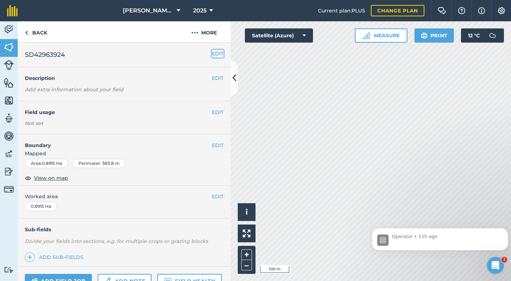
click at [212, 56] on button "EDIT" at bounding box center [218, 54] width 12 height 8
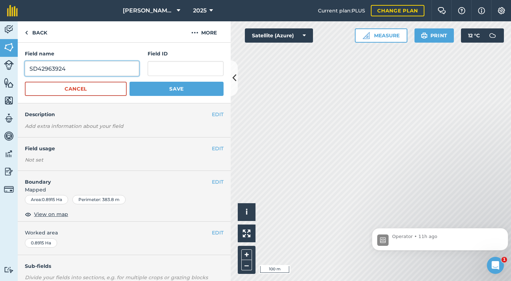
drag, startPoint x: 86, startPoint y: 70, endPoint x: 18, endPoint y: 72, distance: 67.8
click at [18, 72] on div "Field name SD42963924 Field ID Cancel Save" at bounding box center [124, 73] width 213 height 61
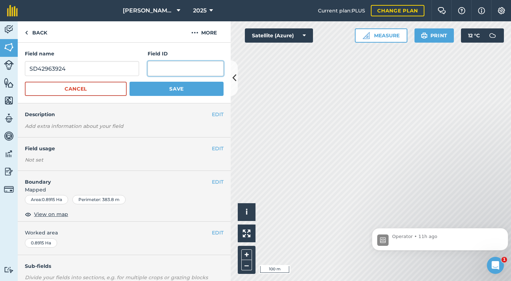
click at [154, 70] on input "text" at bounding box center [186, 68] width 76 height 15
paste input "SD42963924"
type input "SD42963924"
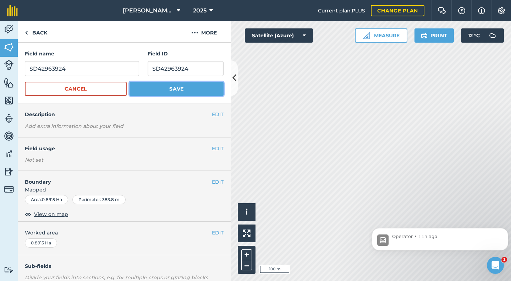
click at [183, 90] on button "Save" at bounding box center [177, 89] width 94 height 14
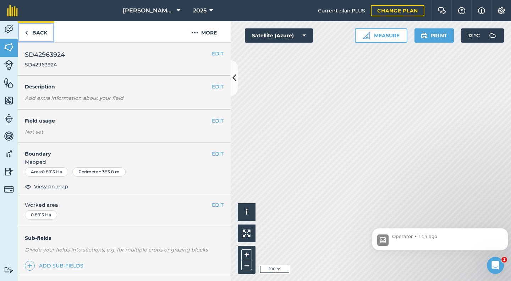
click at [39, 33] on link "Back" at bounding box center [36, 31] width 37 height 21
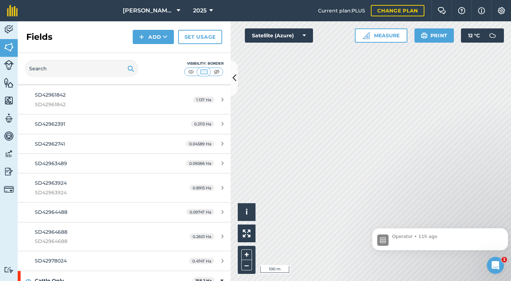
scroll to position [2094, 0]
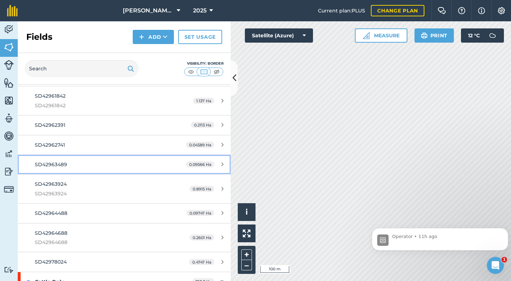
click at [56, 163] on span "SD42963489" at bounding box center [51, 164] width 32 height 6
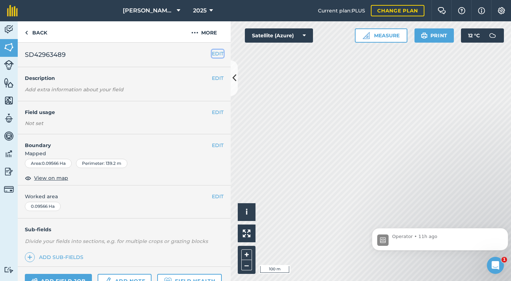
click at [213, 55] on button "EDIT" at bounding box center [218, 54] width 12 height 8
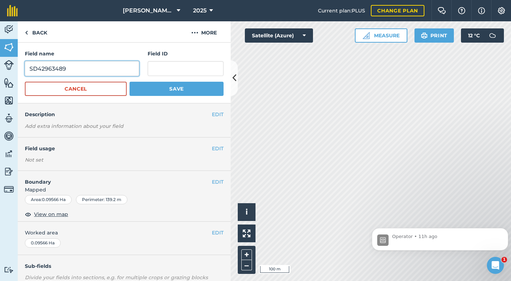
drag, startPoint x: 70, startPoint y: 68, endPoint x: 22, endPoint y: 71, distance: 47.3
click at [22, 71] on div "Field name SD42963489 Field ID Cancel Save" at bounding box center [124, 73] width 213 height 61
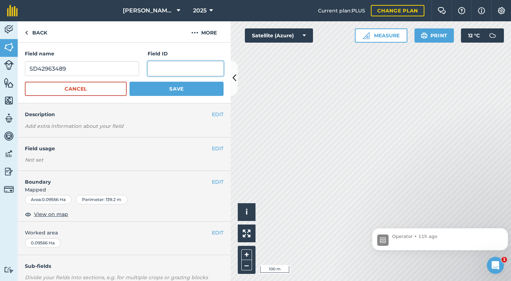
click at [154, 69] on input "text" at bounding box center [186, 68] width 76 height 15
paste input "SD42963489"
type input "SD42963489"
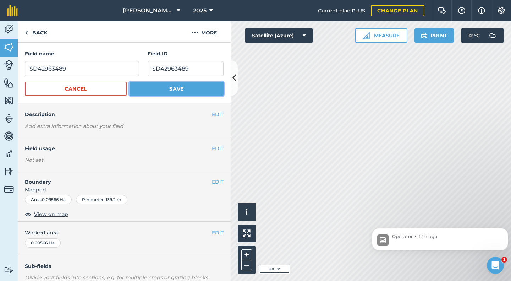
click at [181, 85] on button "Save" at bounding box center [177, 89] width 94 height 14
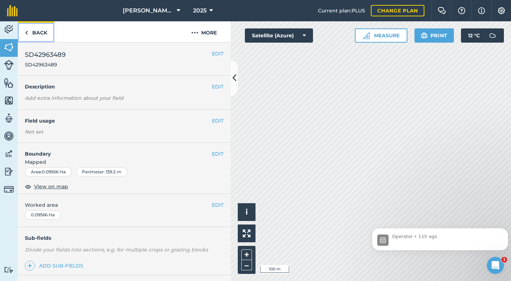
click at [41, 35] on link "Back" at bounding box center [36, 31] width 37 height 21
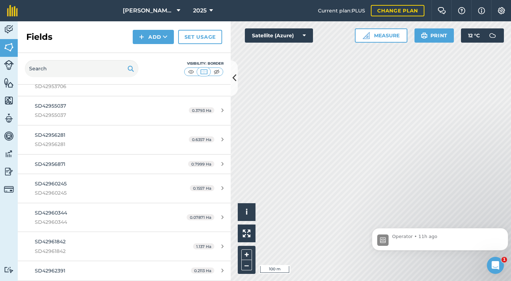
scroll to position [1916, 0]
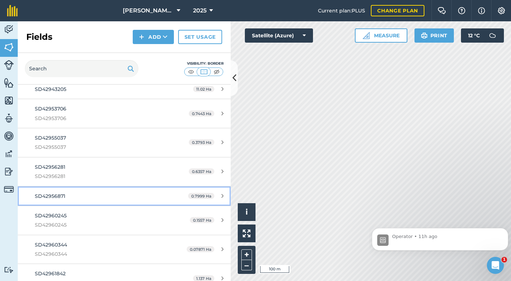
click at [57, 196] on span "SD42956871" at bounding box center [50, 196] width 31 height 6
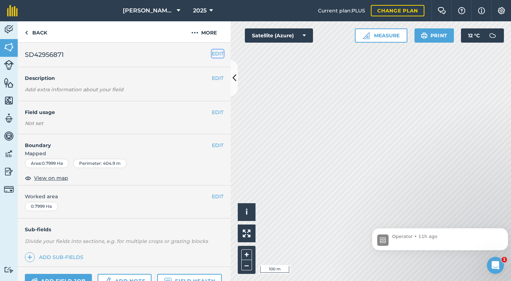
click at [212, 54] on button "EDIT" at bounding box center [218, 54] width 12 height 8
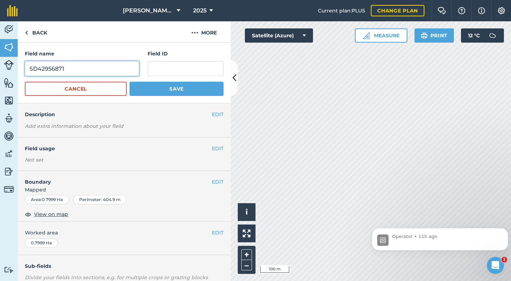
drag, startPoint x: 77, startPoint y: 68, endPoint x: 25, endPoint y: 72, distance: 52.6
click at [25, 72] on input "SD42956871" at bounding box center [82, 68] width 114 height 15
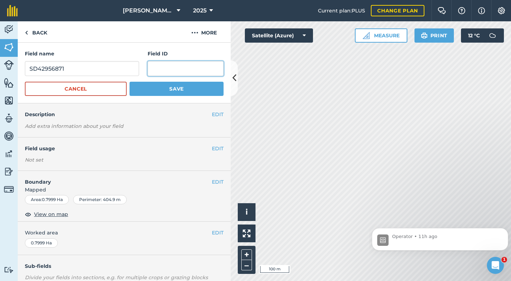
click at [158, 71] on input "text" at bounding box center [186, 68] width 76 height 15
paste input "SD42956871"
type input "SD42956871"
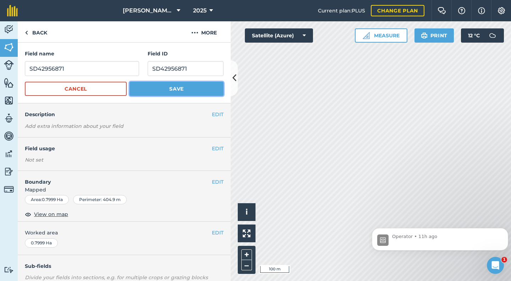
click at [166, 86] on button "Save" at bounding box center [177, 89] width 94 height 14
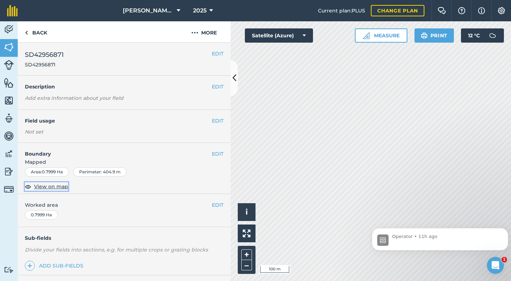
click at [50, 186] on span "View on map" at bounding box center [51, 186] width 34 height 8
click at [39, 35] on link "Back" at bounding box center [36, 31] width 37 height 21
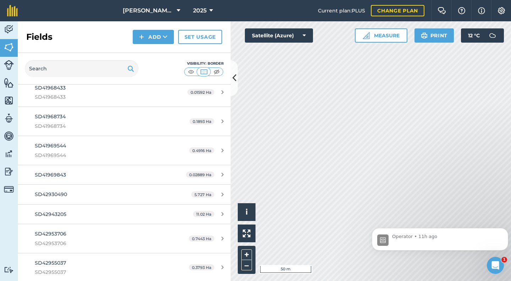
scroll to position [1810, 0]
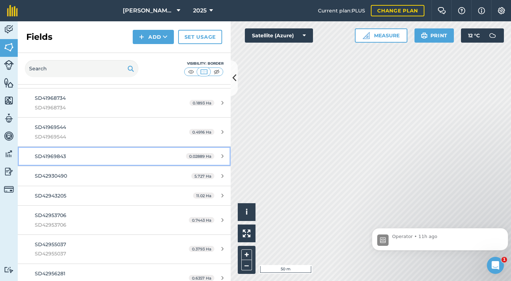
click at [67, 159] on div "SD41969843" at bounding box center [101, 156] width 133 height 8
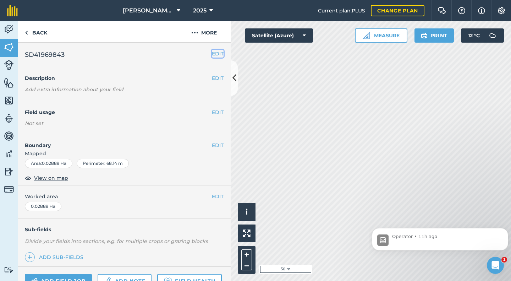
click at [212, 55] on button "EDIT" at bounding box center [218, 54] width 12 height 8
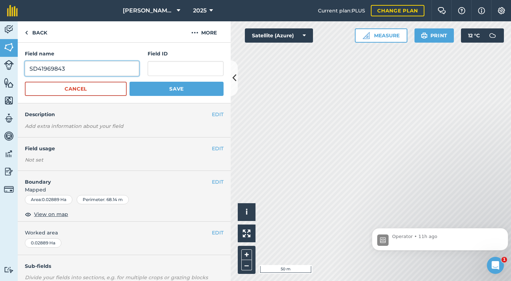
drag, startPoint x: 72, startPoint y: 68, endPoint x: 27, endPoint y: 74, distance: 45.1
click at [27, 74] on input "SD41969843" at bounding box center [82, 68] width 114 height 15
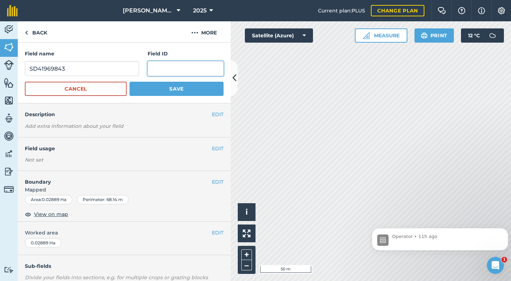
click at [152, 69] on input "text" at bounding box center [186, 68] width 76 height 15
paste input "SD41969843"
type input "SD41969843"
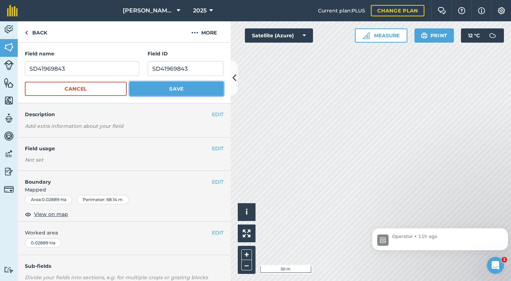
click at [168, 90] on button "Save" at bounding box center [177, 89] width 94 height 14
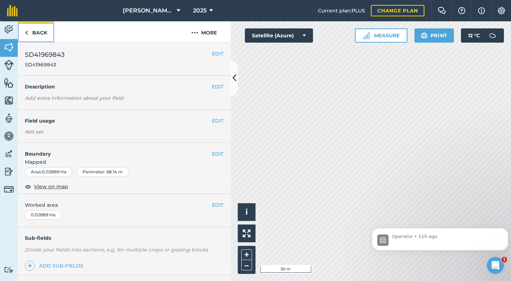
click at [44, 33] on link "Back" at bounding box center [36, 31] width 37 height 21
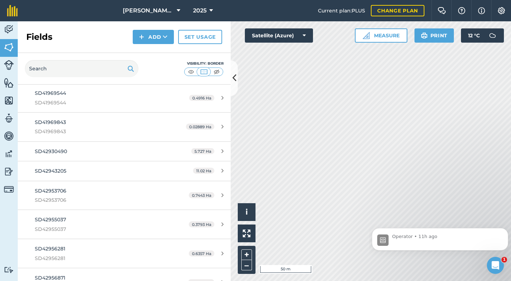
scroll to position [1845, 0]
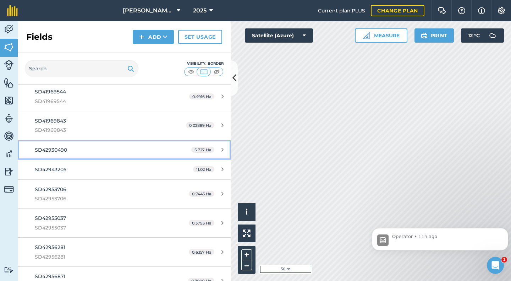
click at [60, 154] on div "SD42930490" at bounding box center [101, 150] width 133 height 8
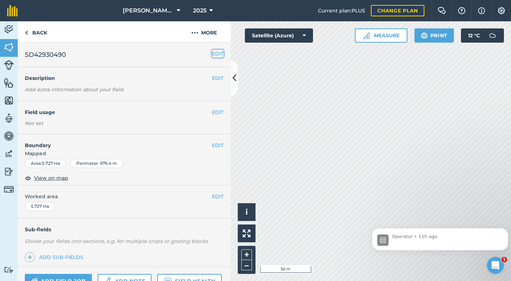
click at [212, 54] on button "EDIT" at bounding box center [218, 54] width 12 height 8
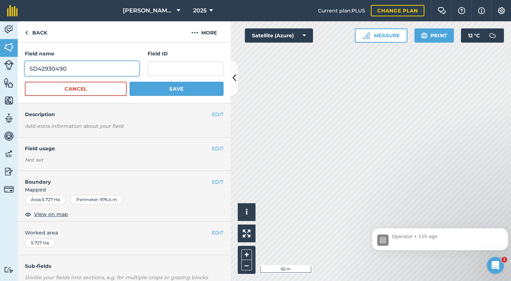
drag, startPoint x: 68, startPoint y: 67, endPoint x: 28, endPoint y: 71, distance: 39.6
click at [28, 71] on input "SD42930490" at bounding box center [82, 68] width 114 height 15
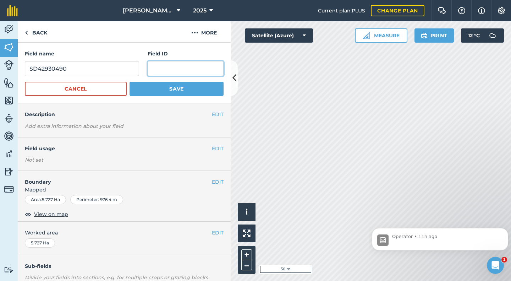
click at [160, 68] on input "text" at bounding box center [186, 68] width 76 height 15
paste input "SD42930490"
type input "SD42930490"
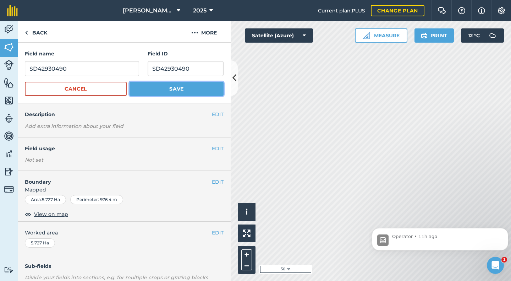
click at [169, 89] on button "Save" at bounding box center [177, 89] width 94 height 14
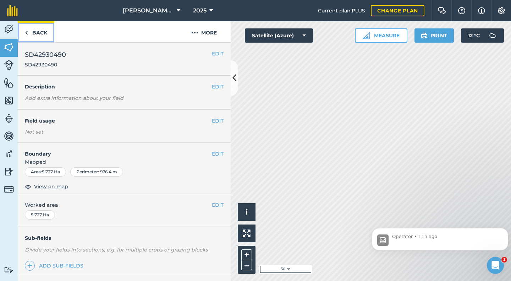
click at [35, 30] on link "Back" at bounding box center [36, 31] width 37 height 21
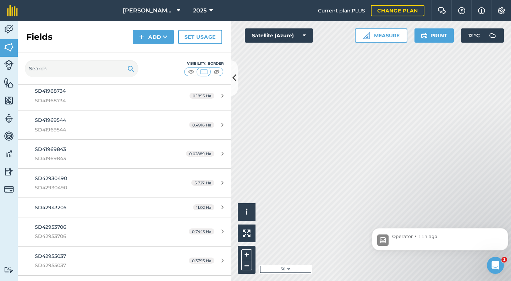
scroll to position [1881, 0]
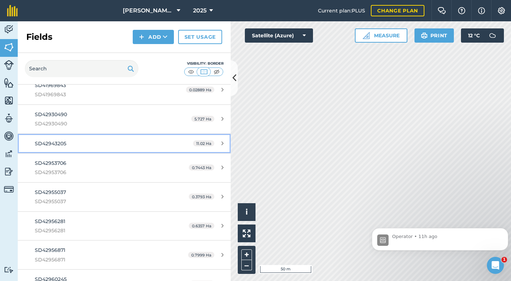
click at [65, 143] on span "SD42943205" at bounding box center [51, 143] width 32 height 6
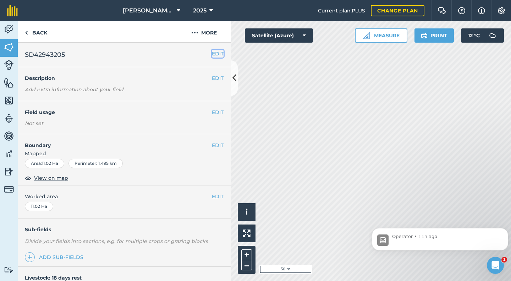
click at [212, 54] on button "EDIT" at bounding box center [218, 54] width 12 height 8
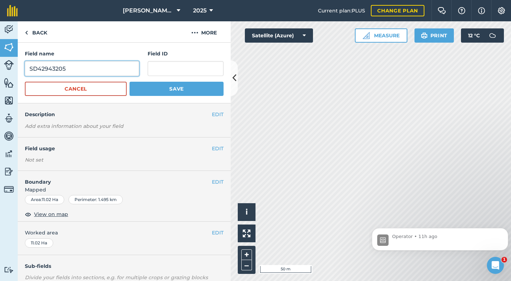
drag, startPoint x: 68, startPoint y: 72, endPoint x: 22, endPoint y: 72, distance: 46.1
click at [22, 72] on div "Field name SD42943205 Field ID Cancel Save" at bounding box center [124, 73] width 213 height 61
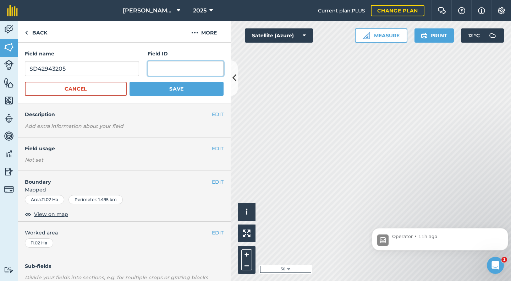
click at [150, 72] on input "text" at bounding box center [186, 68] width 76 height 15
paste input "SD42943205"
type input "SD42943205"
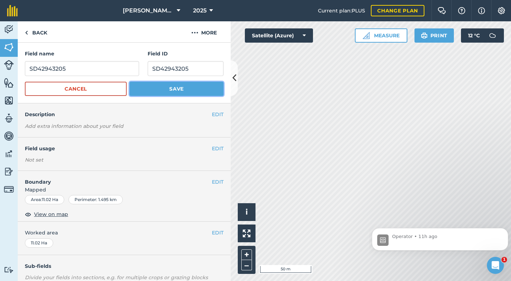
click at [174, 86] on button "Save" at bounding box center [177, 89] width 94 height 14
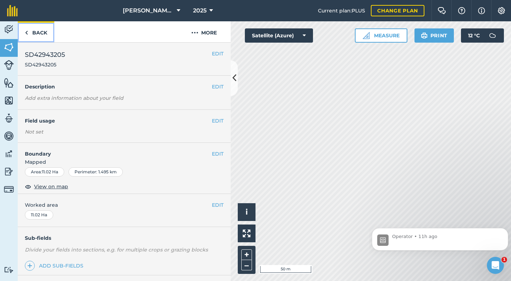
click at [40, 32] on link "Back" at bounding box center [36, 31] width 37 height 21
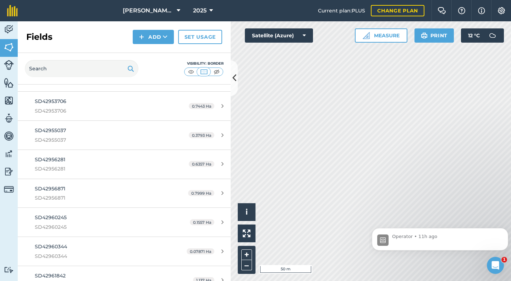
scroll to position [2094, 0]
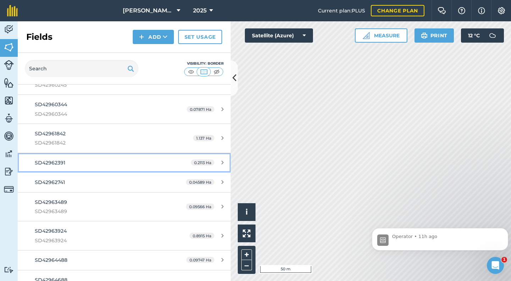
click at [61, 166] on div "SD42962391" at bounding box center [101, 163] width 133 height 8
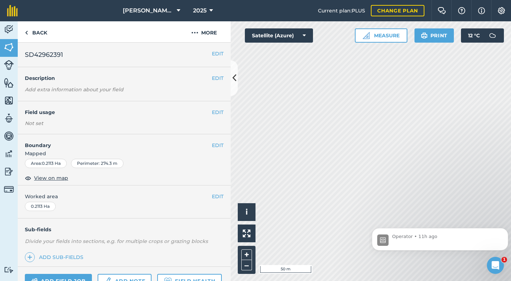
click at [220, 55] on div "EDIT SD42962391" at bounding box center [124, 55] width 213 height 24
click at [215, 54] on button "EDIT" at bounding box center [218, 54] width 12 height 8
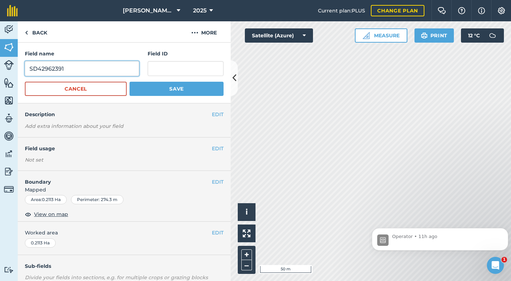
drag, startPoint x: 80, startPoint y: 66, endPoint x: 21, endPoint y: 76, distance: 60.4
click at [21, 76] on div "Field name SD42962391 Field ID Cancel Save" at bounding box center [124, 73] width 213 height 61
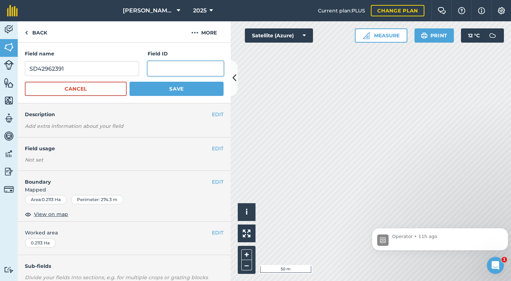
click at [159, 71] on input "text" at bounding box center [186, 68] width 76 height 15
paste input "SD42962391"
type input "SD42962391"
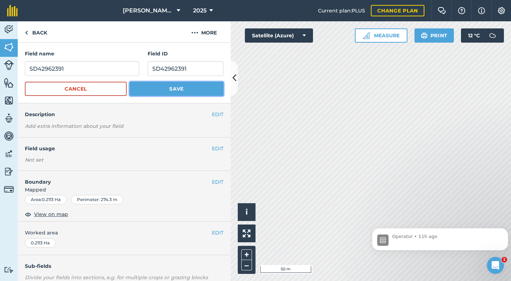
click at [165, 87] on button "Save" at bounding box center [177, 89] width 94 height 14
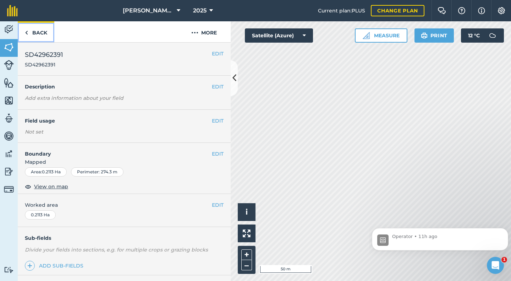
click at [35, 32] on link "Back" at bounding box center [36, 31] width 37 height 21
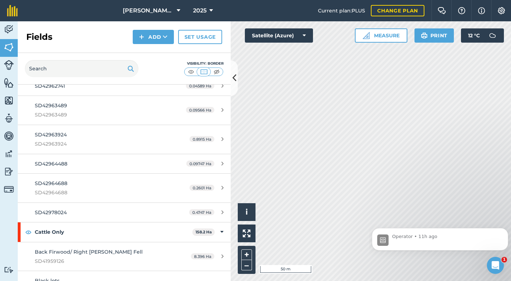
scroll to position [2200, 0]
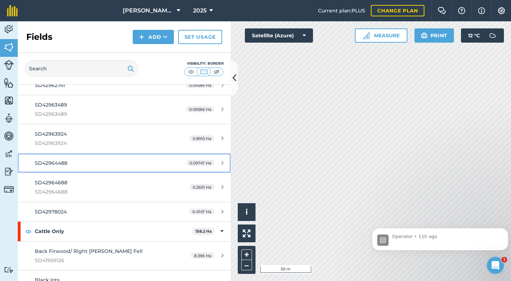
click at [66, 165] on span "SD42964488" at bounding box center [51, 163] width 33 height 6
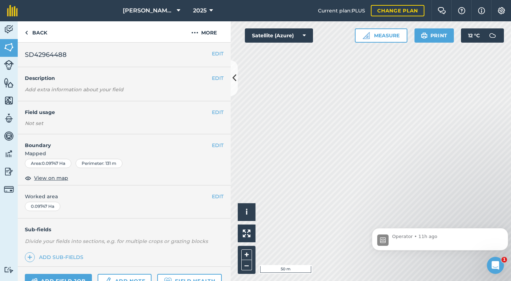
click at [204, 54] on h2 "SD42964488" at bounding box center [118, 55] width 187 height 10
click at [212, 53] on button "EDIT" at bounding box center [218, 54] width 12 height 8
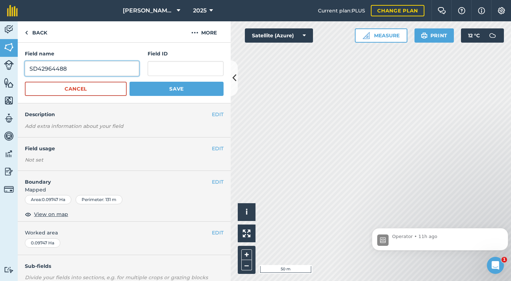
drag, startPoint x: 55, startPoint y: 68, endPoint x: 27, endPoint y: 70, distance: 28.1
click at [27, 70] on input "SD42964488" at bounding box center [82, 68] width 114 height 15
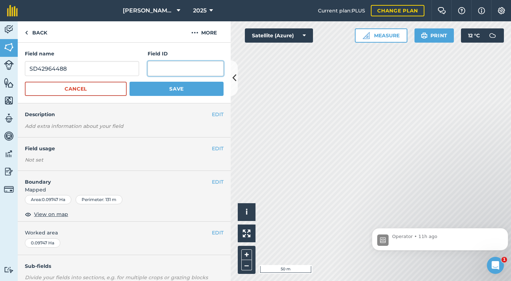
click at [148, 68] on input "text" at bounding box center [186, 68] width 76 height 15
paste input "SD42964488"
type input "SD42964488"
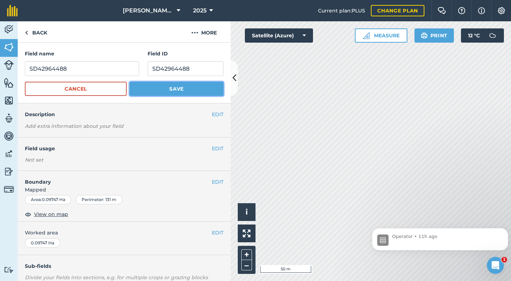
click at [164, 87] on button "Save" at bounding box center [177, 89] width 94 height 14
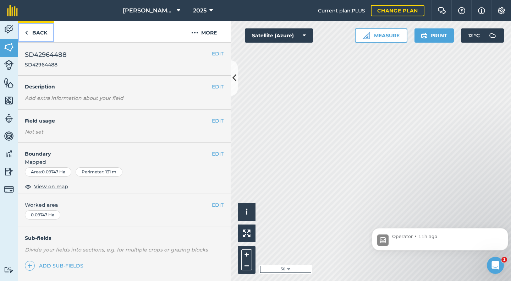
click at [40, 34] on link "Back" at bounding box center [36, 31] width 37 height 21
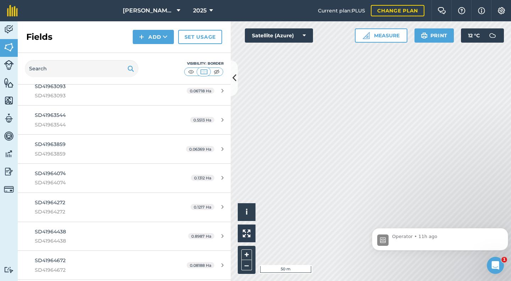
scroll to position [1207, 0]
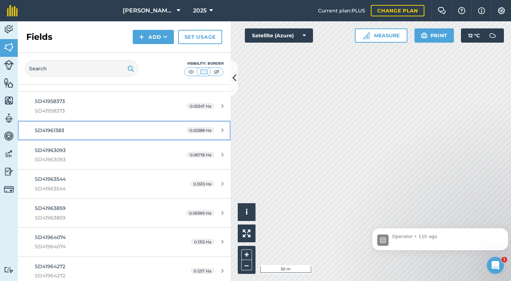
click at [62, 134] on div "SD41961383" at bounding box center [101, 130] width 133 height 8
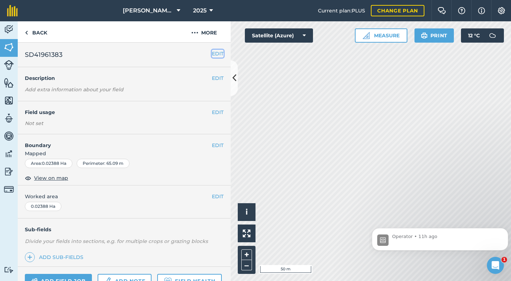
click at [212, 53] on button "EDIT" at bounding box center [218, 54] width 12 height 8
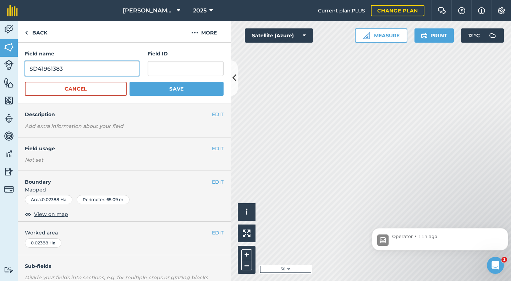
drag, startPoint x: 76, startPoint y: 68, endPoint x: 20, endPoint y: 73, distance: 55.6
click at [20, 73] on div "Field name SD41961383 Field ID Cancel Save" at bounding box center [124, 73] width 213 height 61
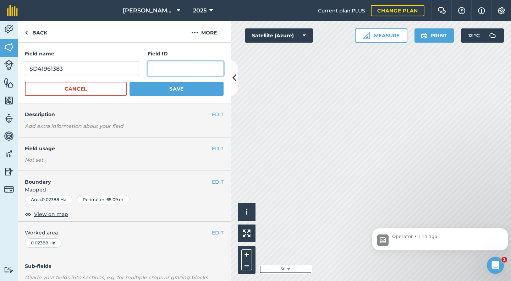
click at [153, 71] on input "text" at bounding box center [186, 68] width 76 height 15
paste input "SD41961383"
type input "SD41961383"
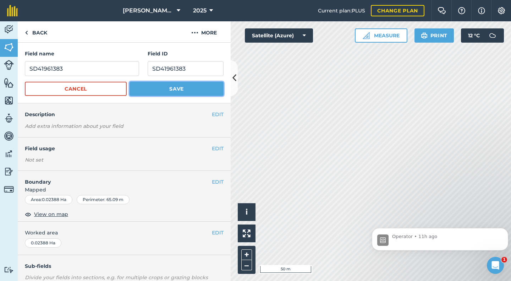
click at [171, 89] on button "Save" at bounding box center [177, 89] width 94 height 14
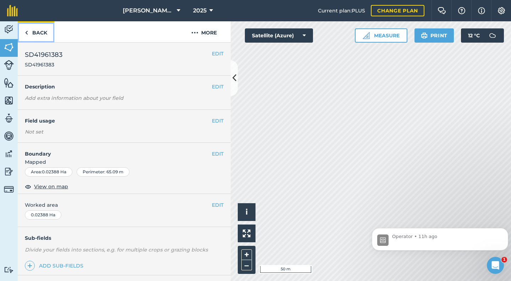
click at [39, 33] on link "Back" at bounding box center [36, 31] width 37 height 21
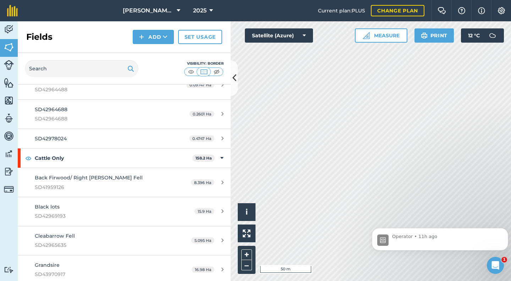
scroll to position [2307, 0]
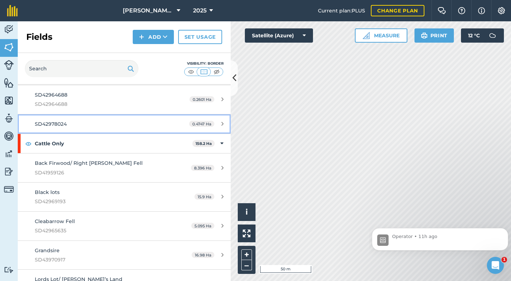
click at [67, 124] on div "SD42978024" at bounding box center [101, 124] width 133 height 8
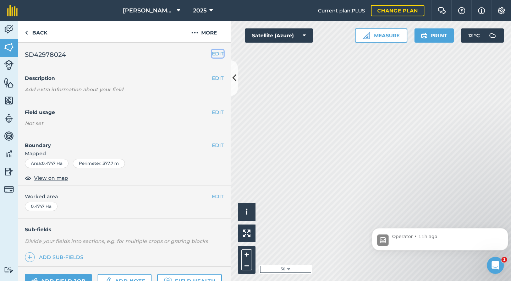
click at [212, 52] on button "EDIT" at bounding box center [218, 54] width 12 height 8
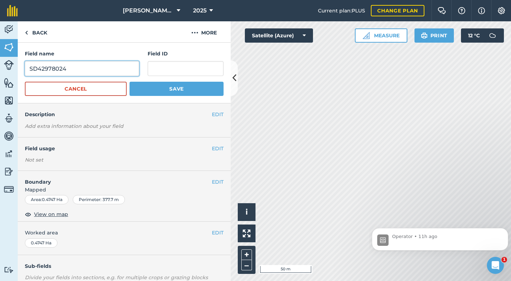
drag, startPoint x: 73, startPoint y: 65, endPoint x: 26, endPoint y: 70, distance: 47.2
click at [26, 70] on input "SD42978024" at bounding box center [82, 68] width 114 height 15
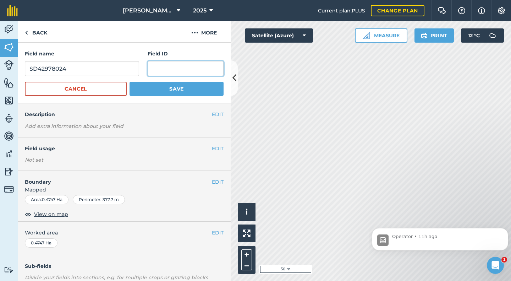
click at [151, 68] on input "text" at bounding box center [186, 68] width 76 height 15
paste input "SD42978024"
type input "SD42978024"
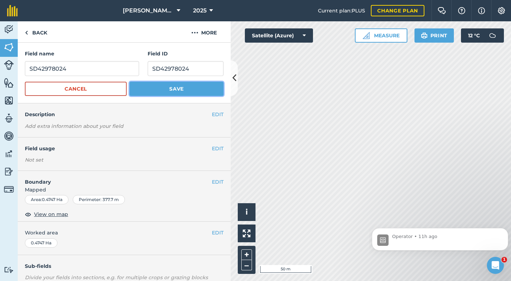
click at [167, 86] on button "Save" at bounding box center [177, 89] width 94 height 14
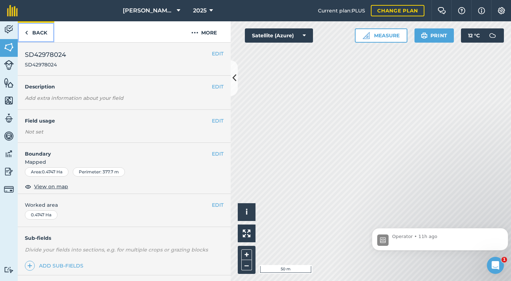
click at [34, 33] on link "Back" at bounding box center [36, 31] width 37 height 21
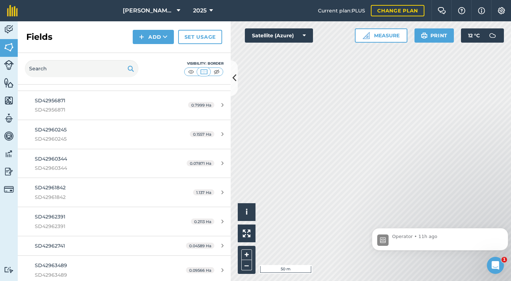
scroll to position [2094, 0]
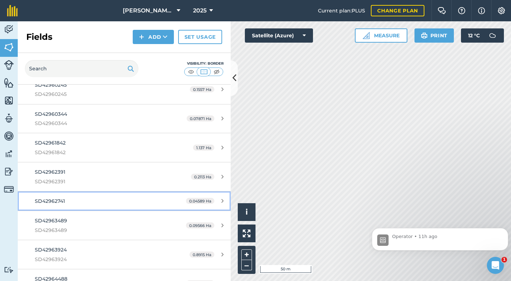
click at [57, 203] on span "SD42962741" at bounding box center [50, 201] width 30 height 6
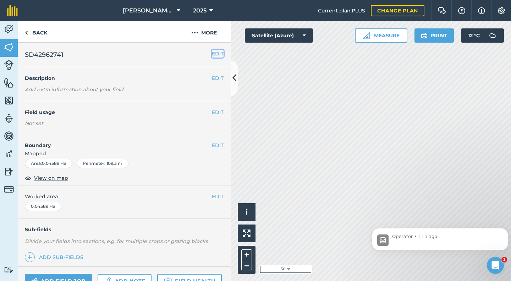
click at [212, 55] on button "EDIT" at bounding box center [218, 54] width 12 height 8
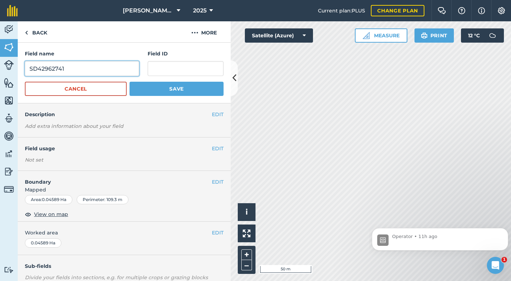
drag, startPoint x: 67, startPoint y: 68, endPoint x: 26, endPoint y: 73, distance: 41.1
click at [26, 73] on input "SD42962741" at bounding box center [82, 68] width 114 height 15
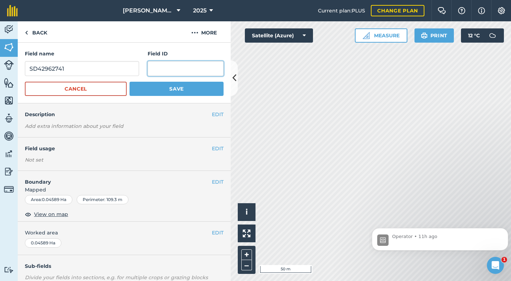
click at [159, 67] on input "text" at bounding box center [186, 68] width 76 height 15
paste input "SD42962741"
type input "SD42962741"
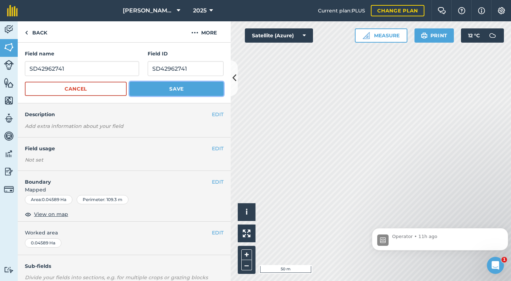
click at [175, 89] on button "Save" at bounding box center [177, 89] width 94 height 14
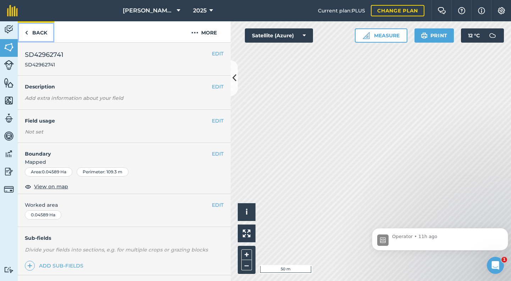
click at [42, 32] on link "Back" at bounding box center [36, 31] width 37 height 21
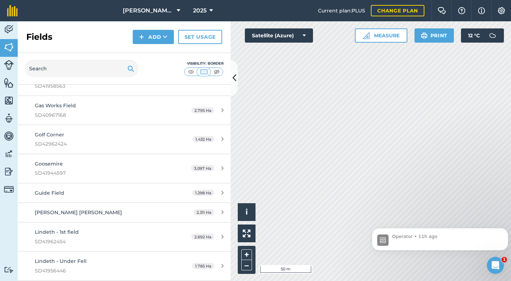
scroll to position [3371, 0]
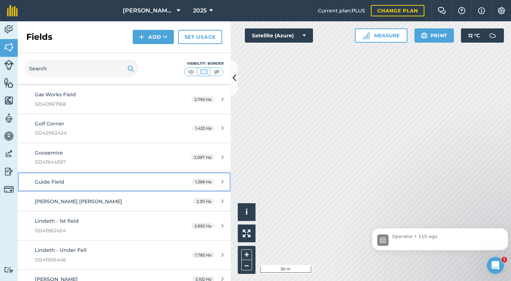
click at [57, 183] on span "Guide Field" at bounding box center [49, 182] width 29 height 6
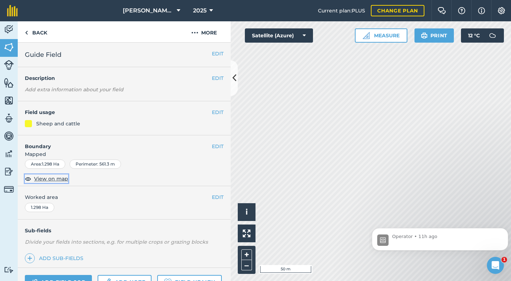
click at [57, 180] on span "View on map" at bounding box center [51, 179] width 34 height 8
click at [212, 54] on button "EDIT" at bounding box center [218, 54] width 12 height 8
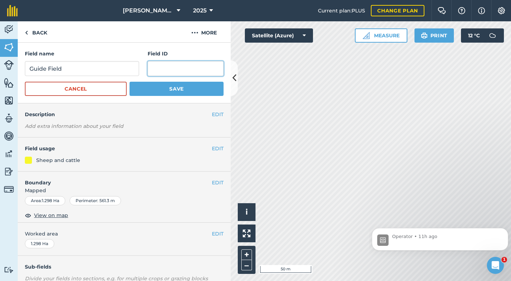
click at [159, 65] on input "text" at bounding box center [186, 68] width 76 height 15
type input "SD41955442"
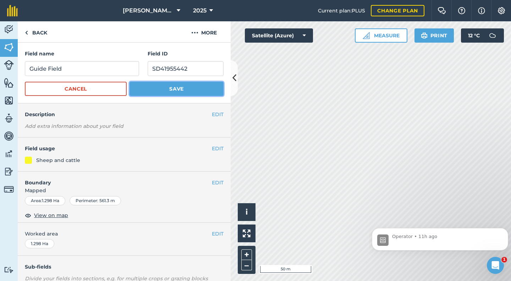
click at [155, 88] on button "Save" at bounding box center [177, 89] width 94 height 14
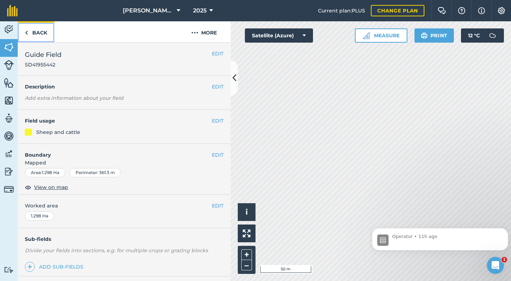
click at [36, 33] on link "Back" at bounding box center [36, 31] width 37 height 21
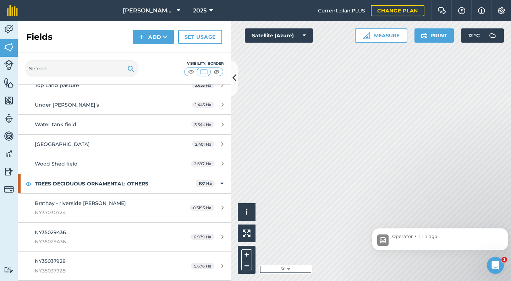
scroll to position [4434, 0]
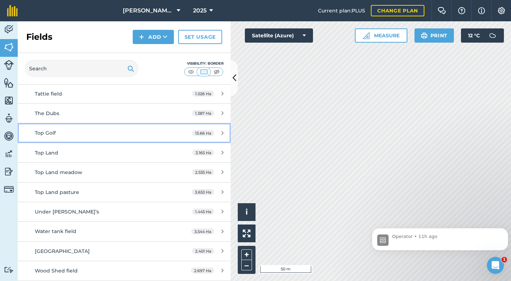
click at [54, 133] on span "Top Golf" at bounding box center [45, 133] width 21 height 6
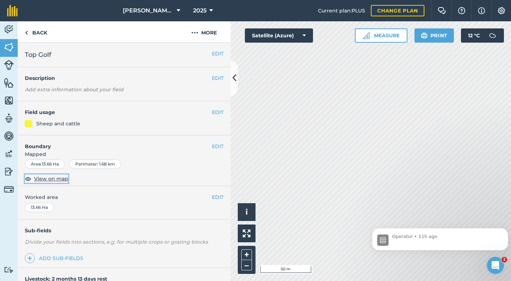
click at [50, 180] on span "View on map" at bounding box center [51, 179] width 34 height 8
click at [218, 55] on div "EDIT Top Golf" at bounding box center [124, 55] width 213 height 24
click at [216, 55] on button "EDIT" at bounding box center [218, 54] width 12 height 8
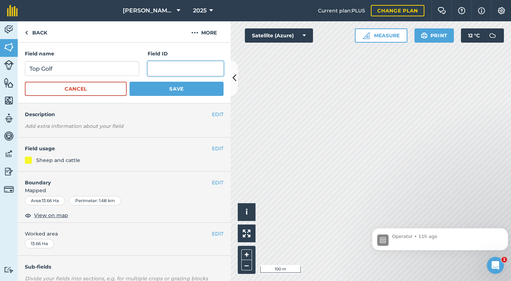
click at [167, 72] on input "text" at bounding box center [186, 68] width 76 height 15
type input "SD42951858"
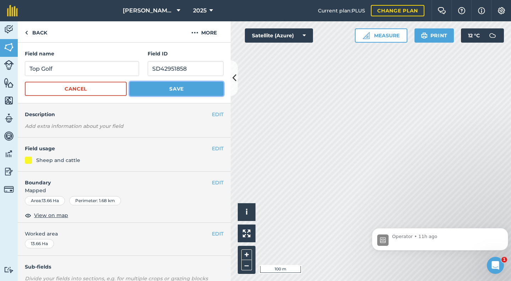
click at [178, 86] on button "Save" at bounding box center [177, 89] width 94 height 14
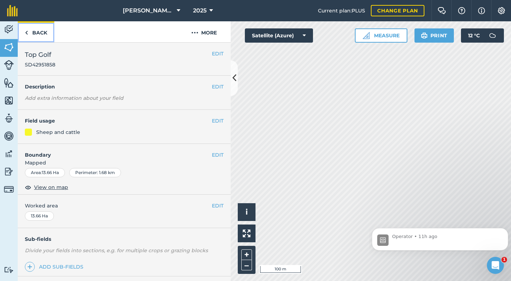
click at [39, 33] on link "Back" at bounding box center [36, 31] width 37 height 21
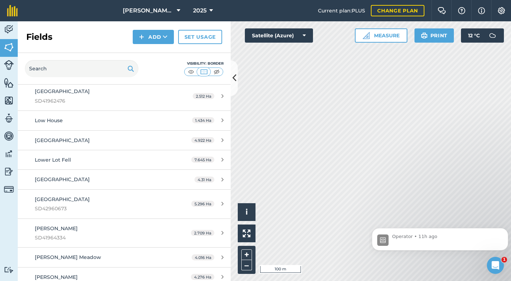
scroll to position [3655, 0]
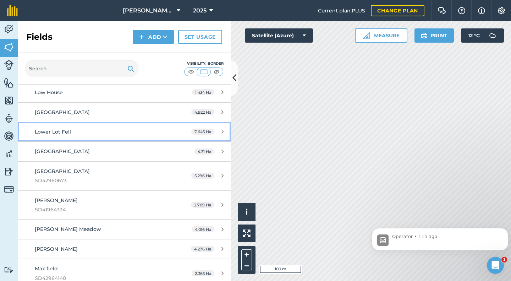
click at [56, 132] on span "Lower Lot Fell" at bounding box center [53, 131] width 36 height 6
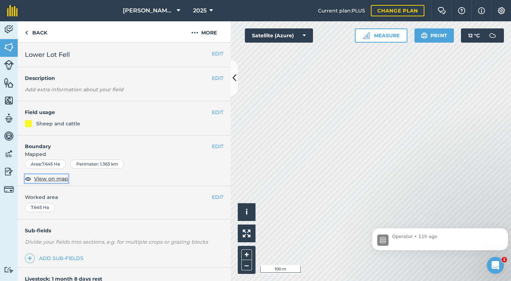
click at [52, 176] on span "View on map" at bounding box center [51, 179] width 34 height 8
click at [213, 55] on button "EDIT" at bounding box center [218, 54] width 12 height 8
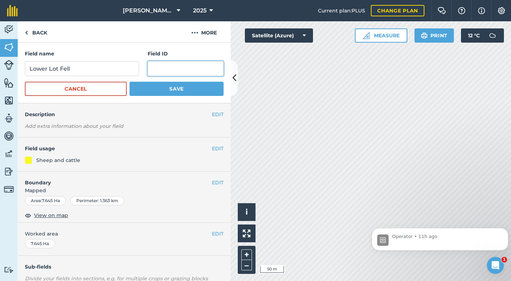
click at [161, 71] on input "text" at bounding box center [186, 68] width 76 height 15
type input "SD41956210"
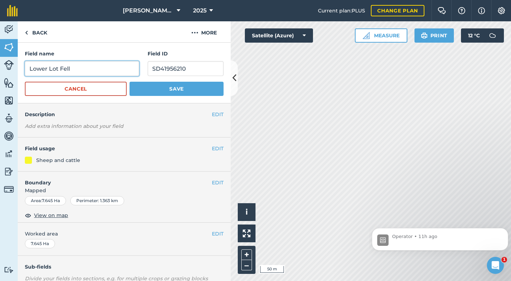
click at [30, 70] on input "Lower Lot Fell" at bounding box center [82, 68] width 114 height 15
type input "Lindeth - Lower Lot Fell"
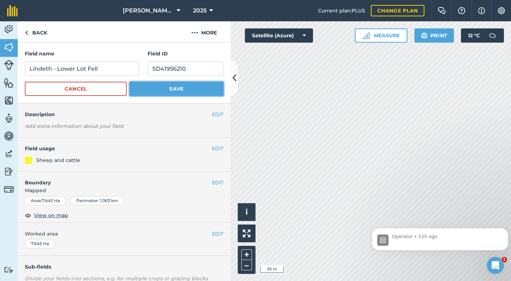
click at [174, 87] on button "Save" at bounding box center [177, 89] width 94 height 14
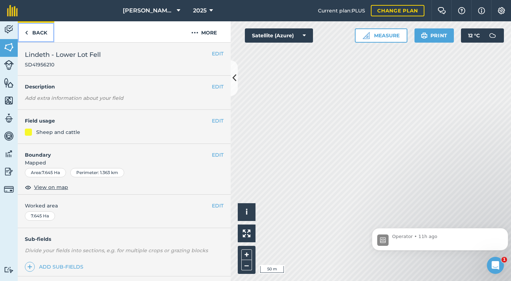
click at [42, 34] on link "Back" at bounding box center [36, 31] width 37 height 21
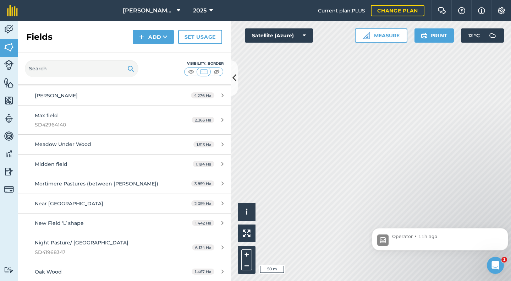
scroll to position [3939, 0]
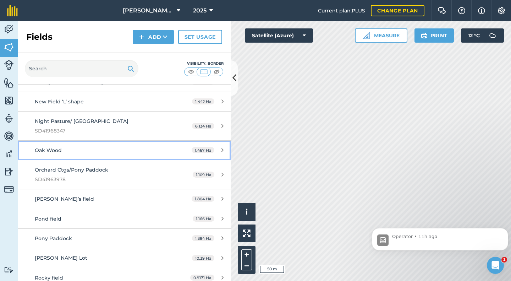
click at [54, 149] on span "Oak Wood" at bounding box center [48, 150] width 27 height 6
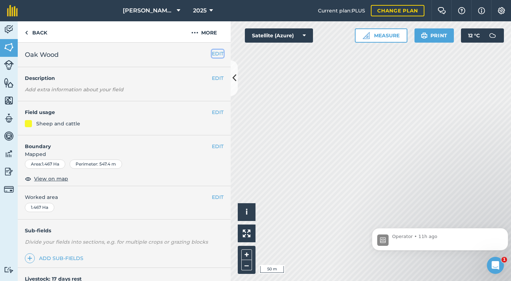
click at [215, 55] on button "EDIT" at bounding box center [218, 54] width 12 height 8
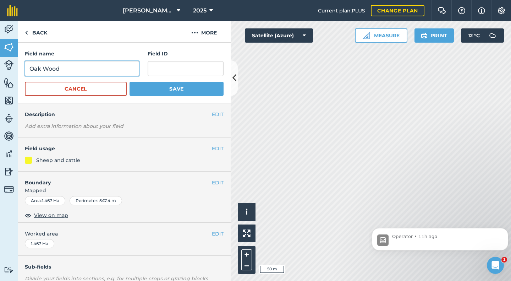
click at [29, 68] on input "Oak Wood" at bounding box center [82, 68] width 114 height 15
type input "Lindeth - Oak Wood"
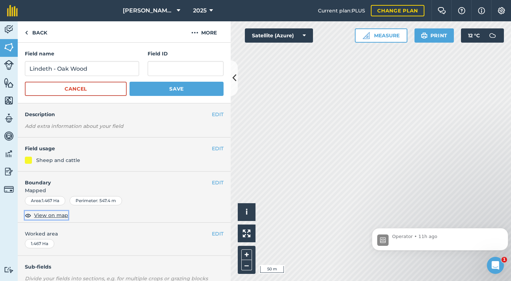
click at [53, 214] on span "View on map" at bounding box center [51, 215] width 34 height 8
click at [152, 70] on input "text" at bounding box center [186, 68] width 76 height 15
type input "SD41955957"
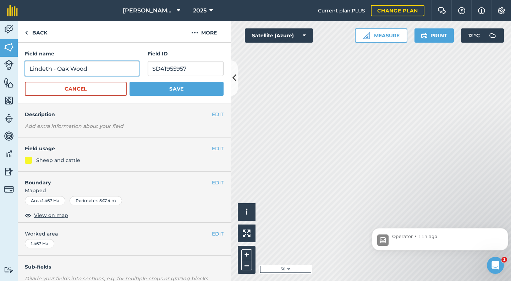
click at [59, 68] on input "Lindeth - Oak Wood" at bounding box center [82, 68] width 114 height 15
type input "Lindeth - back of [GEOGRAPHIC_DATA]"
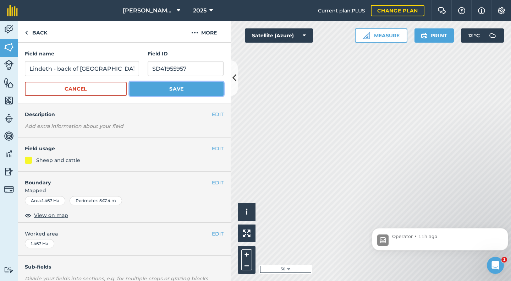
click at [164, 87] on button "Save" at bounding box center [177, 89] width 94 height 14
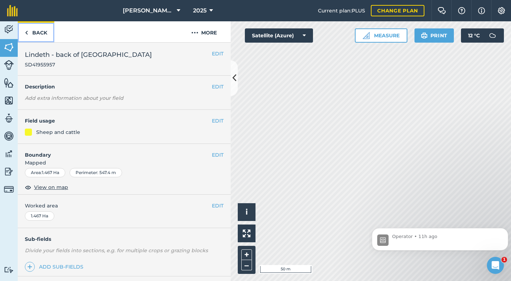
click at [38, 31] on link "Back" at bounding box center [36, 31] width 37 height 21
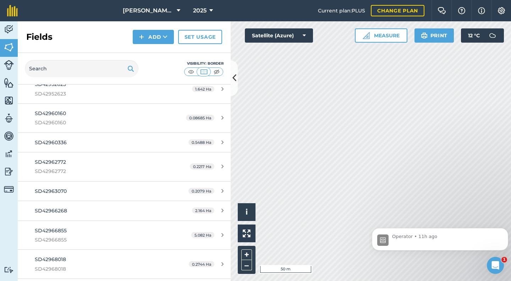
scroll to position [6582, 0]
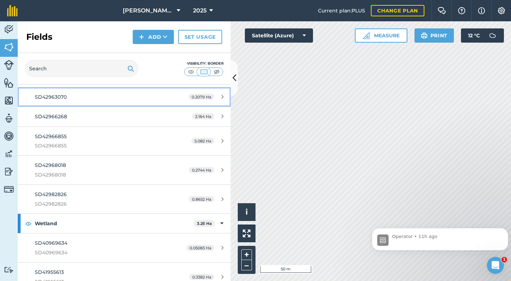
click at [60, 101] on div "SD42963070" at bounding box center [101, 97] width 133 height 8
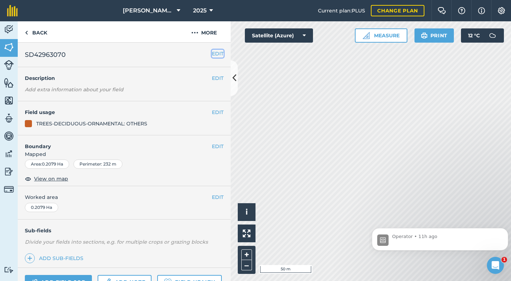
click at [212, 55] on button "EDIT" at bounding box center [218, 54] width 12 height 8
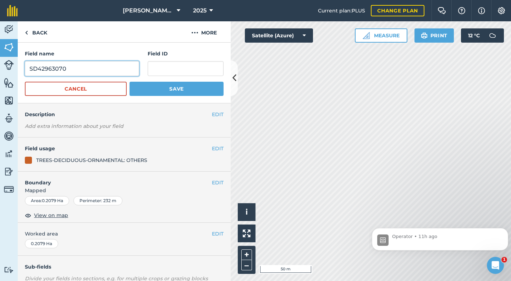
drag, startPoint x: 76, startPoint y: 66, endPoint x: 21, endPoint y: 74, distance: 55.6
click at [21, 74] on div "Field name SD42963070 Field ID Cancel Save" at bounding box center [124, 73] width 213 height 61
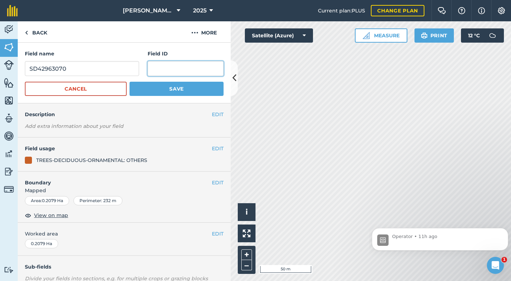
click at [160, 71] on input "text" at bounding box center [186, 68] width 76 height 15
paste input "SD42963070"
type input "SD42963070"
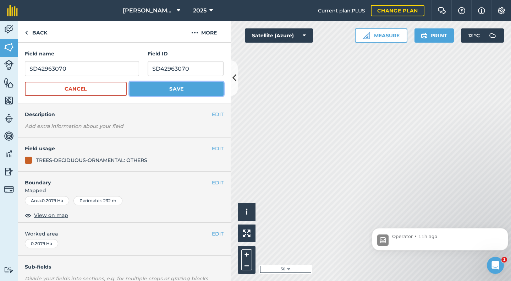
click at [175, 88] on button "Save" at bounding box center [177, 89] width 94 height 14
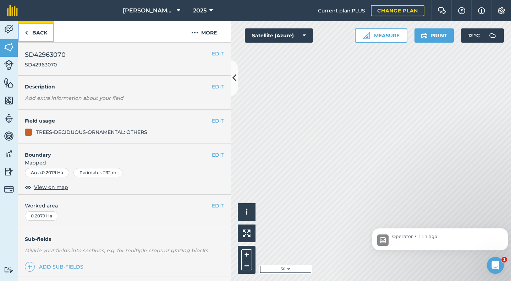
click at [37, 33] on link "Back" at bounding box center [36, 31] width 37 height 21
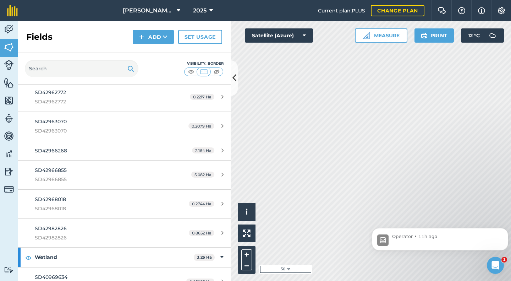
scroll to position [6524, 0]
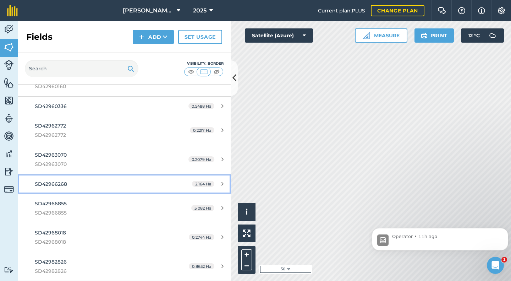
click at [57, 185] on span "SD42966268" at bounding box center [51, 184] width 32 height 6
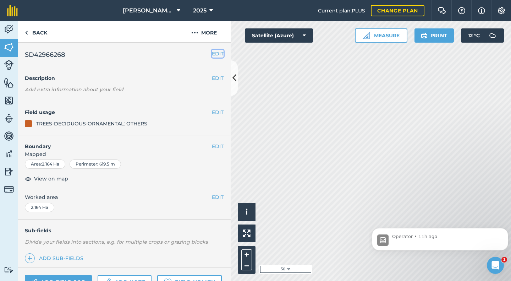
click at [212, 52] on button "EDIT" at bounding box center [218, 54] width 12 height 8
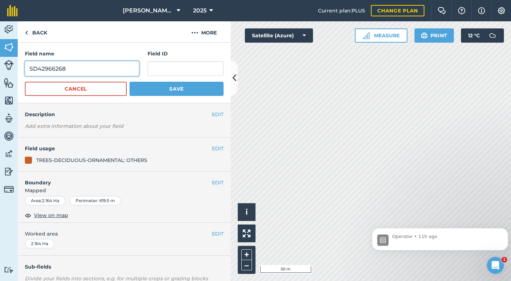
drag, startPoint x: 78, startPoint y: 66, endPoint x: 23, endPoint y: 71, distance: 54.9
click at [23, 71] on div "Field name SD42966268 Field ID Cancel Save" at bounding box center [124, 73] width 213 height 61
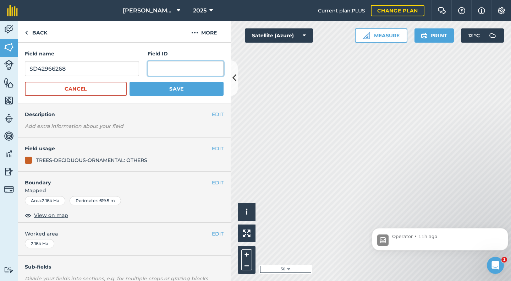
click at [152, 68] on input "text" at bounding box center [186, 68] width 76 height 15
paste input "SD42966268"
type input "SD42966268"
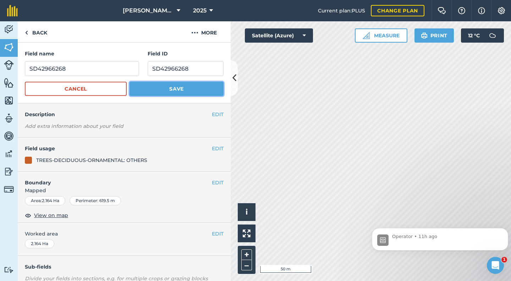
click at [167, 89] on button "Save" at bounding box center [177, 89] width 94 height 14
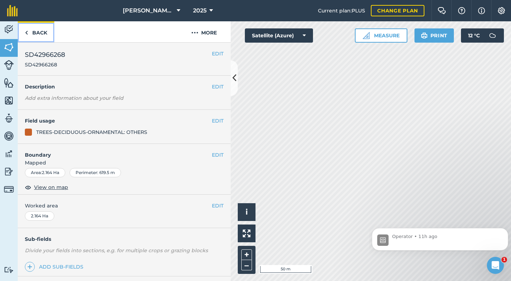
click at [39, 32] on link "Back" at bounding box center [36, 31] width 37 height 21
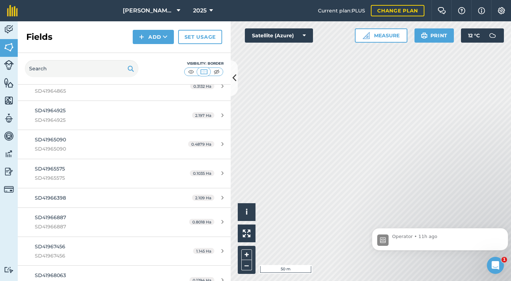
scroll to position [6103, 0]
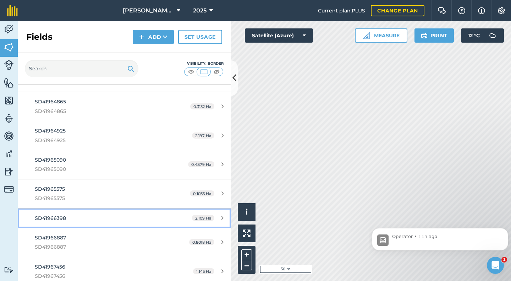
click at [61, 219] on span "SD41966398" at bounding box center [50, 218] width 31 height 6
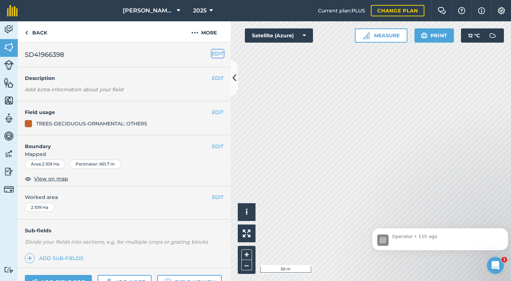
click at [212, 51] on button "EDIT" at bounding box center [218, 54] width 12 height 8
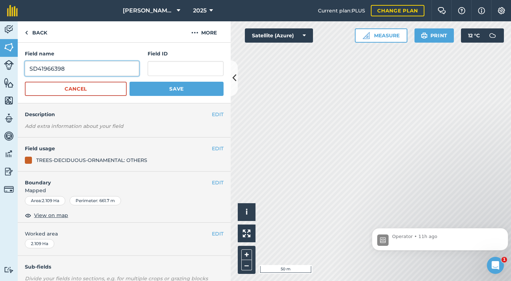
drag, startPoint x: 72, startPoint y: 67, endPoint x: 25, endPoint y: 74, distance: 47.4
click at [25, 74] on input "SD41966398" at bounding box center [82, 68] width 114 height 15
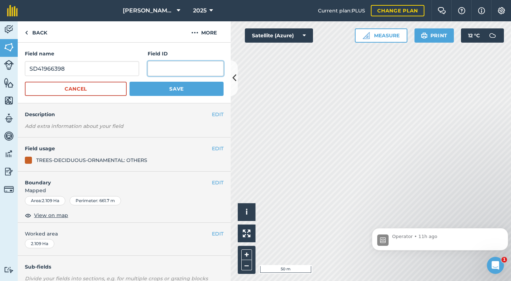
click at [154, 67] on input "text" at bounding box center [186, 68] width 76 height 15
paste input "SD41966398"
type input "SD41966398"
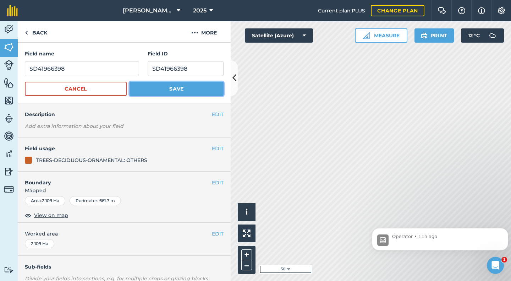
click at [165, 88] on button "Save" at bounding box center [177, 89] width 94 height 14
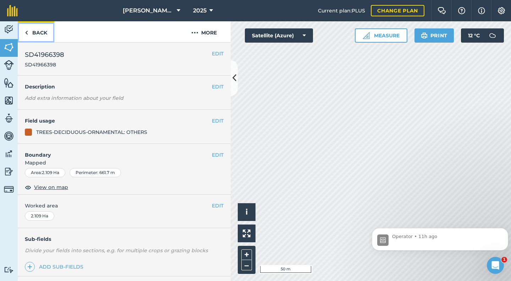
click at [37, 33] on link "Back" at bounding box center [36, 31] width 37 height 21
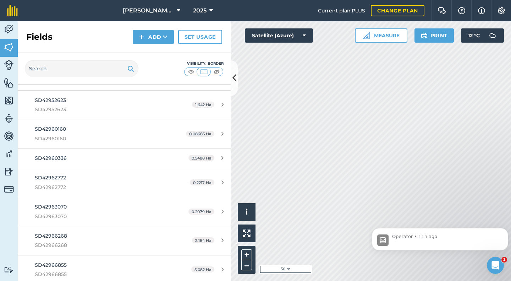
scroll to position [6455, 0]
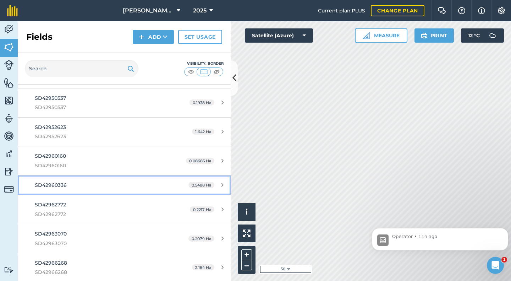
click at [65, 185] on span "SD42960336" at bounding box center [51, 185] width 32 height 6
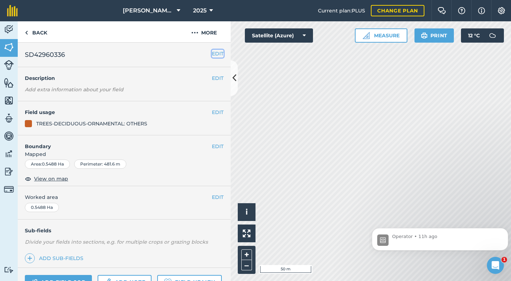
click at [214, 55] on button "EDIT" at bounding box center [218, 54] width 12 height 8
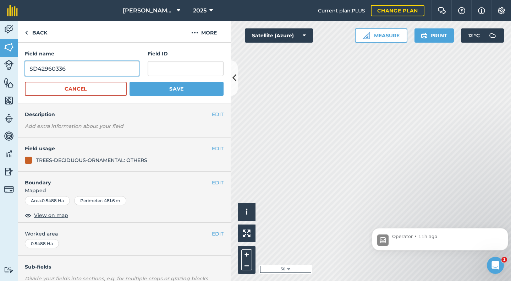
drag, startPoint x: 82, startPoint y: 67, endPoint x: 15, endPoint y: 76, distance: 67.7
click at [15, 76] on div "Activity Fields Livestock Features Maps Team Vehicles Data Reporting Billing Tu…" at bounding box center [255, 150] width 511 height 259
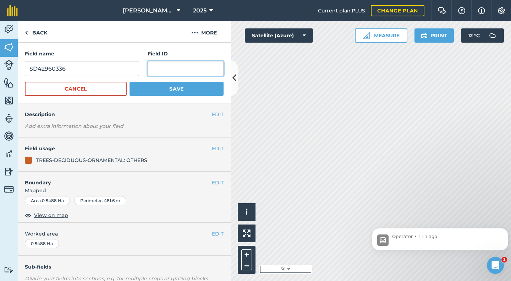
click at [150, 71] on input "text" at bounding box center [186, 68] width 76 height 15
paste input "SD42960336"
type input "SD42960336"
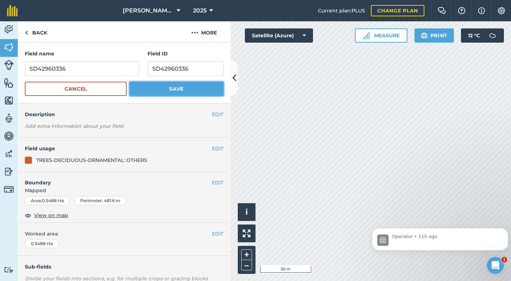
click at [171, 88] on button "Save" at bounding box center [177, 89] width 94 height 14
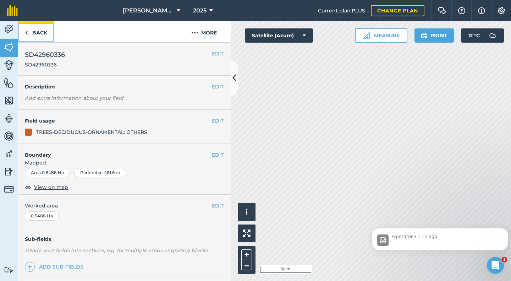
click at [32, 33] on link "Back" at bounding box center [36, 31] width 37 height 21
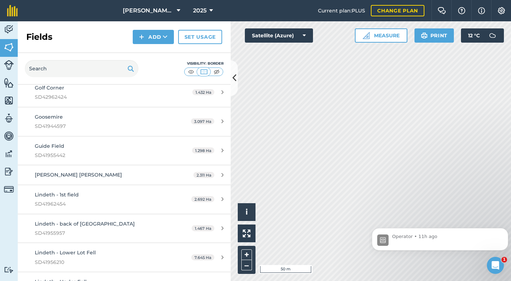
scroll to position [3421, 0]
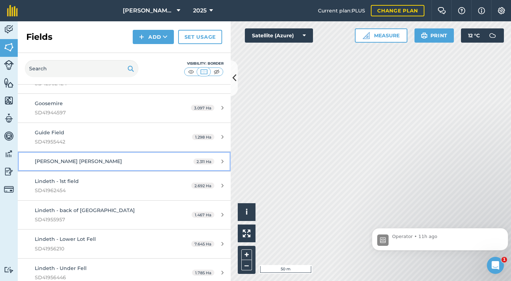
click at [56, 161] on span "[PERSON_NAME] [PERSON_NAME]" at bounding box center [78, 161] width 87 height 6
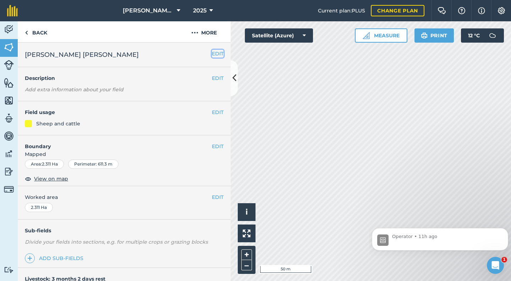
click at [212, 54] on button "EDIT" at bounding box center [218, 54] width 12 height 8
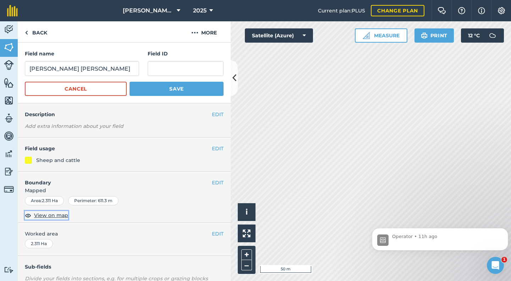
click at [48, 214] on span "View on map" at bounding box center [51, 215] width 34 height 8
click at [160, 72] on input "text" at bounding box center [186, 68] width 76 height 15
type input "SD41964495"
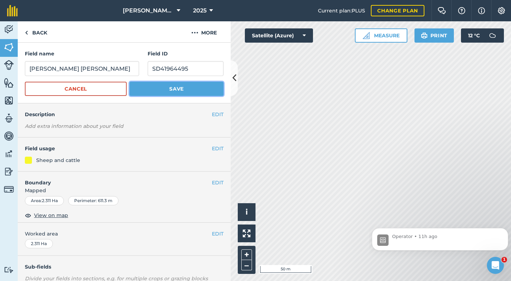
click at [171, 90] on button "Save" at bounding box center [177, 89] width 94 height 14
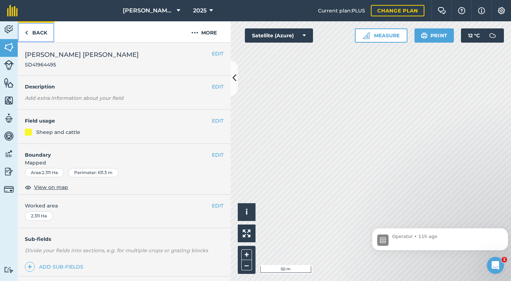
click at [38, 32] on link "Back" at bounding box center [36, 31] width 37 height 21
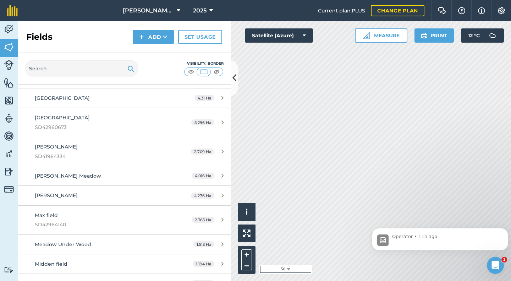
scroll to position [3662, 0]
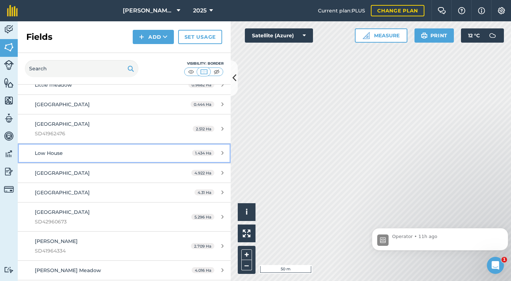
click at [54, 153] on span "Low House" at bounding box center [49, 153] width 28 height 6
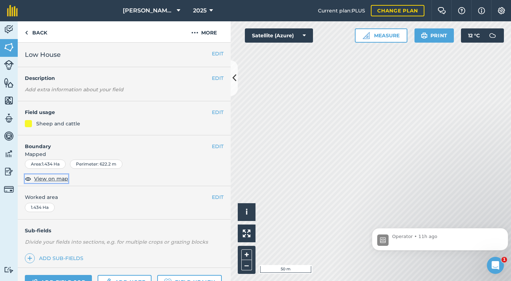
click at [50, 181] on span "View on map" at bounding box center [51, 179] width 34 height 8
click at [212, 54] on button "EDIT" at bounding box center [218, 54] width 12 height 8
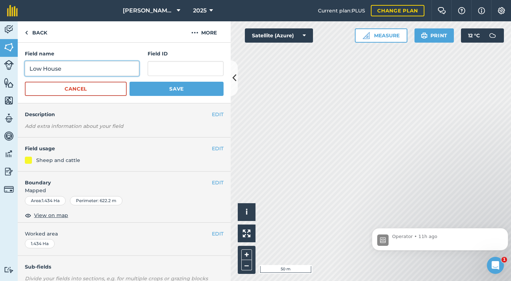
click at [31, 70] on input "Low House" at bounding box center [82, 68] width 114 height 15
type input "back of [GEOGRAPHIC_DATA]"
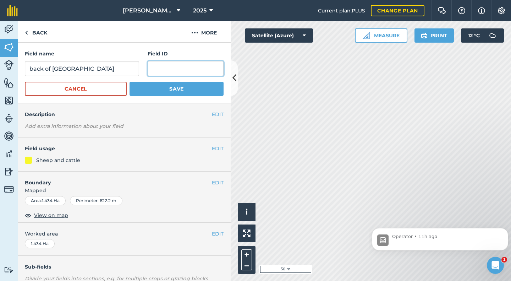
click at [168, 68] on input "text" at bounding box center [186, 68] width 76 height 15
type input "SD41967924"
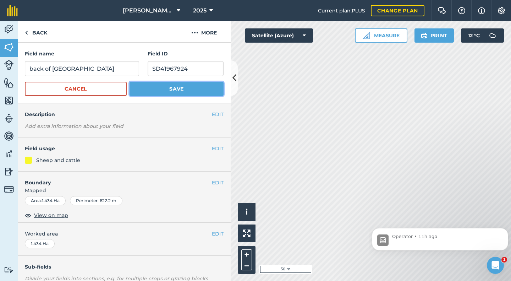
click at [171, 87] on button "Save" at bounding box center [177, 89] width 94 height 14
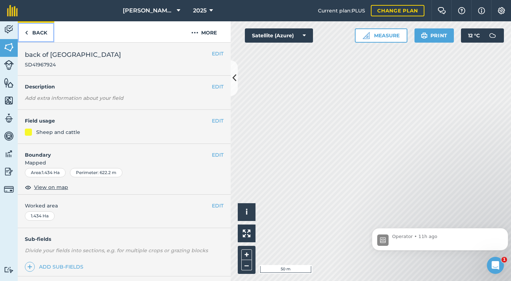
click at [38, 33] on link "Back" at bounding box center [36, 31] width 37 height 21
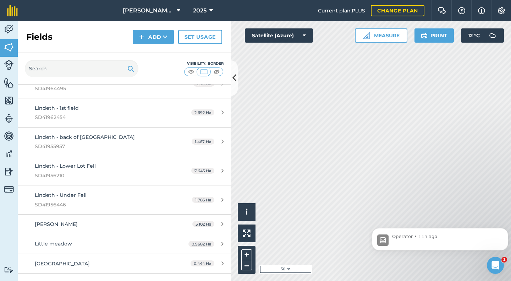
scroll to position [3547, 0]
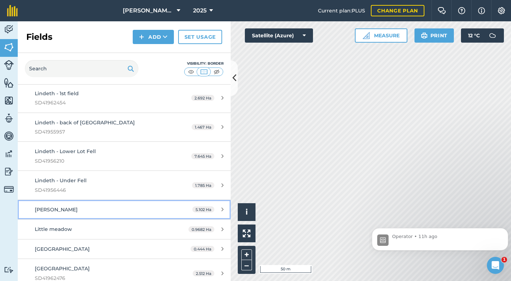
click at [58, 209] on span "[PERSON_NAME]" at bounding box center [56, 209] width 43 height 6
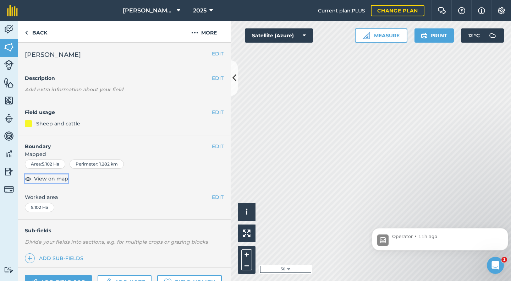
click at [52, 180] on span "View on map" at bounding box center [51, 179] width 34 height 8
click at [214, 55] on button "EDIT" at bounding box center [218, 54] width 12 height 8
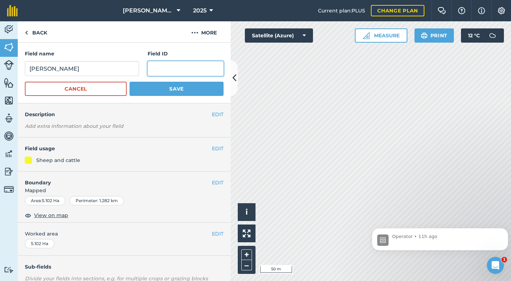
click at [157, 70] on input "text" at bounding box center [186, 68] width 76 height 15
type input "SD41953334"
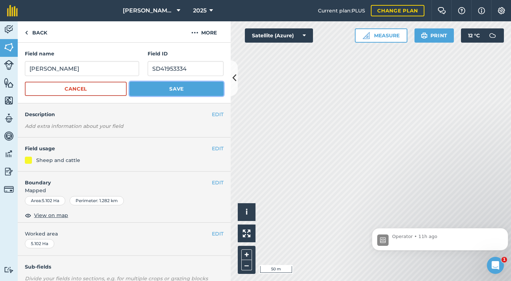
click at [162, 86] on button "Save" at bounding box center [177, 89] width 94 height 14
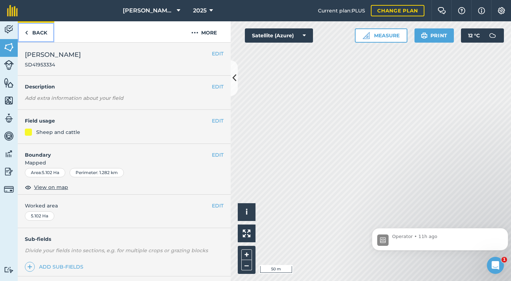
click at [39, 32] on link "Back" at bounding box center [36, 31] width 37 height 21
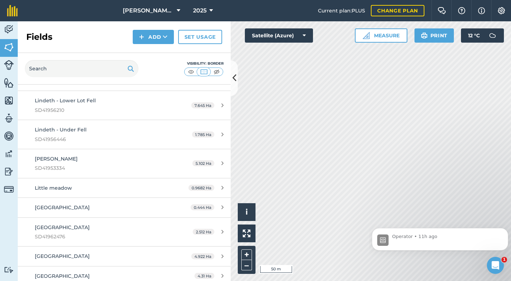
scroll to position [3618, 0]
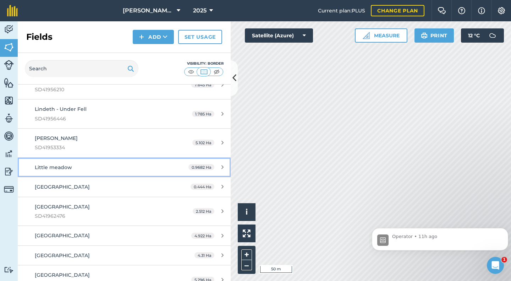
click at [62, 173] on link "Little meadow 0.9682 Ha" at bounding box center [124, 167] width 213 height 19
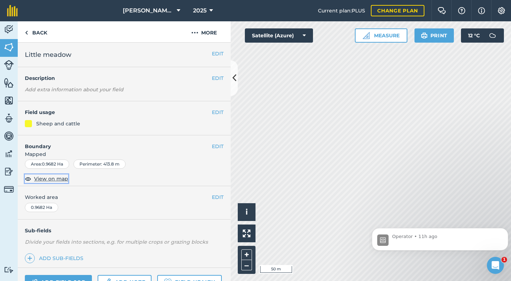
click at [60, 179] on span "View on map" at bounding box center [51, 179] width 34 height 8
click at [212, 53] on button "EDIT" at bounding box center [218, 54] width 12 height 8
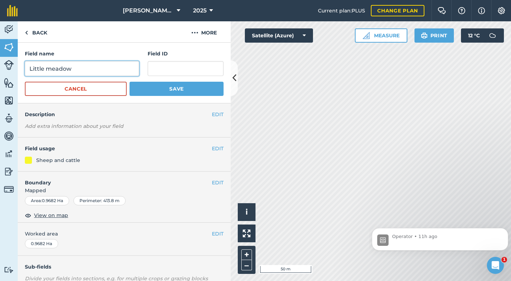
drag, startPoint x: 78, startPoint y: 68, endPoint x: 29, endPoint y: 71, distance: 49.4
click at [29, 71] on input "Little meadow" at bounding box center [82, 68] width 114 height 15
type input "Birkdale Cottage"
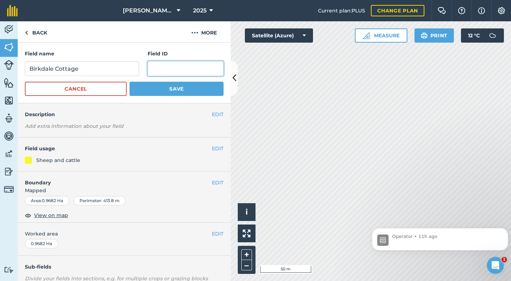
click at [164, 69] on input "text" at bounding box center [186, 68] width 76 height 15
click at [166, 70] on input "text" at bounding box center [186, 68] width 76 height 15
type input "SD41960863"
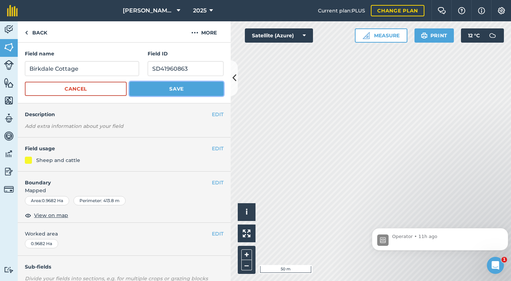
click at [166, 88] on button "Save" at bounding box center [177, 89] width 94 height 14
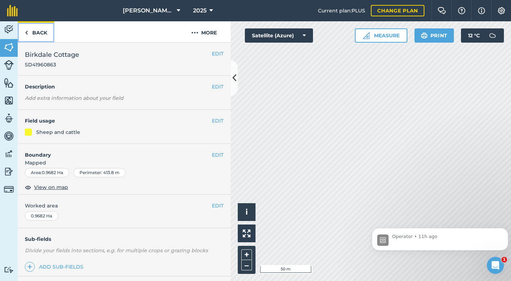
click at [42, 33] on link "Back" at bounding box center [36, 31] width 37 height 21
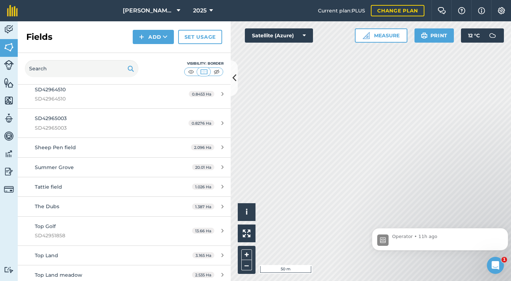
scroll to position [4403, 0]
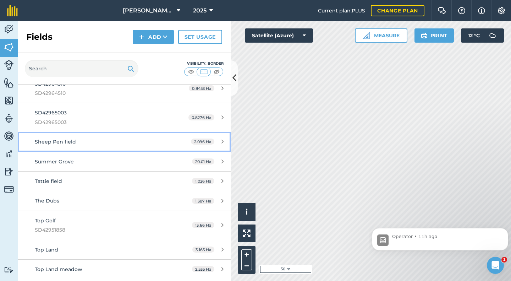
click at [50, 148] on link "Sheep Pen field 2.096 Ha" at bounding box center [124, 141] width 213 height 19
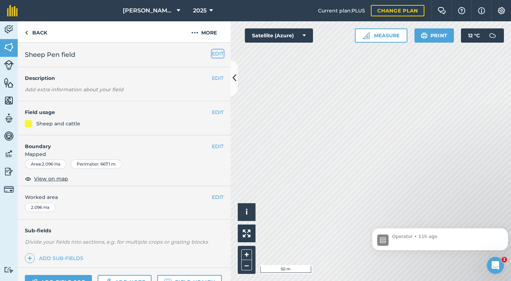
click at [212, 54] on button "EDIT" at bounding box center [218, 54] width 12 height 8
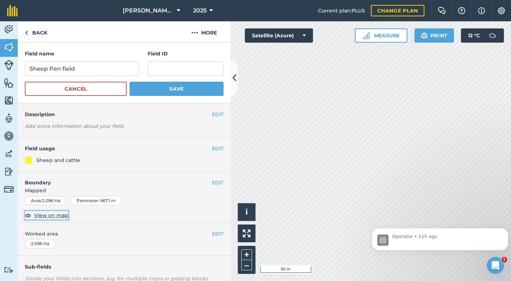
click at [44, 215] on span "View on map" at bounding box center [51, 215] width 34 height 8
drag, startPoint x: 82, startPoint y: 70, endPoint x: 29, endPoint y: 70, distance: 52.9
click at [29, 70] on input "Sheep Pen field" at bounding box center [82, 68] width 114 height 15
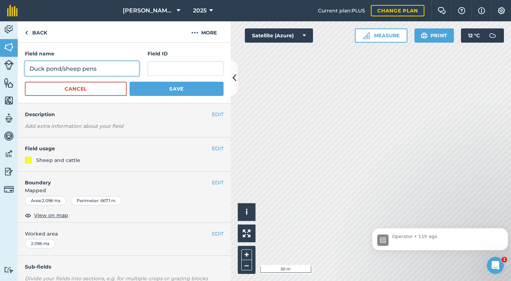
type input "Duck pond/sheep pens"
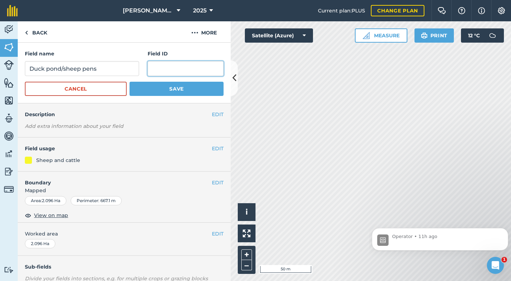
click at [149, 68] on input "text" at bounding box center [186, 68] width 76 height 15
type input "SD41966874"
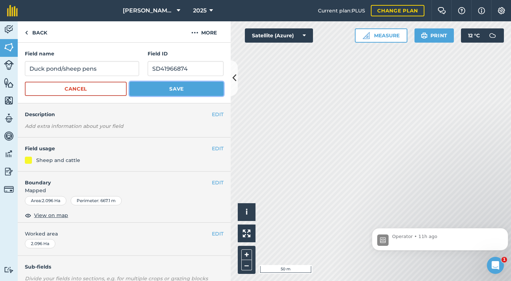
click at [181, 89] on button "Save" at bounding box center [177, 89] width 94 height 14
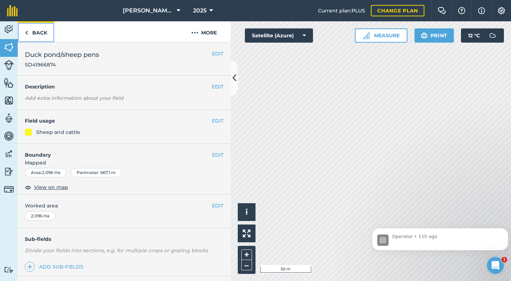
click at [34, 32] on link "Back" at bounding box center [36, 31] width 37 height 21
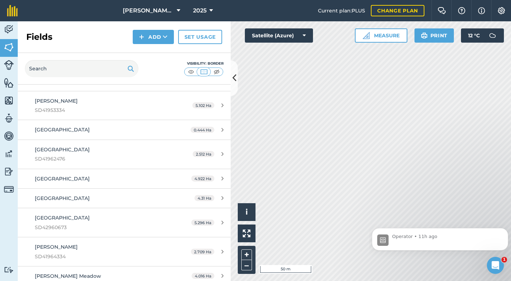
scroll to position [3722, 0]
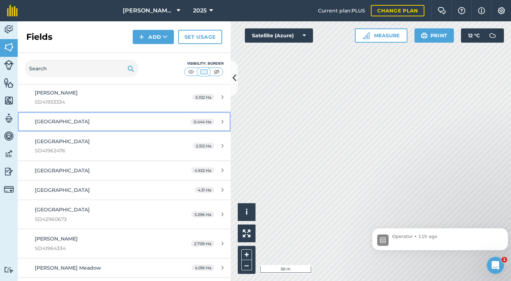
click at [62, 125] on div "[GEOGRAPHIC_DATA]" at bounding box center [101, 121] width 133 height 8
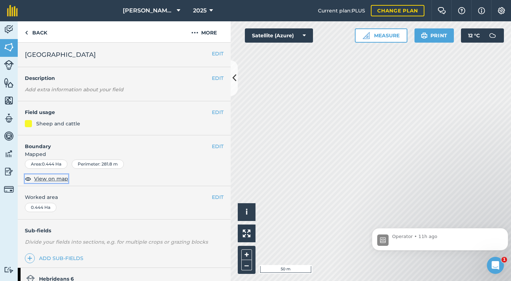
click at [50, 180] on span "View on map" at bounding box center [51, 179] width 34 height 8
click at [215, 56] on button "EDIT" at bounding box center [218, 54] width 12 height 8
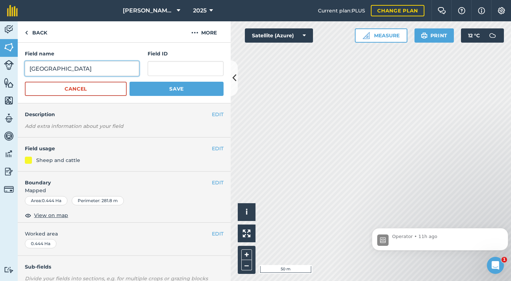
click at [30, 71] on input "[GEOGRAPHIC_DATA]" at bounding box center [82, 68] width 114 height 15
type input "Helm Meadow"
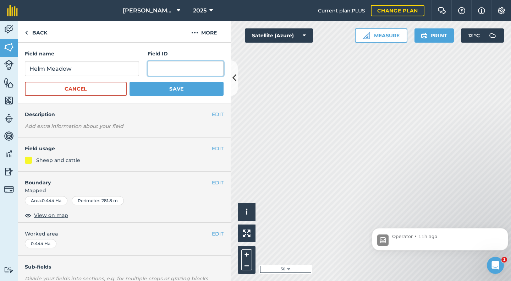
click at [152, 64] on input "text" at bounding box center [186, 68] width 76 height 15
type input "SD41962494"
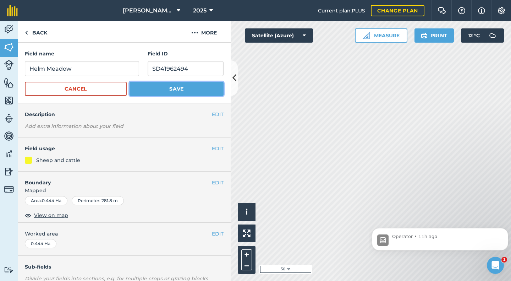
click at [174, 85] on button "Save" at bounding box center [177, 89] width 94 height 14
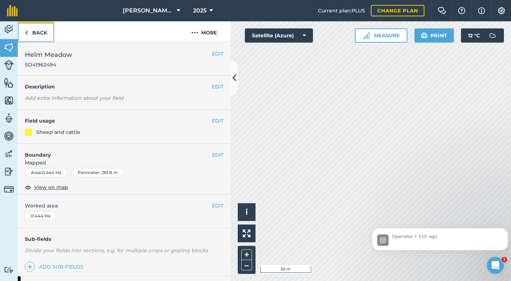
click at [39, 30] on link "Back" at bounding box center [36, 31] width 37 height 21
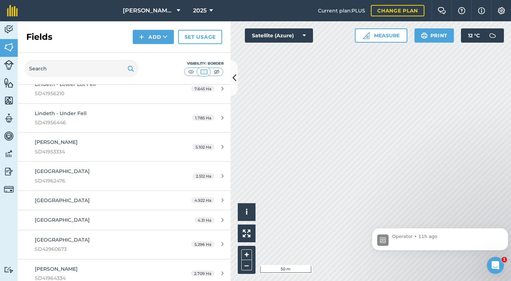
scroll to position [3721, 0]
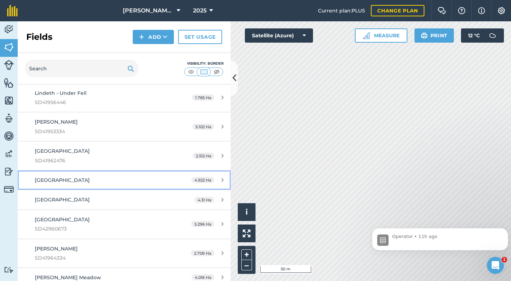
click at [69, 180] on span "[GEOGRAPHIC_DATA]" at bounding box center [62, 180] width 55 height 6
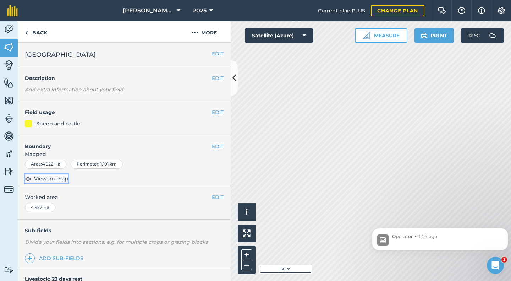
click at [61, 179] on span "View on map" at bounding box center [51, 179] width 34 height 8
click at [213, 54] on button "EDIT" at bounding box center [218, 54] width 12 height 8
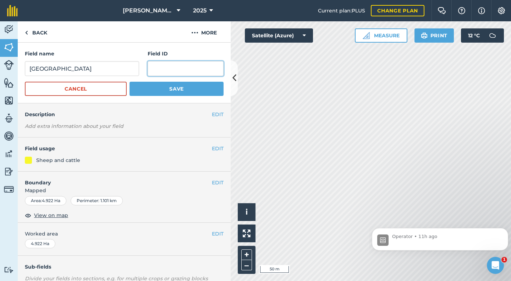
click at [155, 66] on input "text" at bounding box center [186, 68] width 76 height 15
click at [174, 70] on input "text" at bounding box center [186, 68] width 76 height 15
type input "SD41965812"
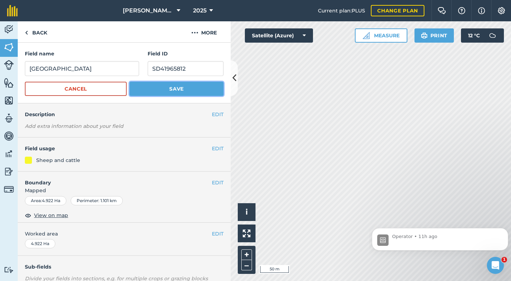
click at [166, 86] on button "Save" at bounding box center [177, 89] width 94 height 14
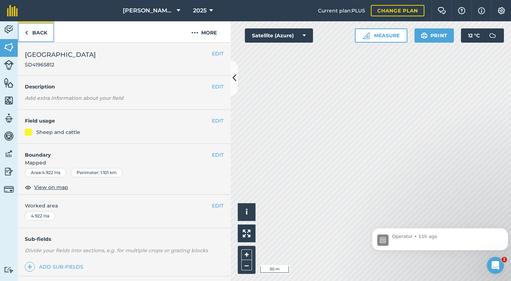
click at [34, 33] on link "Back" at bounding box center [36, 31] width 37 height 21
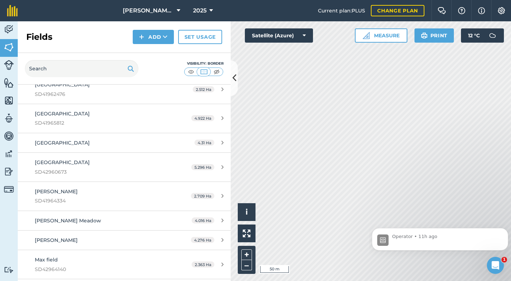
scroll to position [3815, 0]
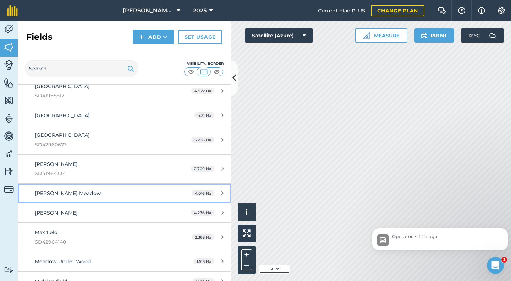
click at [37, 191] on span "[PERSON_NAME] Meadow" at bounding box center [68, 193] width 66 height 6
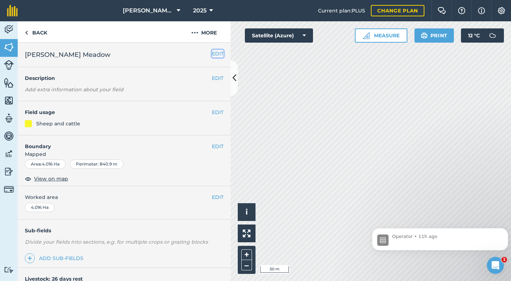
click at [212, 56] on button "EDIT" at bounding box center [218, 54] width 12 height 8
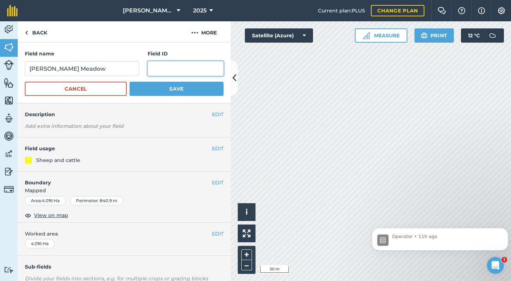
click at [161, 72] on input "text" at bounding box center [186, 68] width 76 height 15
type input "SD41965253"
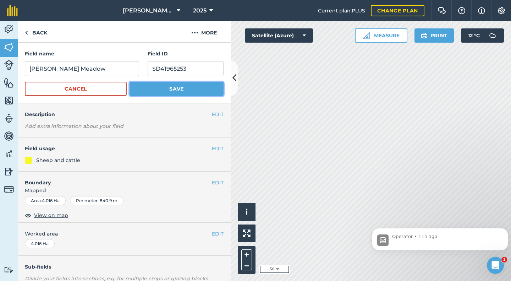
click at [163, 88] on button "Save" at bounding box center [177, 89] width 94 height 14
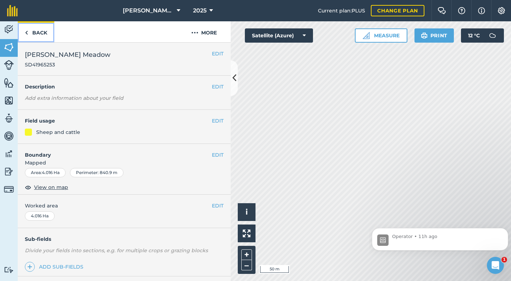
click at [38, 31] on link "Back" at bounding box center [36, 31] width 37 height 21
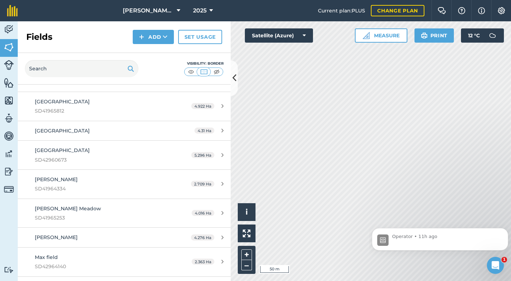
scroll to position [3841, 0]
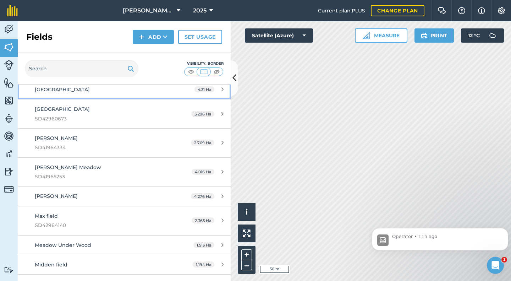
click at [54, 93] on div "[GEOGRAPHIC_DATA]" at bounding box center [101, 90] width 133 height 8
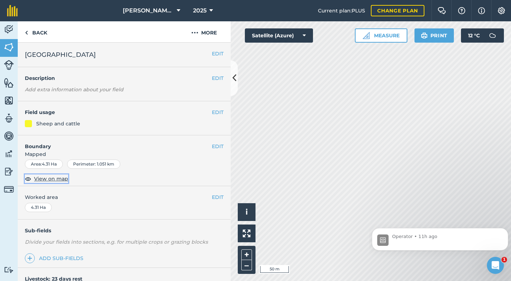
click at [49, 181] on span "View on map" at bounding box center [51, 179] width 34 height 8
click at [212, 54] on button "EDIT" at bounding box center [218, 54] width 12 height 8
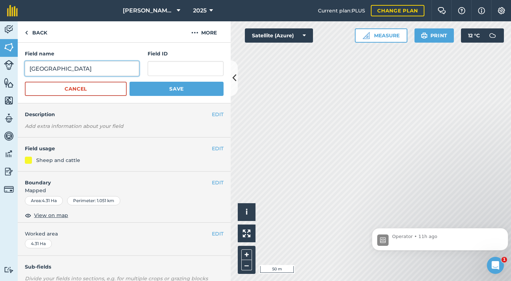
click at [30, 70] on input "[GEOGRAPHIC_DATA]" at bounding box center [82, 68] width 114 height 15
type input "Lindeth - [GEOGRAPHIC_DATA]"
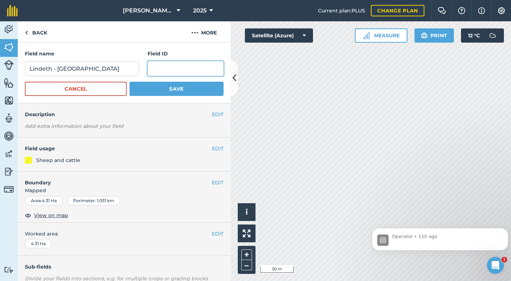
click at [152, 67] on input "text" at bounding box center [186, 68] width 76 height 15
type input "SD41954113"
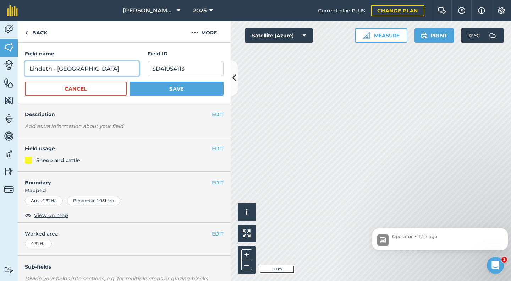
click at [73, 68] on input "Lindeth - [GEOGRAPHIC_DATA]" at bounding box center [82, 68] width 114 height 15
type input "Lindeth - Low Lot Road"
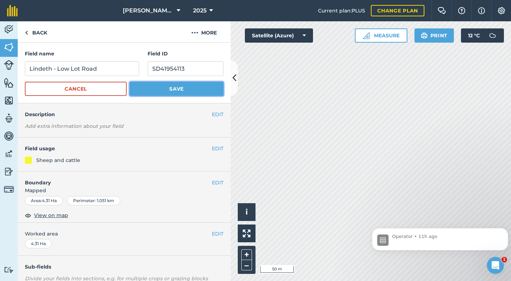
click at [171, 88] on button "Save" at bounding box center [177, 89] width 94 height 14
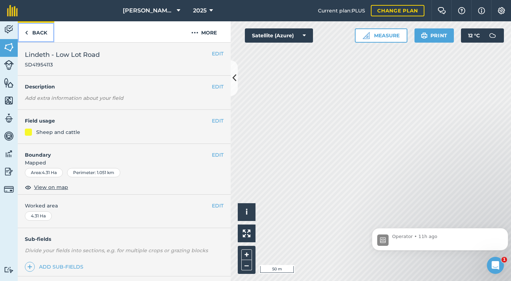
click at [37, 31] on link "Back" at bounding box center [36, 31] width 37 height 21
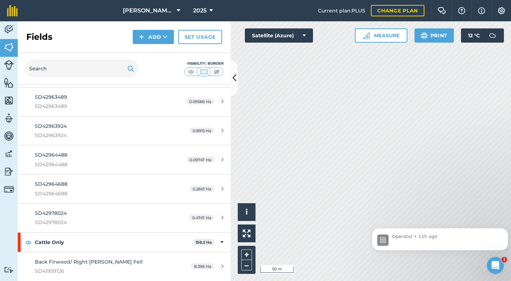
scroll to position [2289, 0]
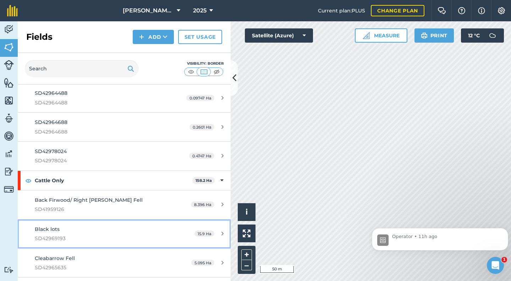
click at [64, 231] on div "Black lots SD42969193" at bounding box center [101, 233] width 133 height 17
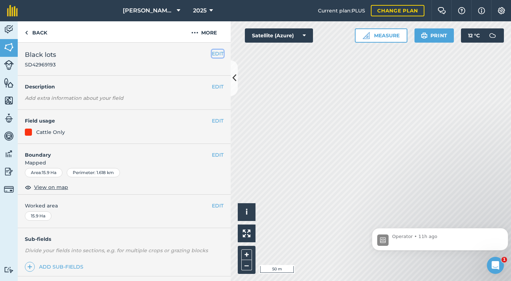
click at [212, 53] on button "EDIT" at bounding box center [218, 54] width 12 height 8
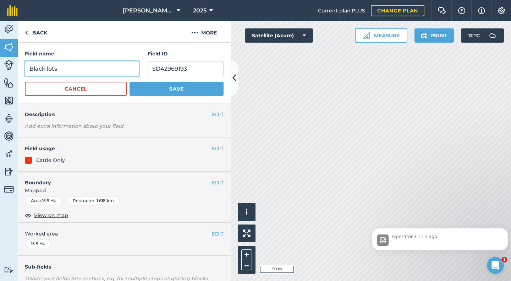
click at [30, 68] on input "Black lots" at bounding box center [82, 68] width 114 height 15
type input "Grandsire - Black lots"
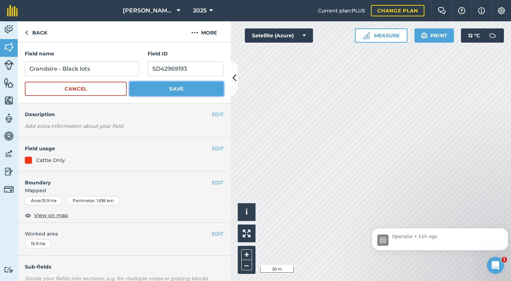
click at [161, 90] on button "Save" at bounding box center [177, 89] width 94 height 14
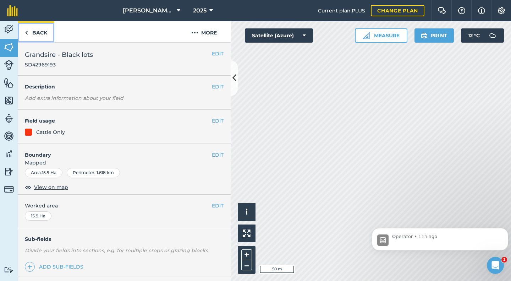
click at [44, 33] on link "Back" at bounding box center [36, 31] width 37 height 21
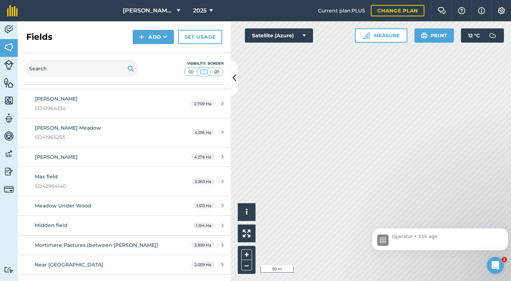
scroll to position [3903, 0]
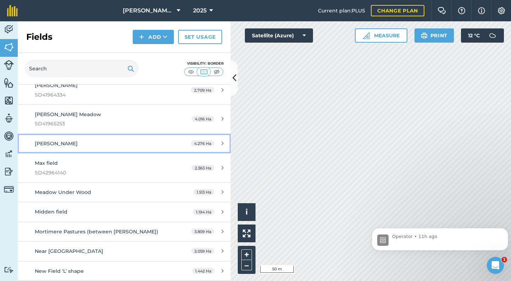
click at [67, 148] on link "[PERSON_NAME] 4.276 Ha" at bounding box center [124, 143] width 213 height 19
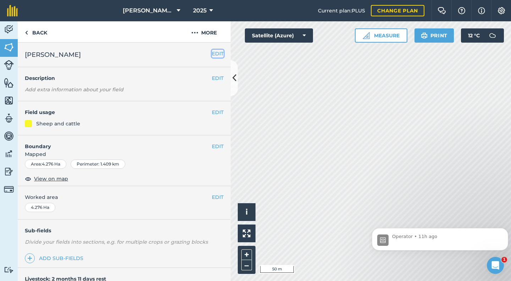
click at [212, 53] on button "EDIT" at bounding box center [218, 54] width 12 height 8
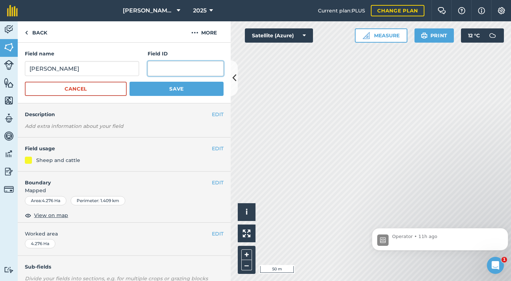
click at [153, 68] on input "text" at bounding box center [186, 68] width 76 height 15
click at [50, 214] on span "View on map" at bounding box center [51, 215] width 34 height 8
click at [191, 68] on input "text" at bounding box center [186, 68] width 76 height 15
type input "SD41962547"
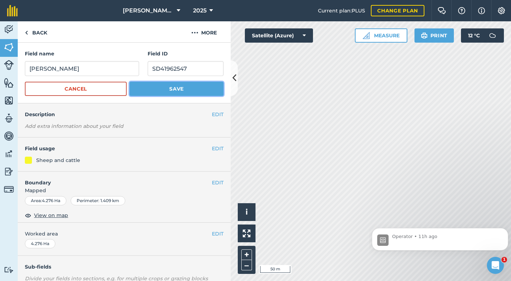
click at [172, 84] on button "Save" at bounding box center [177, 89] width 94 height 14
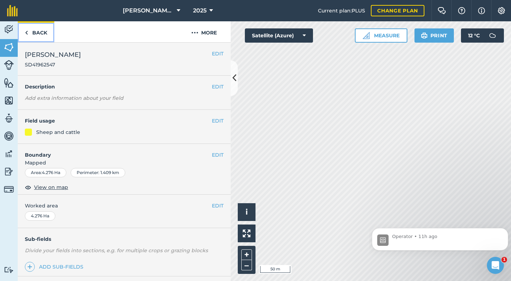
click at [40, 30] on link "Back" at bounding box center [36, 31] width 37 height 21
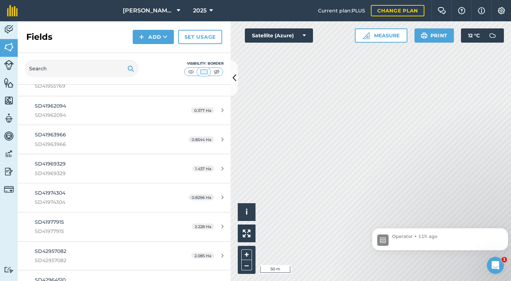
scroll to position [4125, 0]
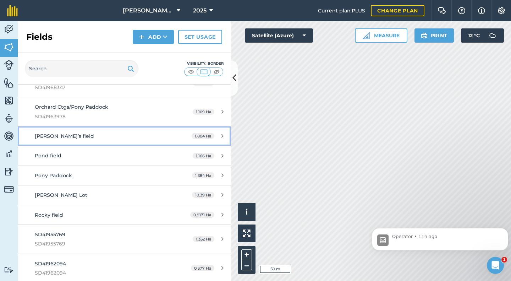
click at [54, 136] on span "[PERSON_NAME]’s field" at bounding box center [64, 136] width 59 height 6
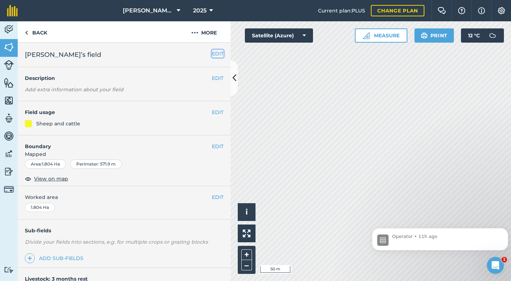
click at [212, 52] on button "EDIT" at bounding box center [218, 54] width 12 height 8
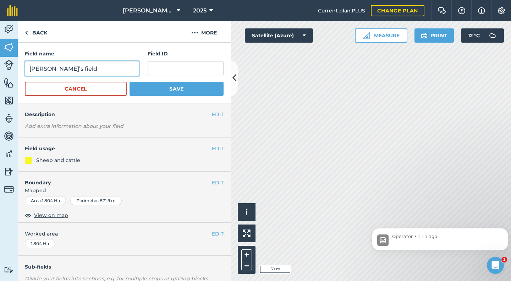
click at [43, 70] on input "[PERSON_NAME]’s field" at bounding box center [82, 68] width 114 height 15
type input "[PERSON_NAME]’s field"
click at [51, 213] on span "View on map" at bounding box center [51, 215] width 34 height 8
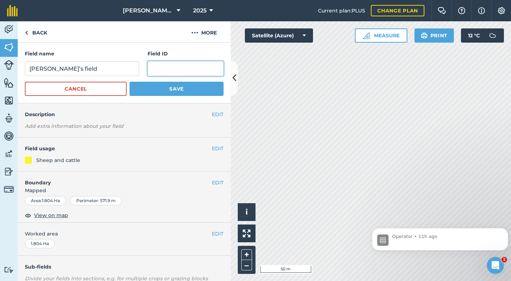
click at [176, 69] on input "text" at bounding box center [186, 68] width 76 height 15
type input "SD41961573"
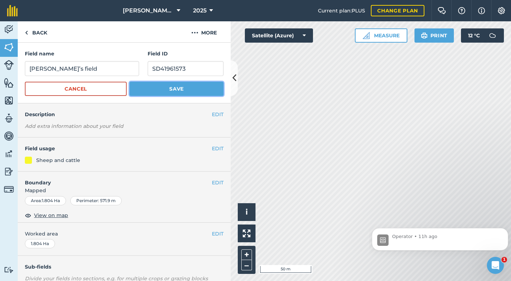
click at [174, 86] on button "Save" at bounding box center [177, 89] width 94 height 14
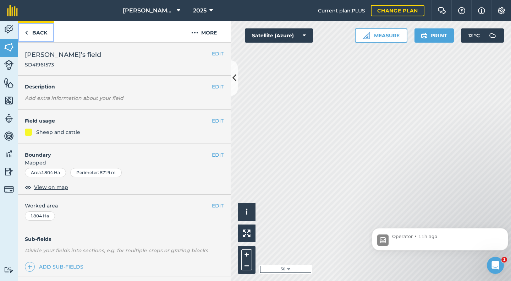
click at [39, 34] on link "Back" at bounding box center [36, 31] width 37 height 21
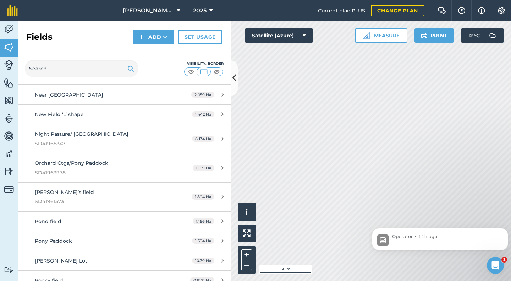
scroll to position [3932, 0]
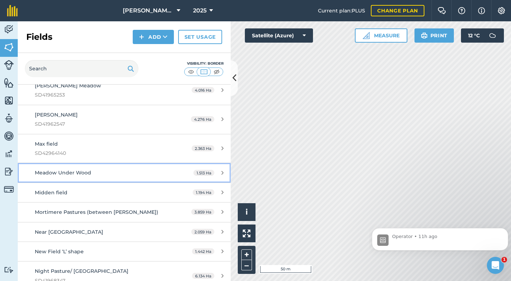
click at [56, 175] on span "Meadow Under Wood" at bounding box center [63, 172] width 56 height 6
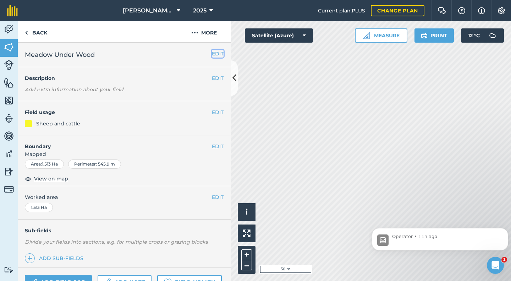
click at [212, 55] on button "EDIT" at bounding box center [218, 54] width 12 height 8
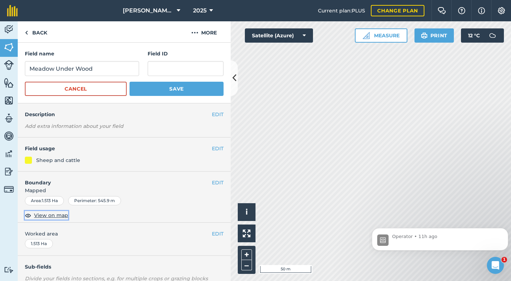
click at [49, 214] on span "View on map" at bounding box center [51, 215] width 34 height 8
click at [31, 70] on input "Meadow Under Wood" at bounding box center [82, 68] width 114 height 15
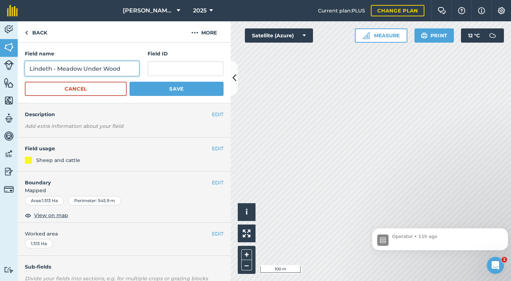
type input "Lindeth - Meadow Under Wood"
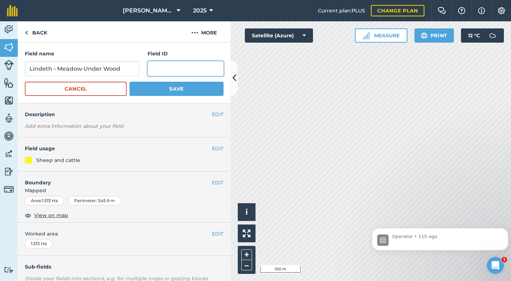
click at [148, 66] on input "text" at bounding box center [186, 68] width 76 height 15
click at [159, 68] on input "text" at bounding box center [186, 68] width 76 height 15
type input "SD41953565"
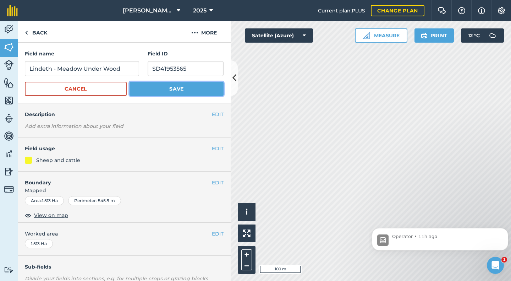
click at [176, 87] on button "Save" at bounding box center [177, 89] width 94 height 14
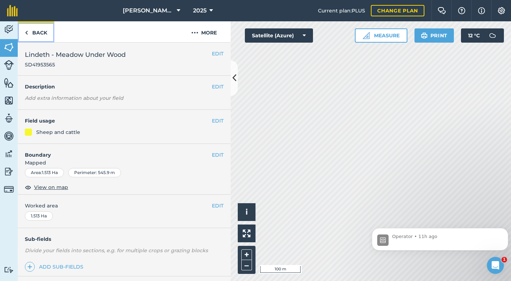
click at [33, 30] on link "Back" at bounding box center [36, 31] width 37 height 21
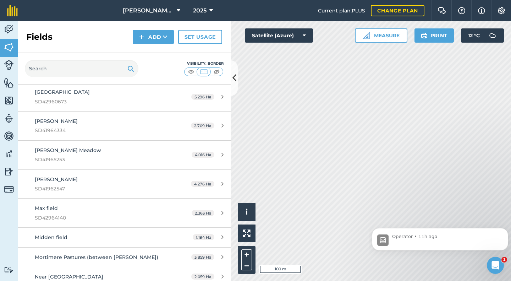
scroll to position [3930, 0]
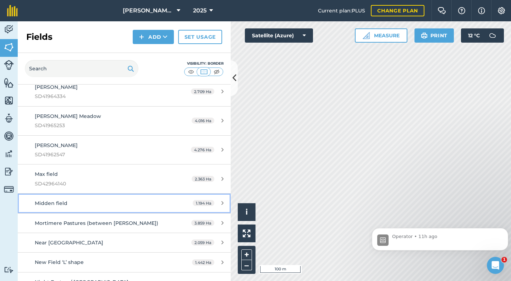
click at [62, 201] on span "Midden field" at bounding box center [51, 203] width 33 height 6
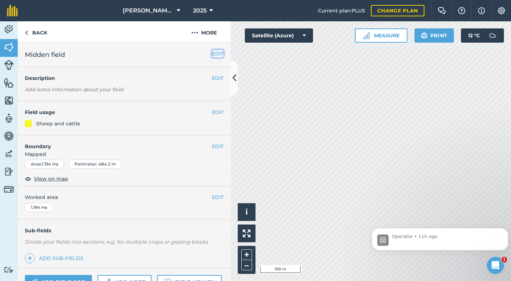
click at [212, 54] on button "EDIT" at bounding box center [218, 54] width 12 height 8
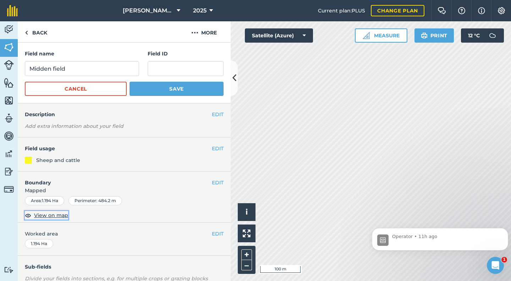
click at [46, 214] on span "View on map" at bounding box center [51, 215] width 34 height 8
click at [71, 68] on input "Midden field" at bounding box center [82, 68] width 114 height 15
drag, startPoint x: 70, startPoint y: 68, endPoint x: 28, endPoint y: 71, distance: 42.7
click at [28, 71] on input "Midden field" at bounding box center [82, 68] width 114 height 15
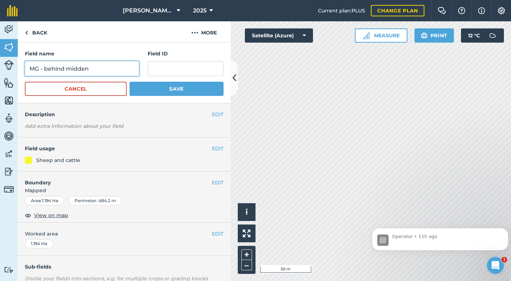
type input "MG - behind midden"
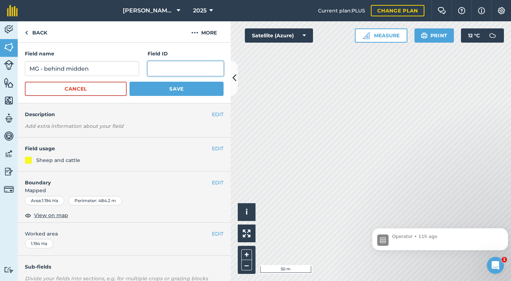
click at [155, 67] on input "text" at bounding box center [186, 68] width 76 height 15
type input "SD41965587"
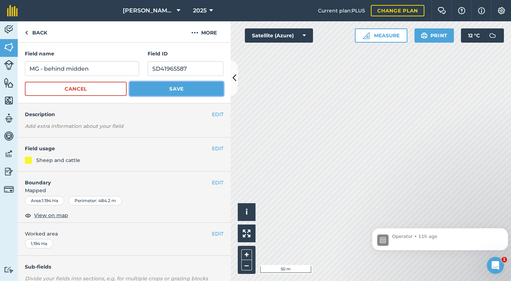
click at [175, 87] on button "Save" at bounding box center [177, 89] width 94 height 14
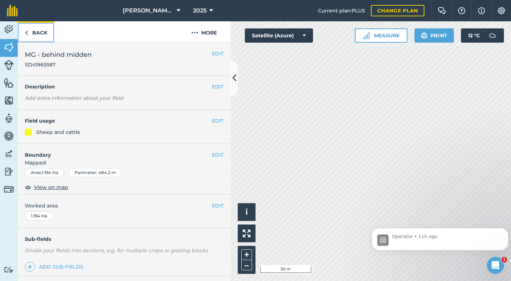
click at [39, 32] on link "Back" at bounding box center [36, 31] width 37 height 21
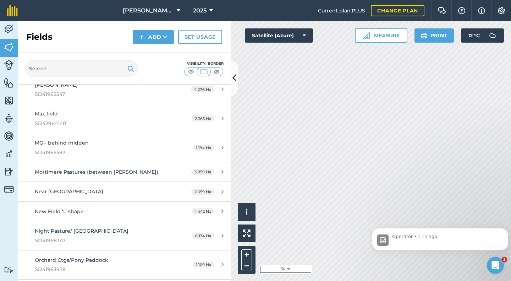
scroll to position [4005, 0]
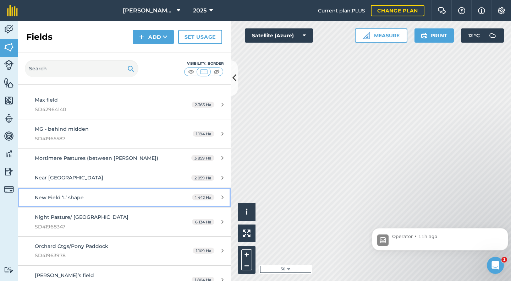
click at [71, 196] on span "New Field ‘L’ shape" at bounding box center [59, 197] width 49 height 6
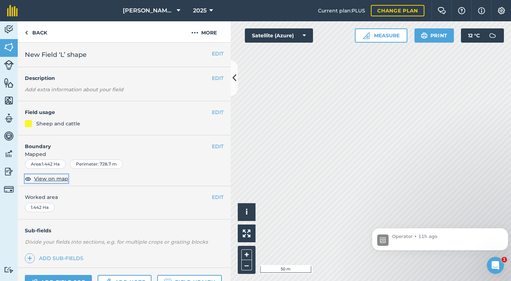
click at [55, 180] on span "View on map" at bounding box center [51, 179] width 34 height 8
click at [212, 53] on button "EDIT" at bounding box center [218, 54] width 12 height 8
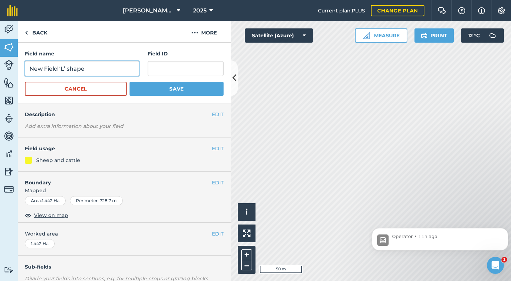
drag, startPoint x: 88, startPoint y: 68, endPoint x: 31, endPoint y: 71, distance: 57.2
click at [31, 71] on input "New Field ‘L’ shape" at bounding box center [82, 68] width 114 height 15
type input "Lindeth - arable"
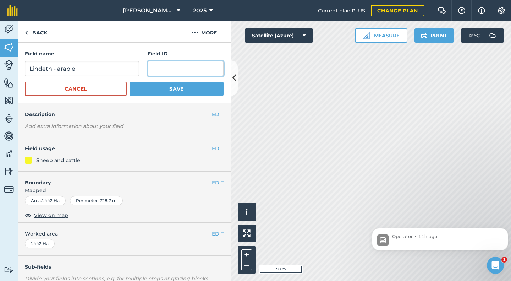
click at [160, 70] on input "text" at bounding box center [186, 68] width 76 height 15
type input "SD41952239"
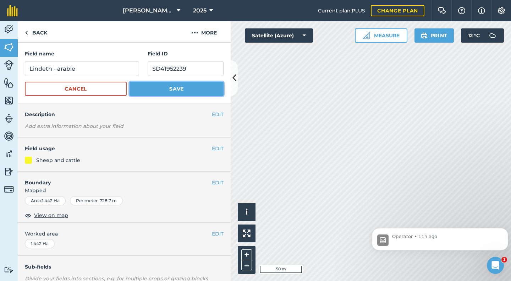
click at [172, 87] on button "Save" at bounding box center [177, 89] width 94 height 14
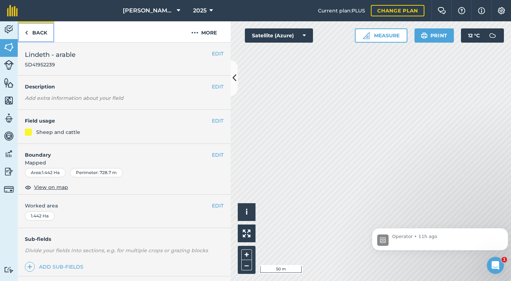
click at [42, 31] on link "Back" at bounding box center [36, 31] width 37 height 21
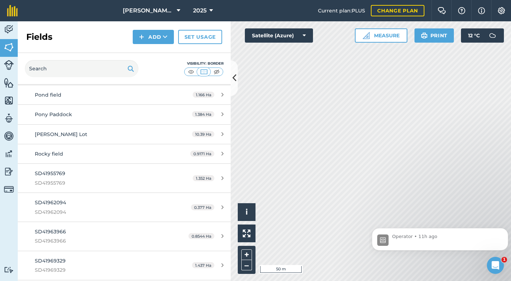
scroll to position [4237, 0]
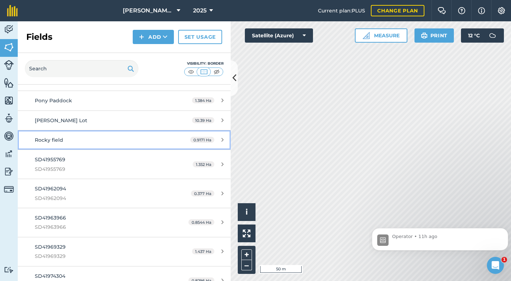
click at [60, 142] on span "Rocky field" at bounding box center [49, 140] width 28 height 6
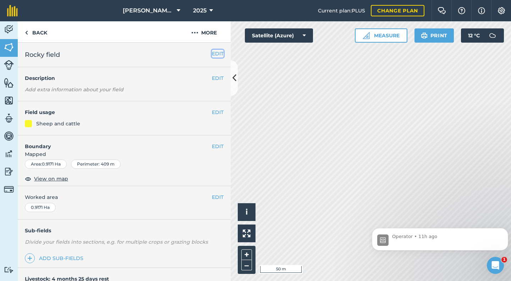
click at [212, 55] on button "EDIT" at bounding box center [218, 54] width 12 height 8
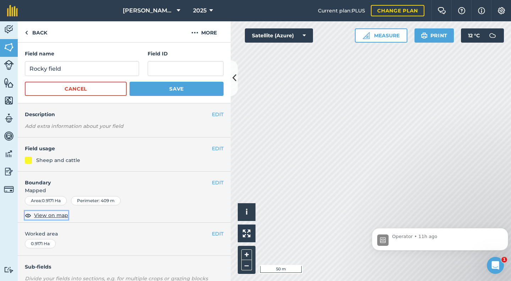
click at [50, 215] on span "View on map" at bounding box center [51, 215] width 34 height 8
click at [164, 70] on input "text" at bounding box center [186, 68] width 76 height 15
type input "SD41967924"
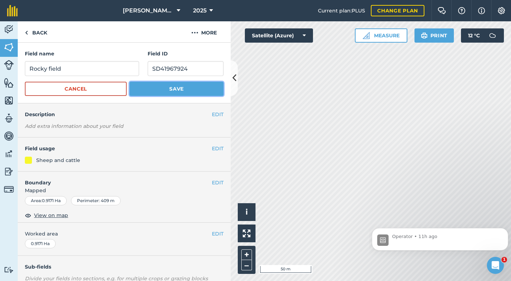
click at [182, 86] on button "Save" at bounding box center [177, 89] width 94 height 14
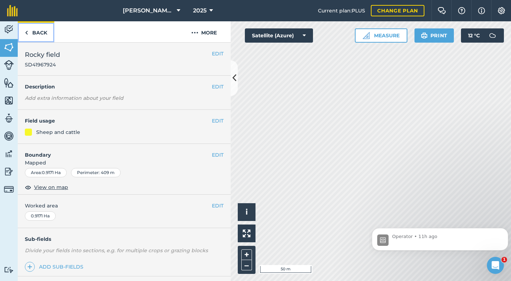
click at [37, 32] on link "Back" at bounding box center [36, 31] width 37 height 21
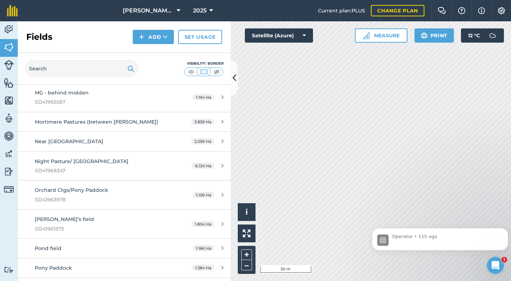
scroll to position [4070, 0]
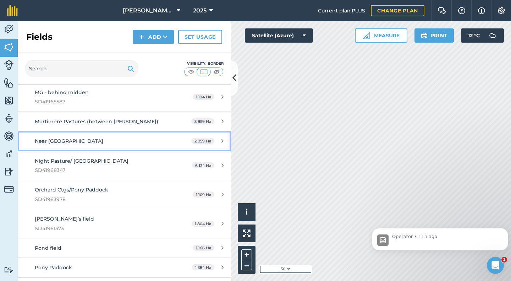
click at [64, 137] on link "Near [GEOGRAPHIC_DATA] 2.059 Ha" at bounding box center [124, 140] width 213 height 19
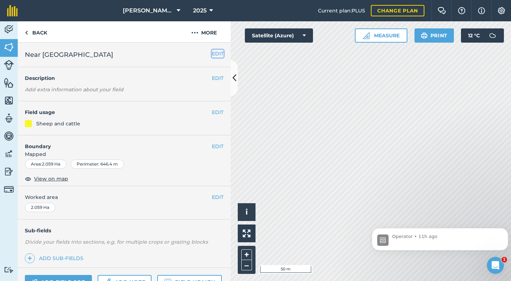
click at [212, 52] on button "EDIT" at bounding box center [218, 54] width 12 height 8
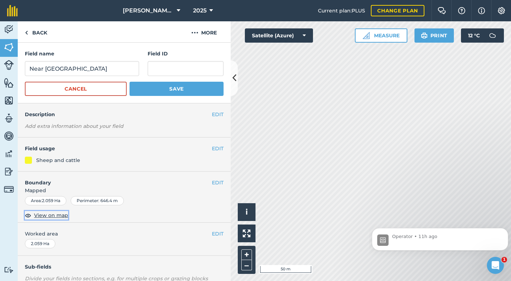
click at [50, 214] on span "View on map" at bounding box center [51, 215] width 34 height 8
drag, startPoint x: 94, startPoint y: 68, endPoint x: 17, endPoint y: 79, distance: 77.5
click at [17, 79] on div "Activity Fields Livestock Features Maps Team Vehicles Data Reporting Billing Tu…" at bounding box center [255, 150] width 511 height 259
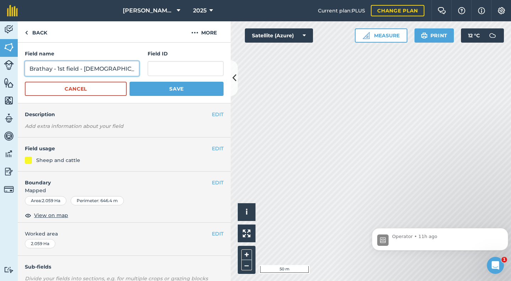
type input "Brathay - 1st field - [DEMOGRAPHIC_DATA]"
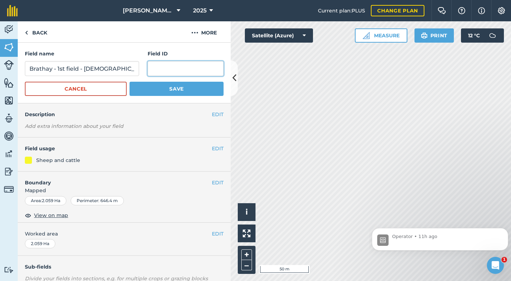
click at [158, 68] on input "text" at bounding box center [186, 68] width 76 height 15
type input "NY36033628"
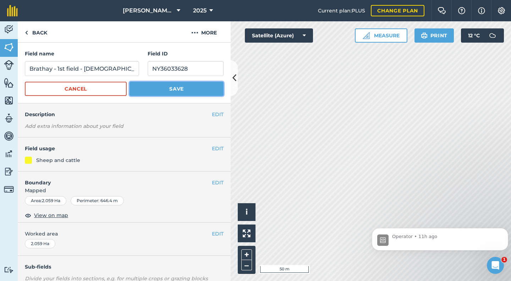
click at [179, 86] on button "Save" at bounding box center [177, 89] width 94 height 14
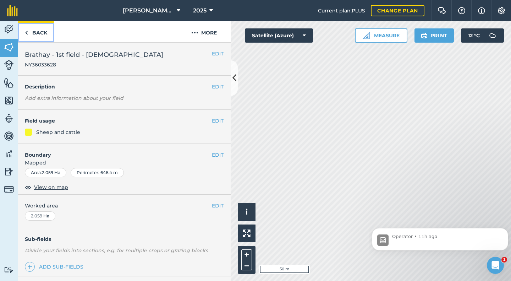
click at [42, 32] on link "Back" at bounding box center [36, 31] width 37 height 21
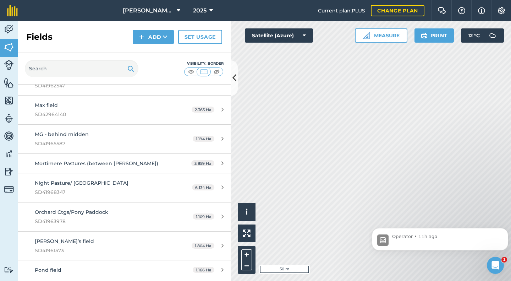
scroll to position [4045, 0]
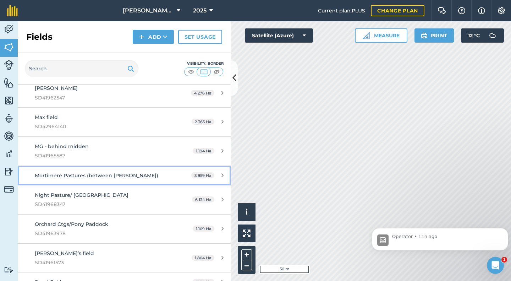
click at [57, 174] on span "Mortimere Pastures (between [PERSON_NAME])" at bounding box center [97, 175] width 124 height 6
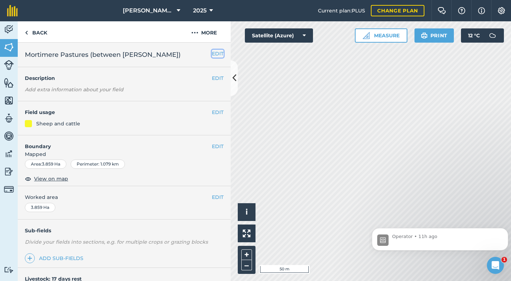
click at [215, 55] on button "EDIT" at bounding box center [218, 54] width 12 height 8
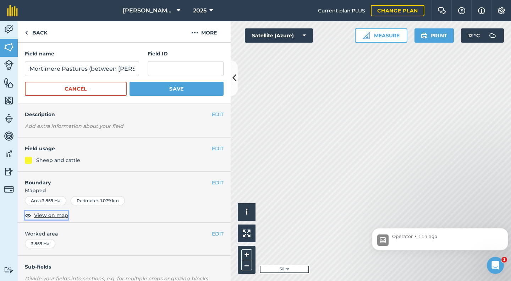
click at [48, 215] on span "View on map" at bounding box center [51, 215] width 34 height 8
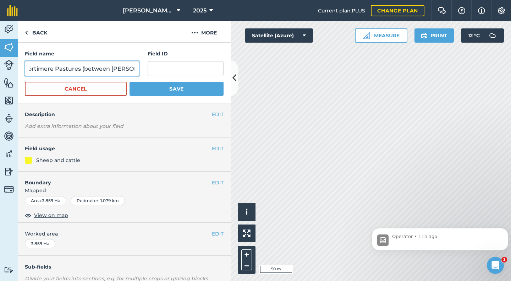
drag, startPoint x: 30, startPoint y: 68, endPoint x: 146, endPoint y: 73, distance: 115.8
click at [146, 73] on div "Field name Mortimere Pastures (between [PERSON_NAME]) Field ID" at bounding box center [124, 63] width 199 height 26
type input "Brathay - between [PERSON_NAME]"
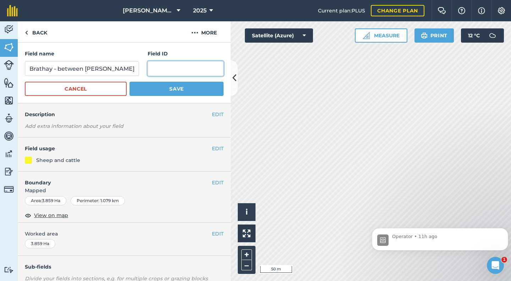
click at [155, 73] on input "text" at bounding box center [186, 68] width 76 height 15
click at [160, 65] on input "NY" at bounding box center [186, 68] width 76 height 15
type input "NY36024563"
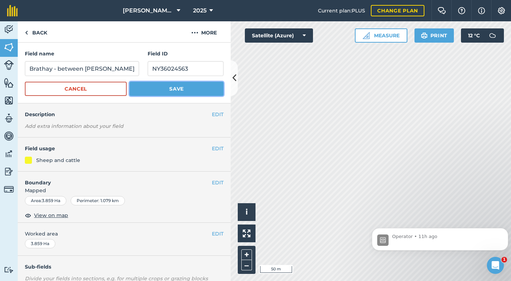
click at [174, 86] on button "Save" at bounding box center [177, 89] width 94 height 14
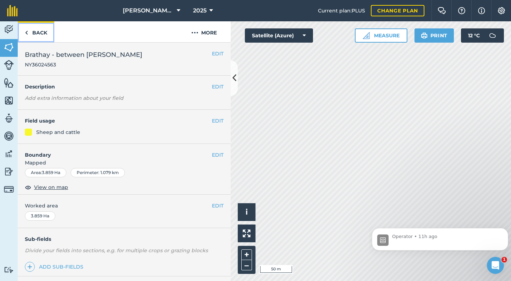
click at [40, 31] on link "Back" at bounding box center [36, 31] width 37 height 21
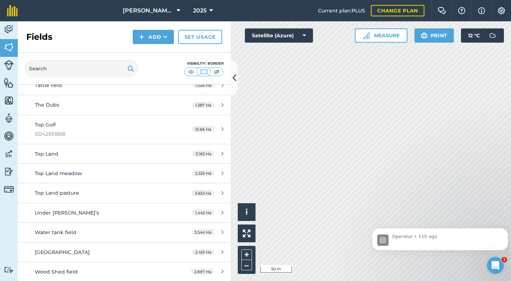
scroll to position [4565, 0]
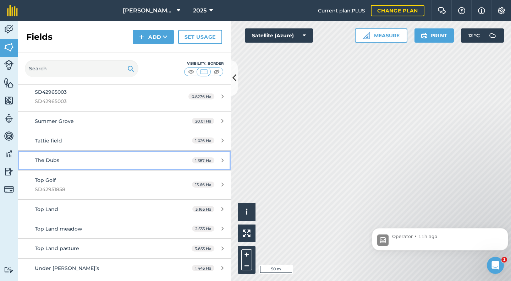
click at [52, 160] on span "The Dubs" at bounding box center [47, 160] width 24 height 6
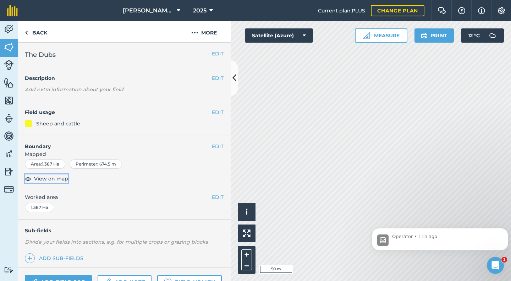
click at [50, 180] on span "View on map" at bounding box center [51, 179] width 34 height 8
click at [213, 53] on button "EDIT" at bounding box center [218, 54] width 12 height 8
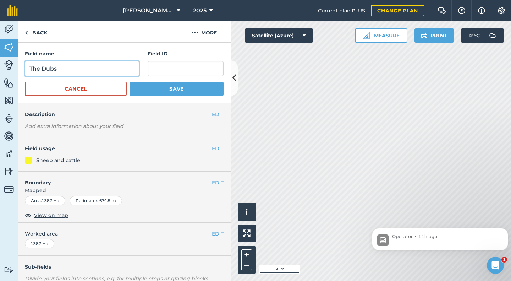
drag, startPoint x: 43, startPoint y: 70, endPoint x: 83, endPoint y: 57, distance: 42.2
click at [43, 70] on input "The Dubs" at bounding box center [82, 68] width 114 height 15
type input "Dubs - stream"
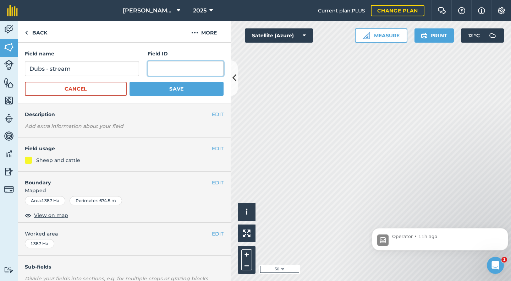
click at [161, 71] on input "text" at bounding box center [186, 68] width 76 height 15
type input "SD42956281"
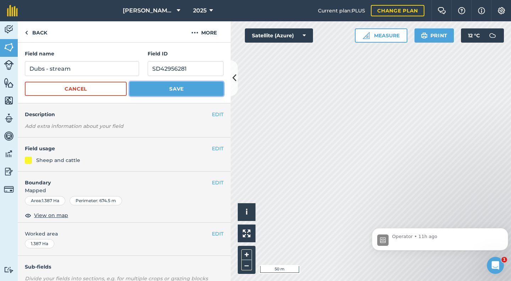
click at [166, 85] on button "Save" at bounding box center [177, 89] width 94 height 14
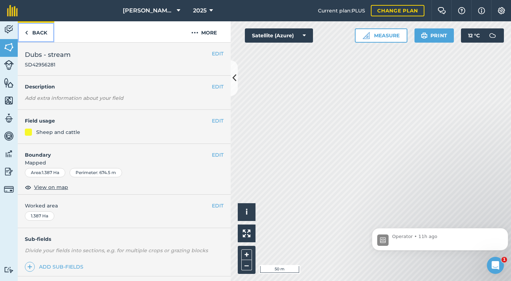
click at [45, 34] on link "Back" at bounding box center [36, 31] width 37 height 21
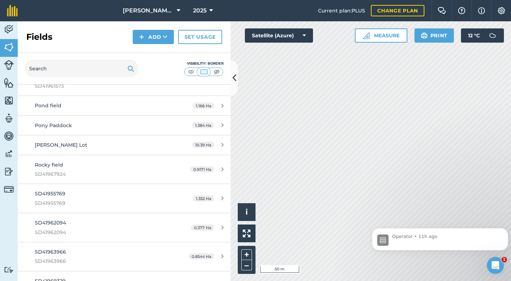
scroll to position [4253, 0]
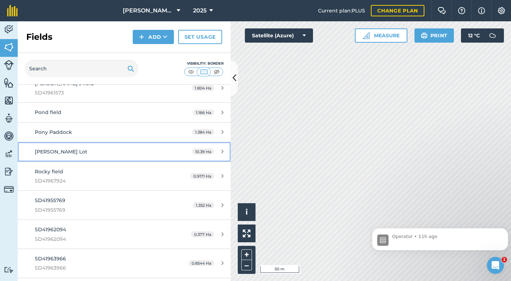
click at [49, 147] on link "[PERSON_NAME] Lot 10.39 Ha" at bounding box center [124, 151] width 213 height 19
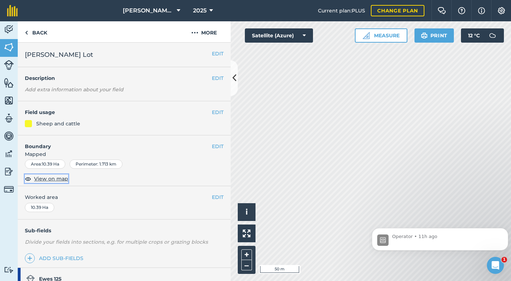
click at [56, 181] on span "View on map" at bounding box center [51, 179] width 34 height 8
click at [213, 56] on button "EDIT" at bounding box center [218, 54] width 12 height 8
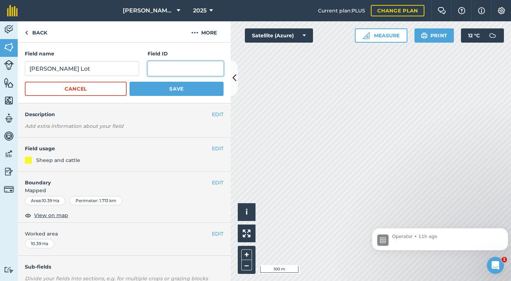
click at [152, 71] on input "text" at bounding box center [186, 68] width 76 height 15
click at [163, 70] on input "SD4197" at bounding box center [186, 68] width 76 height 15
type input "SD42972916"
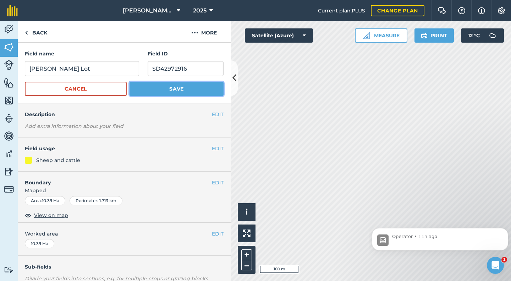
click at [172, 85] on button "Save" at bounding box center [177, 89] width 94 height 14
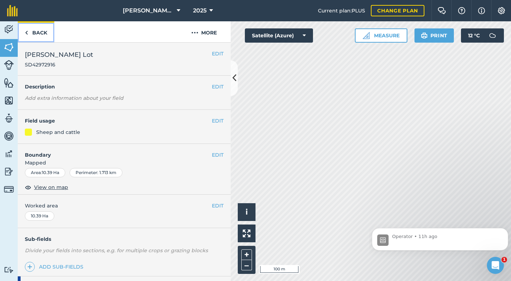
click at [37, 34] on link "Back" at bounding box center [36, 31] width 37 height 21
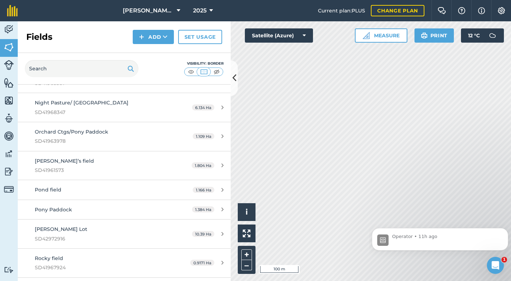
scroll to position [4238, 0]
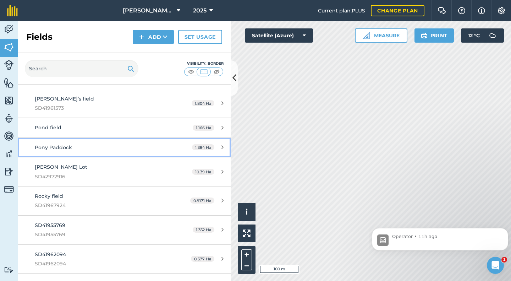
click at [62, 146] on span "Pony Paddock" at bounding box center [53, 147] width 37 height 6
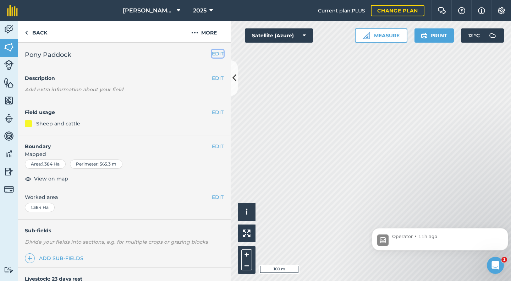
click at [212, 51] on button "EDIT" at bounding box center [218, 54] width 12 height 8
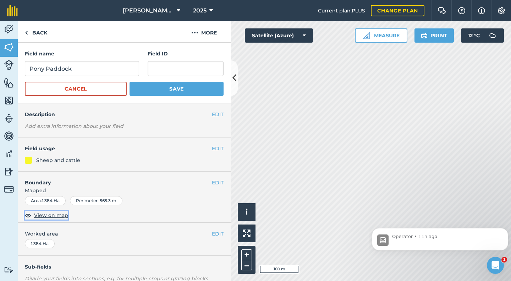
click at [50, 215] on span "View on map" at bounding box center [51, 215] width 34 height 8
click at [154, 66] on input "text" at bounding box center [186, 68] width 76 height 15
type input "SD41963288"
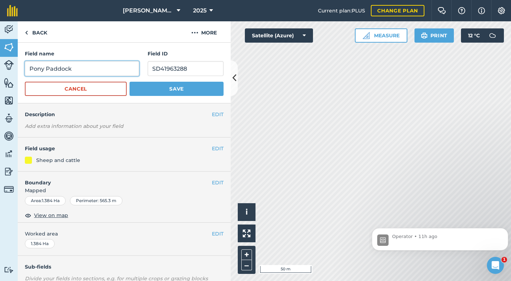
click at [31, 67] on input "Pony Paddock" at bounding box center [82, 68] width 114 height 15
drag, startPoint x: 131, startPoint y: 67, endPoint x: 90, endPoint y: 69, distance: 40.5
click at [90, 69] on input "Helm - footpath fieldPony Paddock" at bounding box center [82, 68] width 114 height 15
type input "Helm - footpath field"
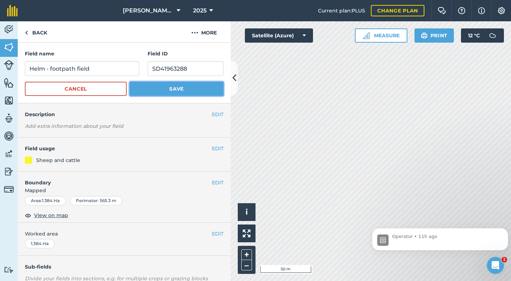
click at [165, 87] on button "Save" at bounding box center [177, 89] width 94 height 14
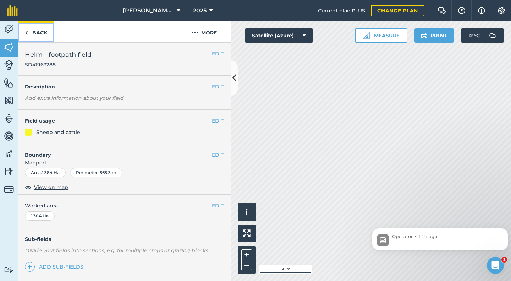
click at [37, 35] on link "Back" at bounding box center [36, 31] width 37 height 21
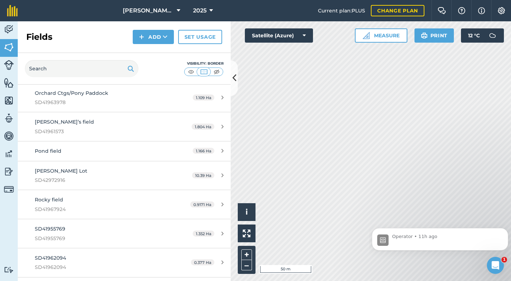
scroll to position [4258, 0]
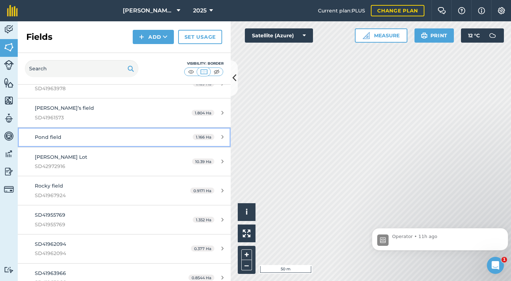
click at [44, 139] on span "Pond field" at bounding box center [48, 137] width 27 height 6
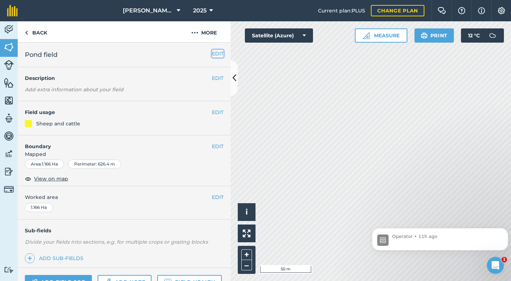
click at [212, 53] on button "EDIT" at bounding box center [218, 54] width 12 height 8
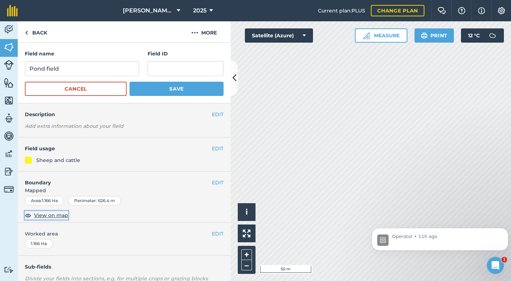
click at [48, 214] on span "View on map" at bounding box center [51, 215] width 34 height 8
click at [29, 70] on input "Pond field" at bounding box center [82, 68] width 114 height 15
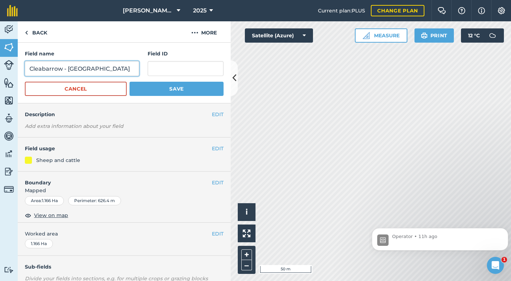
type input "Cleabarrow - [GEOGRAPHIC_DATA]"
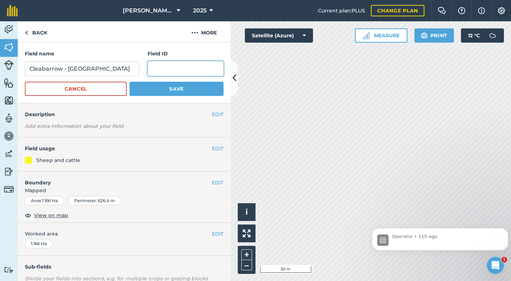
click at [157, 68] on input "text" at bounding box center [186, 68] width 76 height 15
click at [175, 68] on input "SD4296" at bounding box center [186, 68] width 76 height 15
type input "SD42963231"
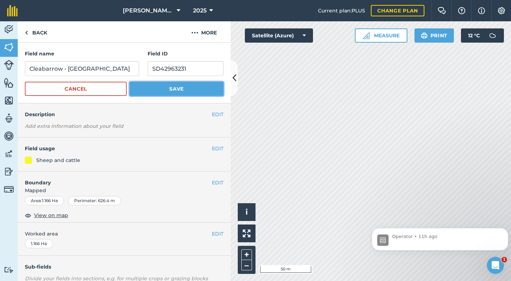
click at [176, 88] on button "Save" at bounding box center [177, 89] width 94 height 14
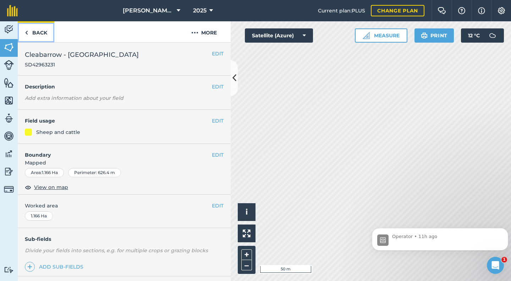
click at [41, 31] on link "Back" at bounding box center [36, 31] width 37 height 21
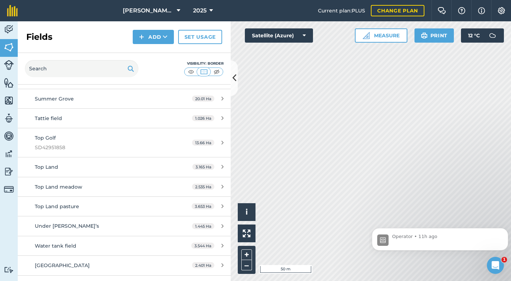
scroll to position [4647, 0]
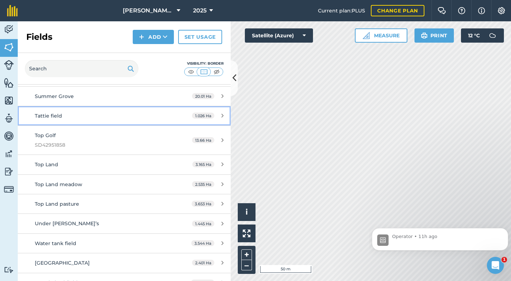
click at [46, 117] on span "Tattie field" at bounding box center [48, 116] width 27 height 6
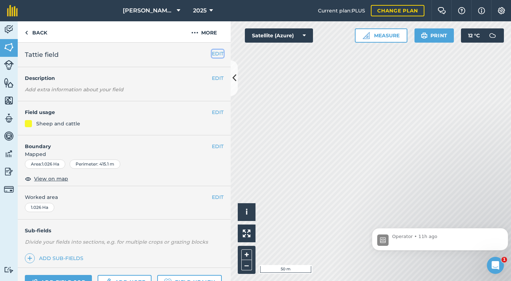
click at [213, 52] on button "EDIT" at bounding box center [218, 54] width 12 height 8
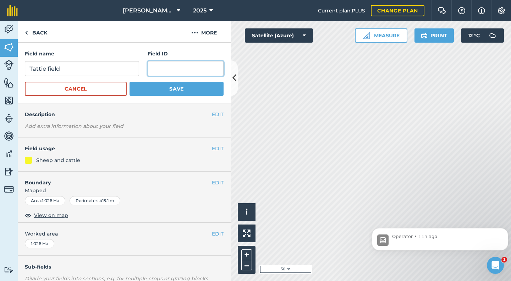
click at [164, 66] on input "text" at bounding box center [186, 68] width 76 height 15
drag, startPoint x: 172, startPoint y: 65, endPoint x: 203, endPoint y: 56, distance: 32.4
click at [172, 65] on input "text" at bounding box center [186, 68] width 76 height 15
type input "SD42962692"
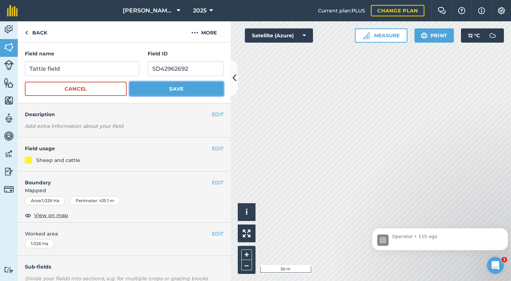
click at [170, 87] on button "Save" at bounding box center [177, 89] width 94 height 14
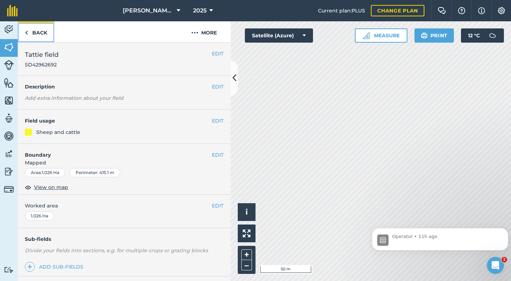
click at [43, 33] on link "Back" at bounding box center [36, 31] width 37 height 21
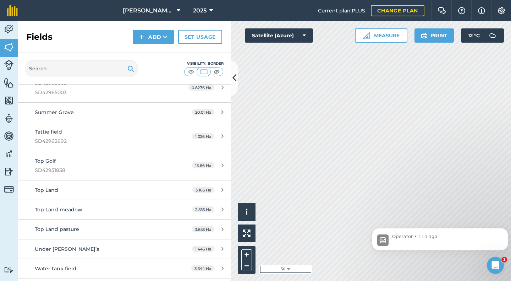
scroll to position [4686, 0]
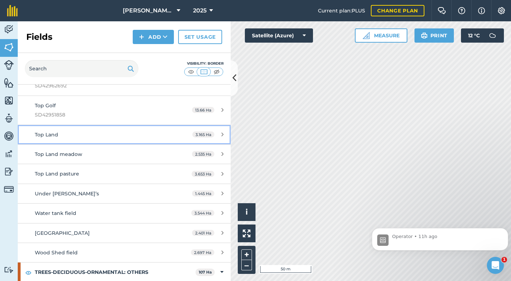
click at [51, 136] on span "Top Land" at bounding box center [46, 134] width 23 height 6
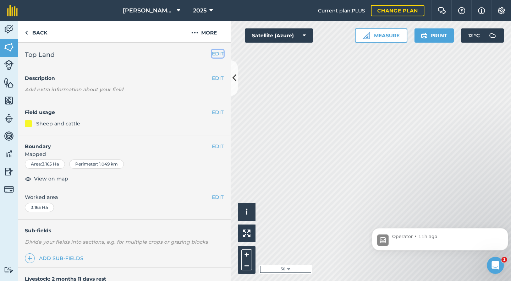
click at [212, 53] on button "EDIT" at bounding box center [218, 54] width 12 height 8
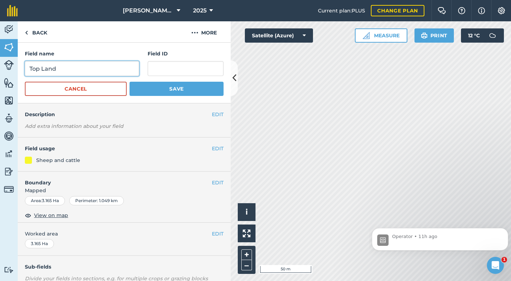
click at [29, 70] on input "Top Land" at bounding box center [82, 68] width 114 height 15
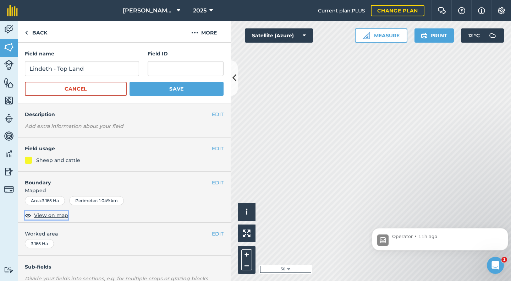
click at [45, 214] on span "View on map" at bounding box center [51, 215] width 34 height 8
drag, startPoint x: 56, startPoint y: 68, endPoint x: 22, endPoint y: 70, distance: 34.4
click at [22, 70] on div "Field name [PERSON_NAME] - Top Land Field ID Cancel Save" at bounding box center [124, 73] width 213 height 61
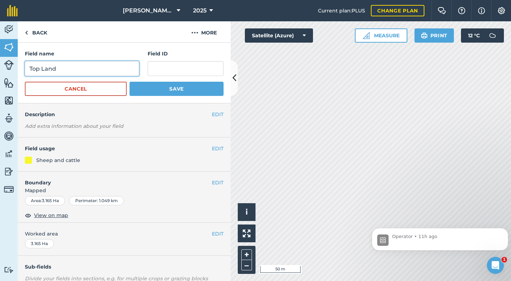
type input "Top Land"
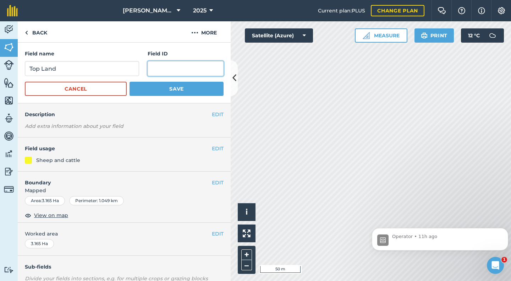
click at [152, 67] on input "text" at bounding box center [186, 68] width 76 height 15
drag, startPoint x: 173, startPoint y: 68, endPoint x: 214, endPoint y: 61, distance: 41.8
click at [173, 68] on input "SD4296" at bounding box center [186, 68] width 76 height 15
type input "SD42964089"
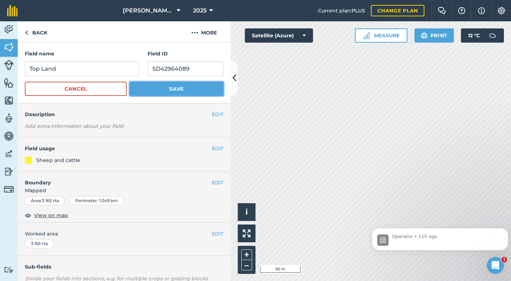
click at [171, 87] on button "Save" at bounding box center [177, 89] width 94 height 14
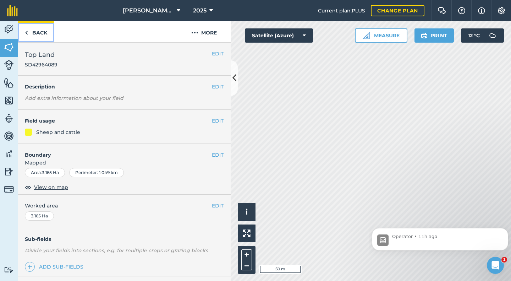
click at [35, 31] on link "Back" at bounding box center [36, 31] width 37 height 21
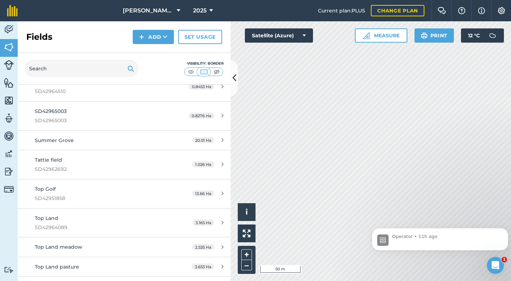
scroll to position [4673, 0]
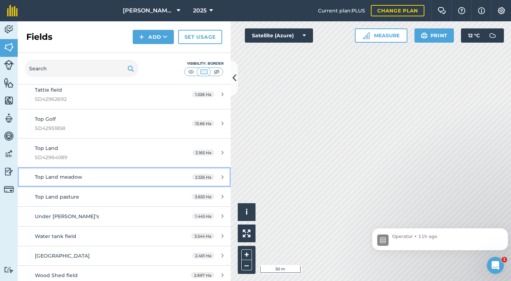
click at [55, 176] on span "Top Land meadow" at bounding box center [59, 177] width 48 height 6
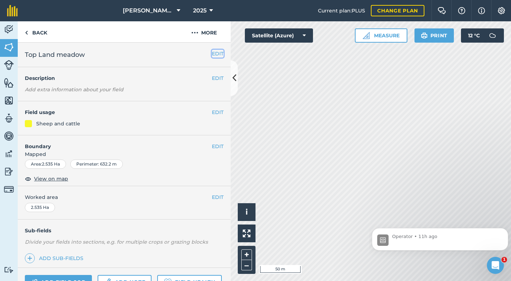
click at [213, 53] on button "EDIT" at bounding box center [218, 54] width 12 height 8
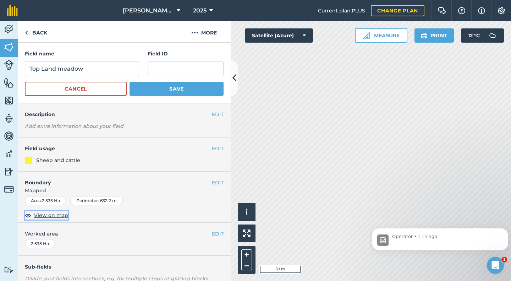
click at [47, 215] on span "View on map" at bounding box center [51, 215] width 34 height 8
click at [151, 67] on input "text" at bounding box center [186, 68] width 76 height 15
type input "SD42964972"
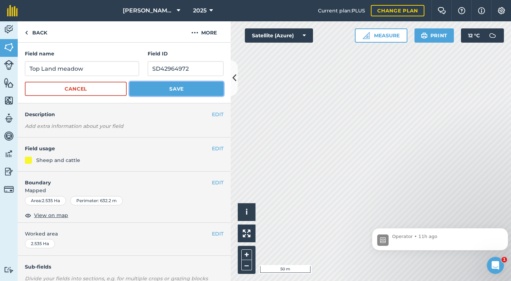
click at [156, 95] on button "Save" at bounding box center [177, 89] width 94 height 14
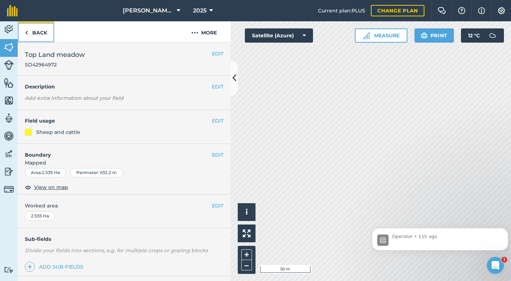
click at [41, 33] on link "Back" at bounding box center [36, 31] width 37 height 21
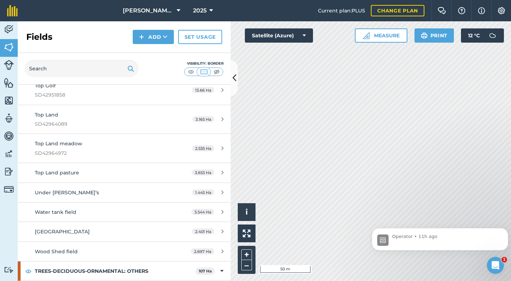
scroll to position [4588, 0]
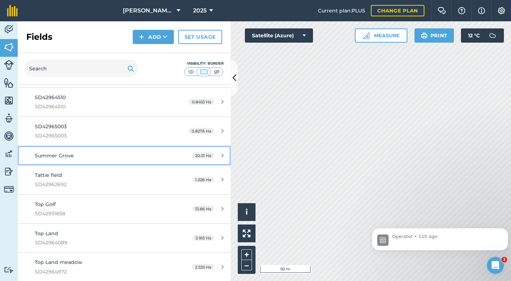
click at [59, 158] on span "Summer Grove" at bounding box center [54, 155] width 39 height 6
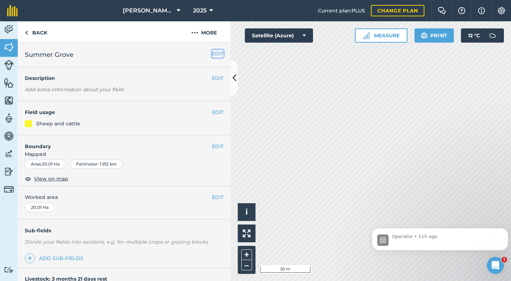
click at [216, 52] on button "EDIT" at bounding box center [218, 54] width 12 height 8
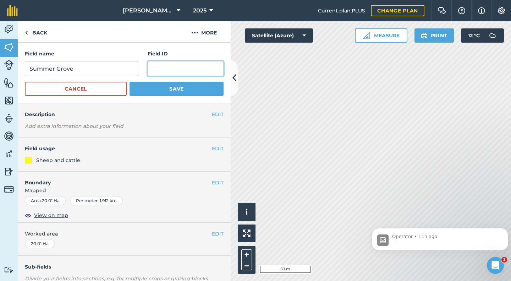
click at [155, 64] on input "text" at bounding box center [186, 68] width 76 height 15
type input "SD42967223"
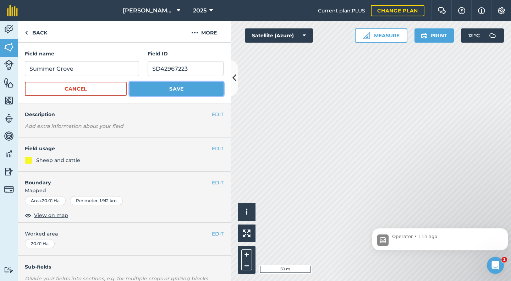
click at [183, 84] on button "Save" at bounding box center [177, 89] width 94 height 14
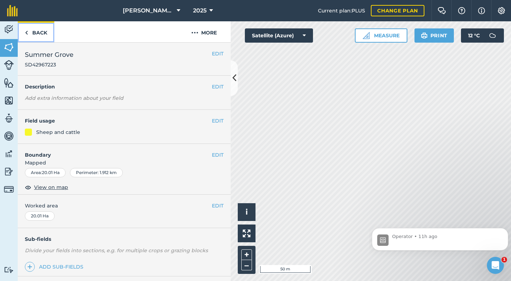
click at [40, 33] on link "Back" at bounding box center [36, 31] width 37 height 21
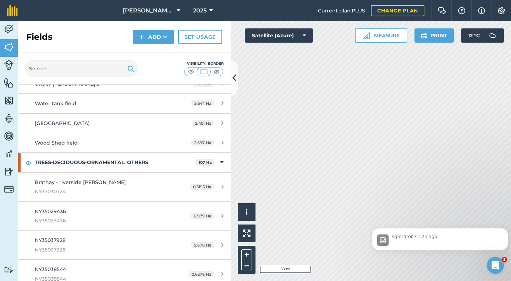
scroll to position [4831, 0]
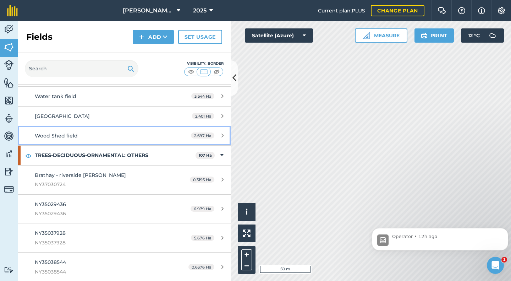
click at [61, 136] on span "Wood Shed field" at bounding box center [56, 135] width 43 height 6
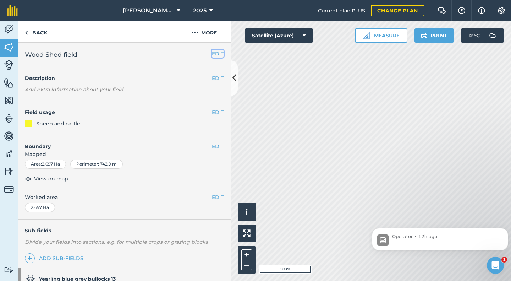
click at [212, 55] on button "EDIT" at bounding box center [218, 54] width 12 height 8
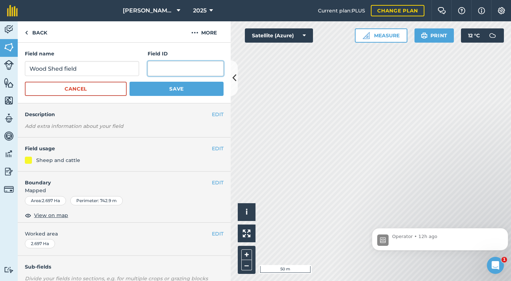
click at [157, 68] on input "text" at bounding box center [186, 68] width 76 height 15
type input "SD41968366"
click at [50, 216] on span "View on map" at bounding box center [51, 215] width 34 height 8
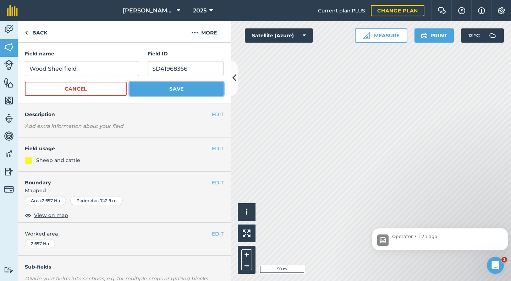
click at [174, 89] on button "Save" at bounding box center [177, 89] width 94 height 14
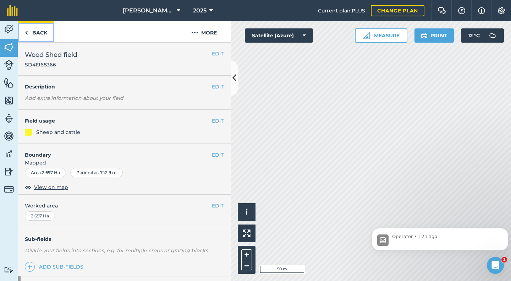
click at [40, 33] on link "Back" at bounding box center [36, 31] width 37 height 21
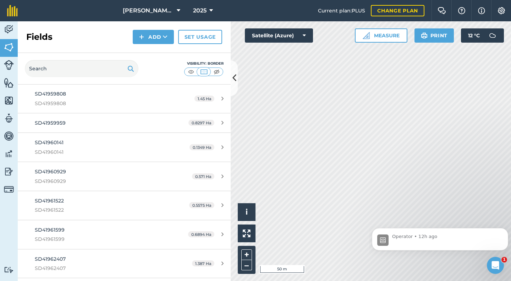
scroll to position [5942, 0]
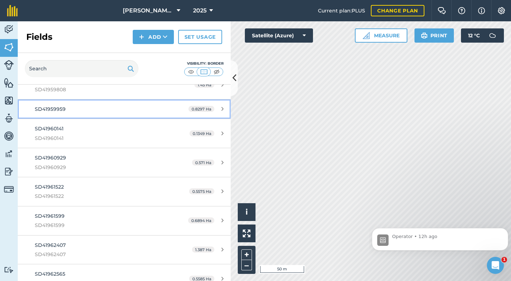
click at [61, 111] on span "SD41959959" at bounding box center [50, 109] width 31 height 6
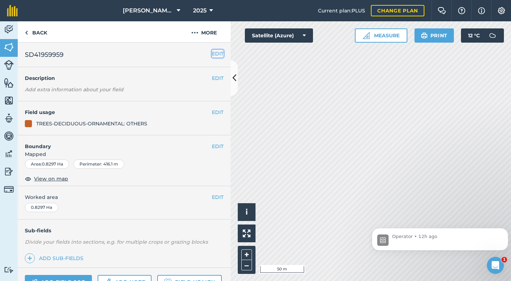
click at [212, 52] on button "EDIT" at bounding box center [218, 54] width 12 height 8
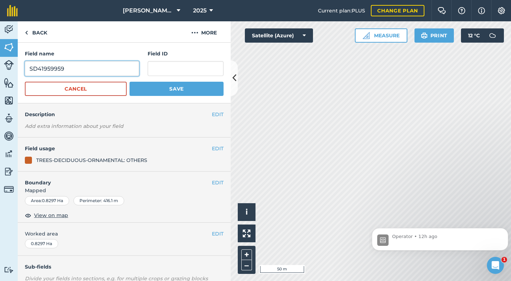
drag, startPoint x: 70, startPoint y: 66, endPoint x: 28, endPoint y: 73, distance: 42.7
click at [28, 73] on input "SD41959959" at bounding box center [82, 68] width 114 height 15
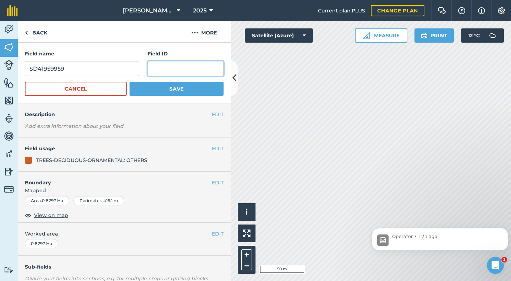
click at [148, 68] on input "text" at bounding box center [186, 68] width 76 height 15
paste input "SD41959959"
type input "SD41959959"
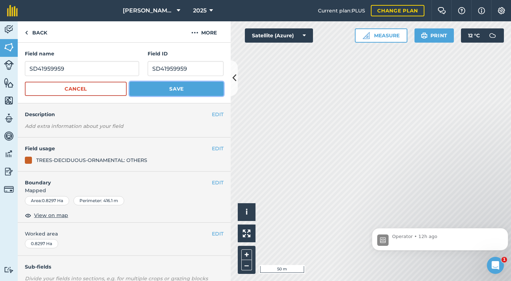
click at [160, 89] on button "Save" at bounding box center [177, 89] width 94 height 14
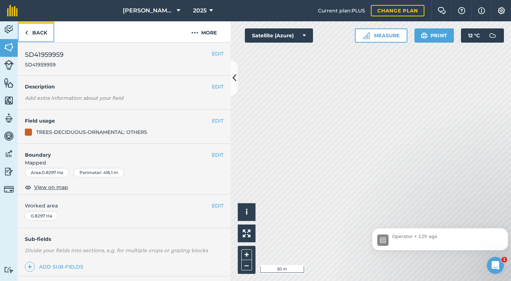
click at [39, 35] on link "Back" at bounding box center [36, 31] width 37 height 21
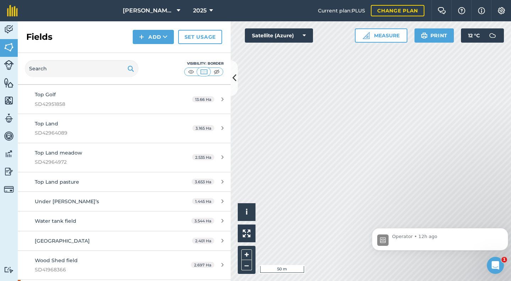
scroll to position [4741, 0]
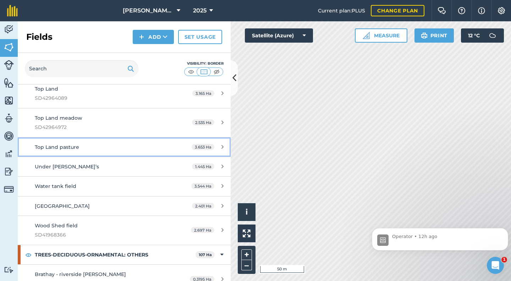
click at [65, 147] on span "Top Land pasture" at bounding box center [57, 147] width 44 height 6
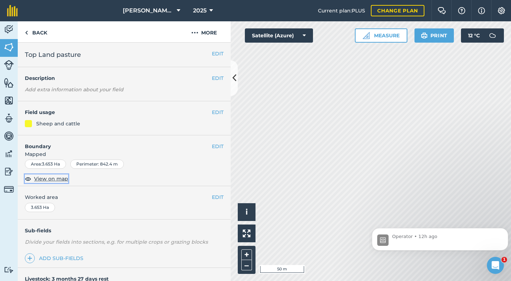
click at [58, 177] on span "View on map" at bounding box center [51, 179] width 34 height 8
click at [213, 53] on button "EDIT" at bounding box center [218, 54] width 12 height 8
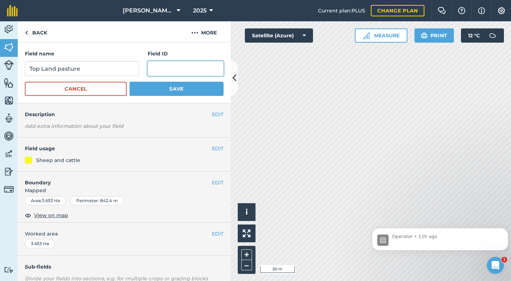
click at [169, 68] on input "text" at bounding box center [186, 68] width 76 height 15
type input "SD42965788"
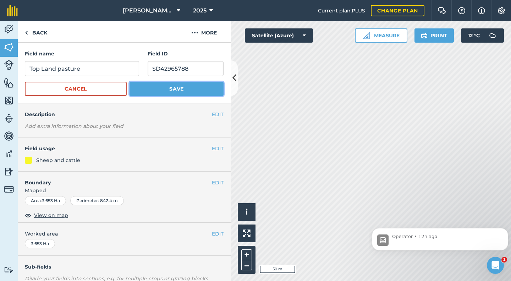
click at [168, 87] on button "Save" at bounding box center [177, 89] width 94 height 14
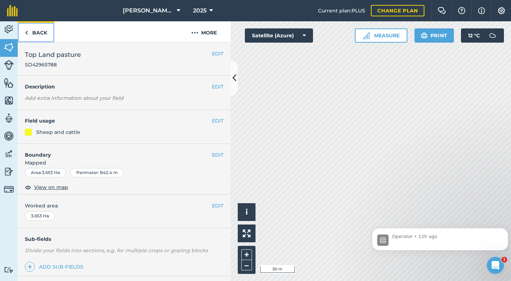
click at [43, 33] on link "Back" at bounding box center [36, 31] width 37 height 21
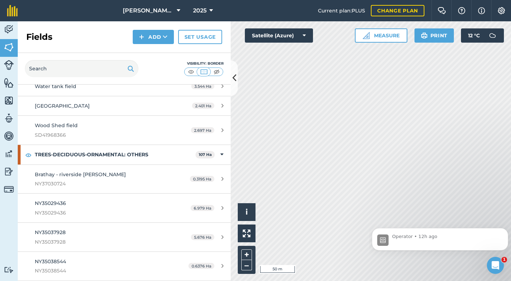
scroll to position [4823, 0]
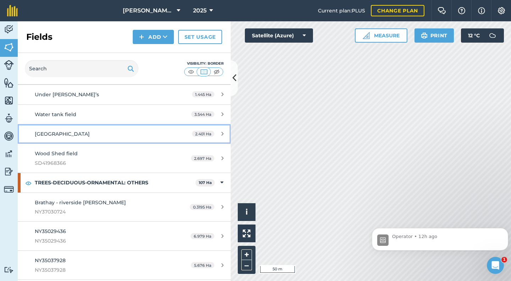
click at [68, 132] on span "[GEOGRAPHIC_DATA]" at bounding box center [62, 134] width 55 height 6
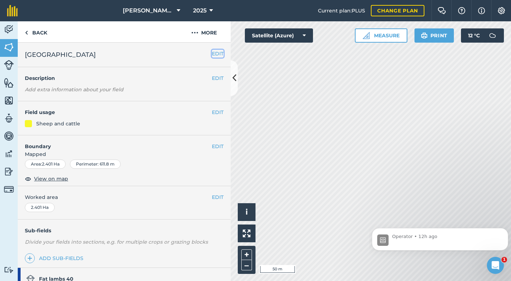
click at [212, 51] on button "EDIT" at bounding box center [218, 54] width 12 height 8
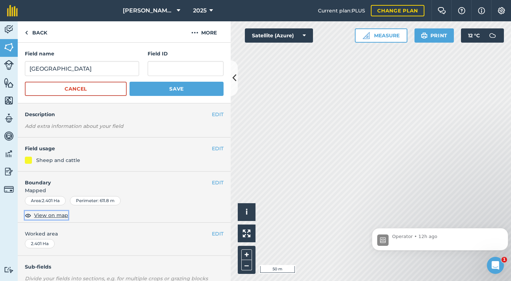
click at [49, 218] on span "View on map" at bounding box center [51, 215] width 34 height 8
click at [170, 72] on input "text" at bounding box center [186, 68] width 76 height 15
type input "SD41974214"
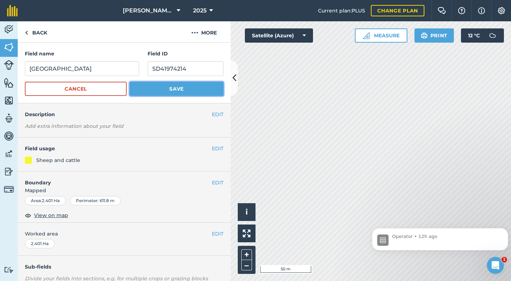
click at [177, 86] on button "Save" at bounding box center [177, 89] width 94 height 14
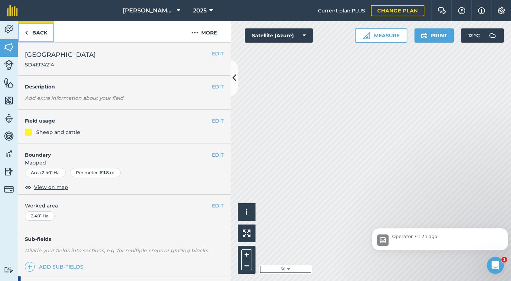
click at [40, 30] on link "Back" at bounding box center [36, 31] width 37 height 21
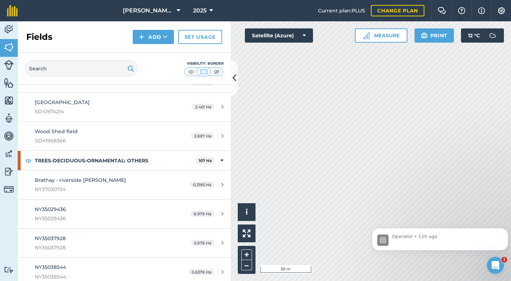
scroll to position [4783, 0]
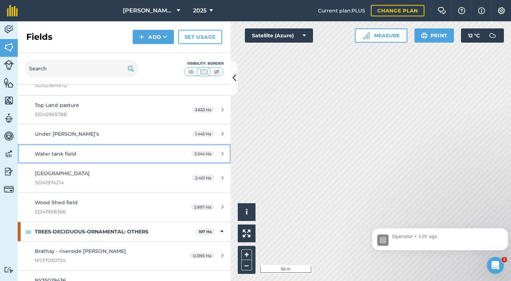
click at [68, 155] on span "Water tank field" at bounding box center [56, 153] width 42 height 6
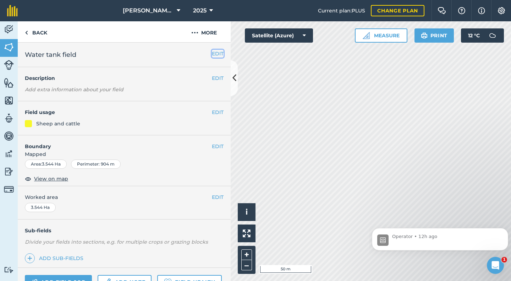
click at [212, 51] on button "EDIT" at bounding box center [218, 54] width 12 height 8
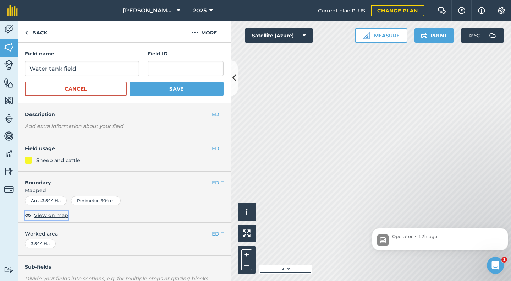
click at [57, 215] on span "View on map" at bounding box center [51, 215] width 34 height 8
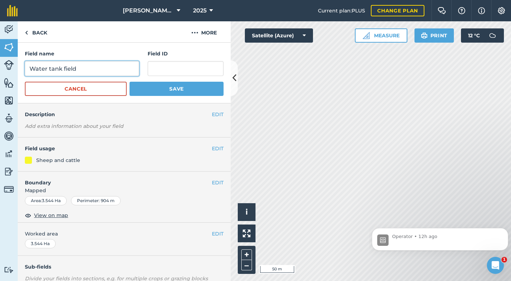
click at [49, 69] on input "Water tank field" at bounding box center [82, 68] width 114 height 15
type input "Tank field"
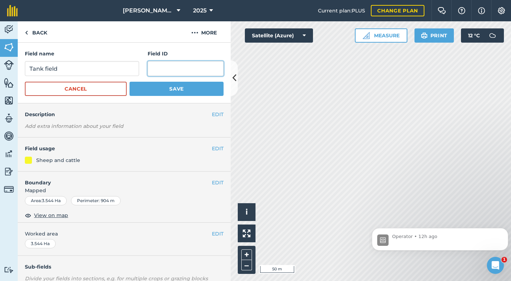
click at [172, 70] on input "text" at bounding box center [186, 68] width 76 height 15
click at [159, 63] on input "text" at bounding box center [186, 68] width 76 height 15
type input "SD42963661"
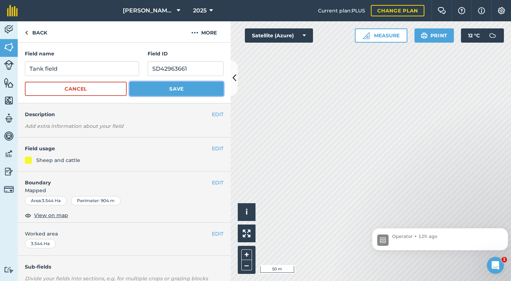
click at [168, 87] on button "Save" at bounding box center [177, 89] width 94 height 14
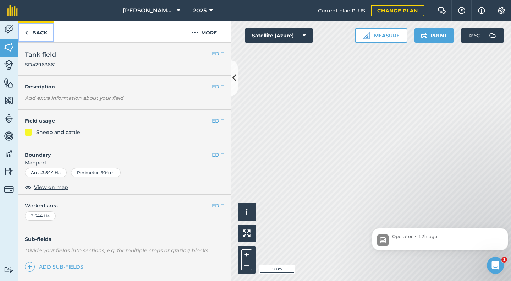
click at [36, 33] on link "Back" at bounding box center [36, 31] width 37 height 21
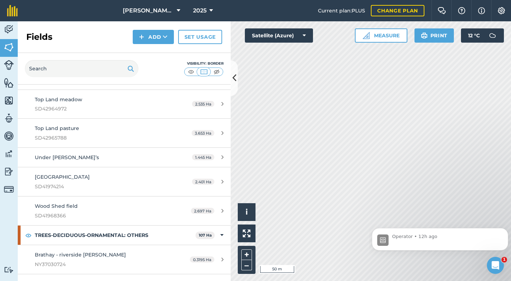
scroll to position [4791, 0]
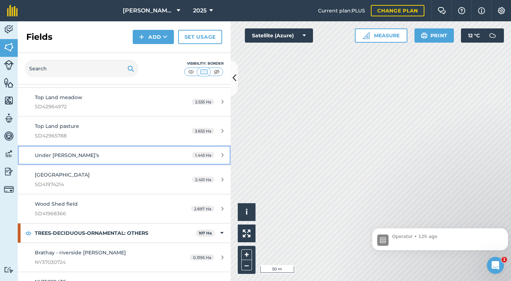
click at [43, 152] on div "Under [PERSON_NAME]’s" at bounding box center [101, 155] width 133 height 8
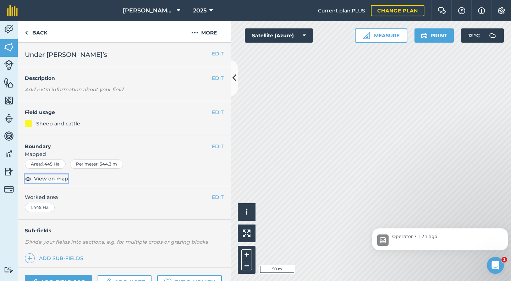
click at [53, 179] on span "View on map" at bounding box center [51, 179] width 34 height 8
click at [214, 53] on button "EDIT" at bounding box center [218, 54] width 12 height 8
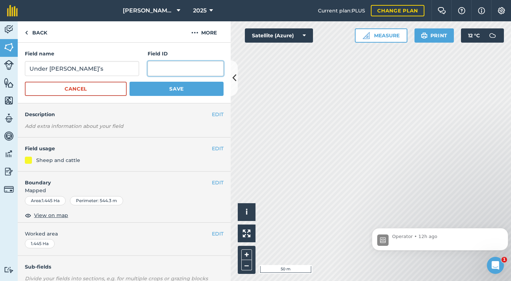
click at [158, 66] on input "text" at bounding box center [186, 68] width 76 height 15
type input "SD41960150"
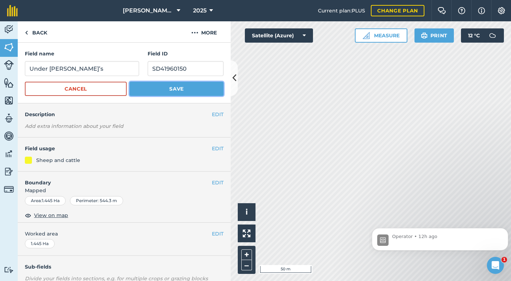
click at [171, 92] on button "Save" at bounding box center [177, 89] width 94 height 14
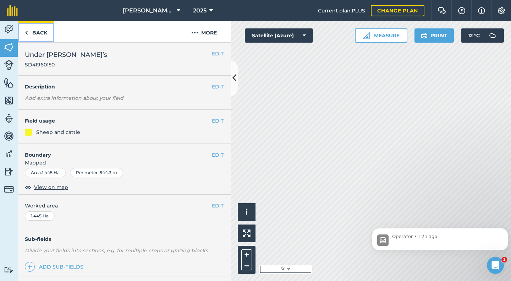
click at [41, 33] on link "Back" at bounding box center [36, 31] width 37 height 21
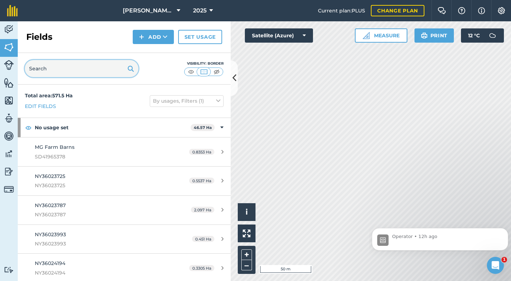
click at [68, 71] on input "text" at bounding box center [82, 68] width 114 height 17
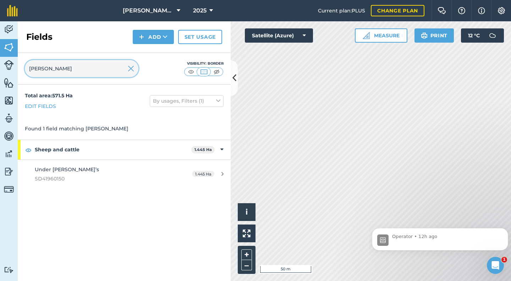
type input "[PERSON_NAME]"
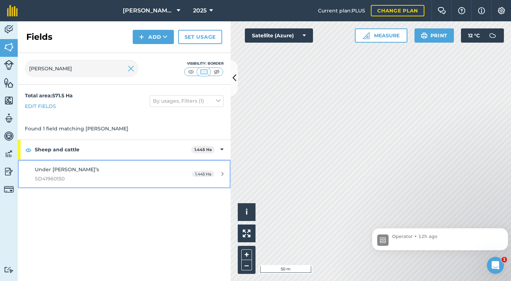
click at [57, 168] on span "Under [PERSON_NAME]’s" at bounding box center [67, 169] width 64 height 6
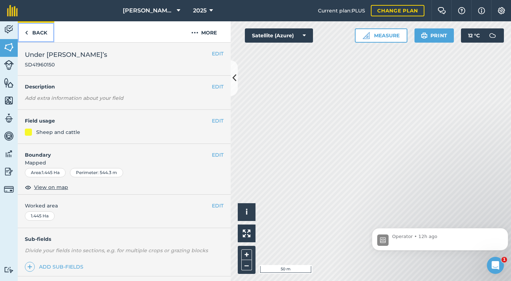
click at [28, 31] on link "Back" at bounding box center [36, 31] width 37 height 21
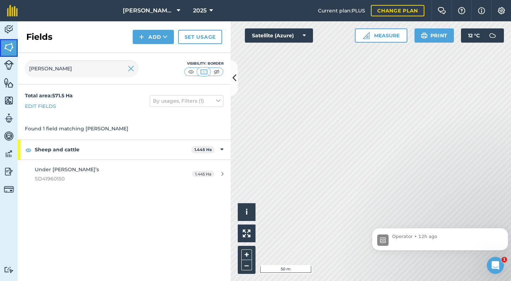
click at [8, 49] on img at bounding box center [9, 47] width 10 height 11
click at [130, 71] on img at bounding box center [131, 68] width 6 height 9
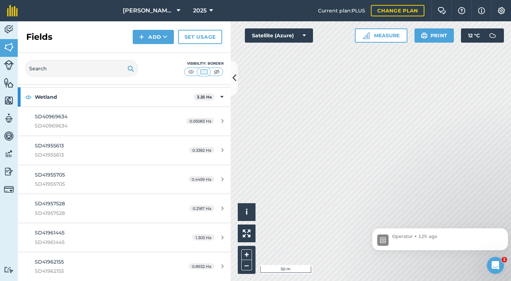
scroll to position [7038, 0]
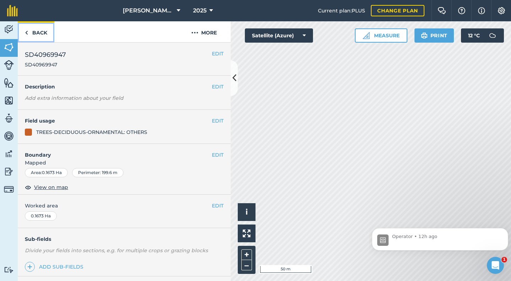
click at [34, 32] on link "Back" at bounding box center [36, 31] width 37 height 21
click at [26, 35] on img at bounding box center [26, 32] width 3 height 9
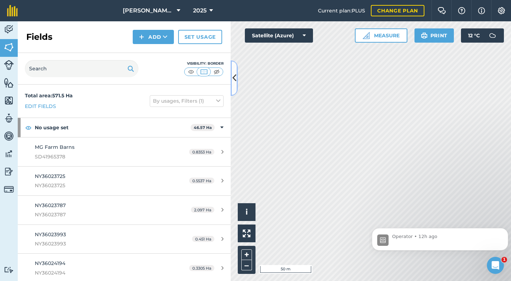
click at [234, 76] on icon at bounding box center [234, 78] width 4 height 12
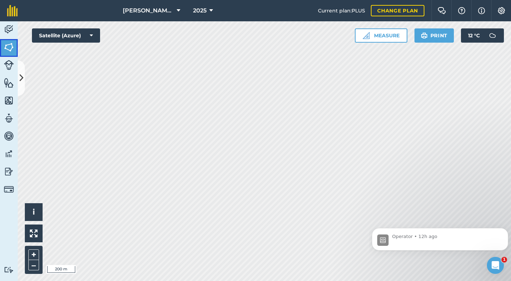
click at [13, 47] on img at bounding box center [9, 47] width 10 height 11
click at [9, 48] on img at bounding box center [9, 47] width 10 height 11
click at [10, 45] on img at bounding box center [9, 47] width 10 height 11
click at [394, 236] on p "Operator • 12h ago" at bounding box center [445, 236] width 107 height 6
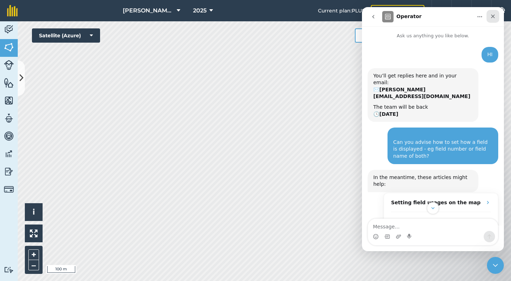
click at [493, 17] on icon "Close" at bounding box center [493, 16] width 6 height 6
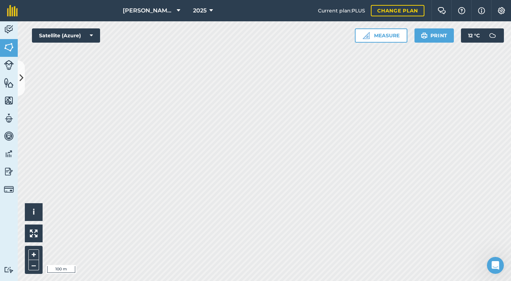
scroll to position [36, 0]
click at [21, 77] on icon at bounding box center [22, 78] width 4 height 12
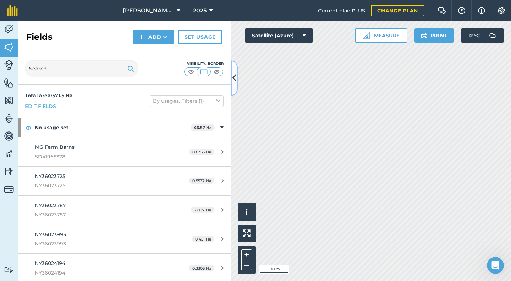
click at [235, 76] on icon at bounding box center [234, 78] width 4 height 12
